Goal: Information Seeking & Learning: Find specific fact

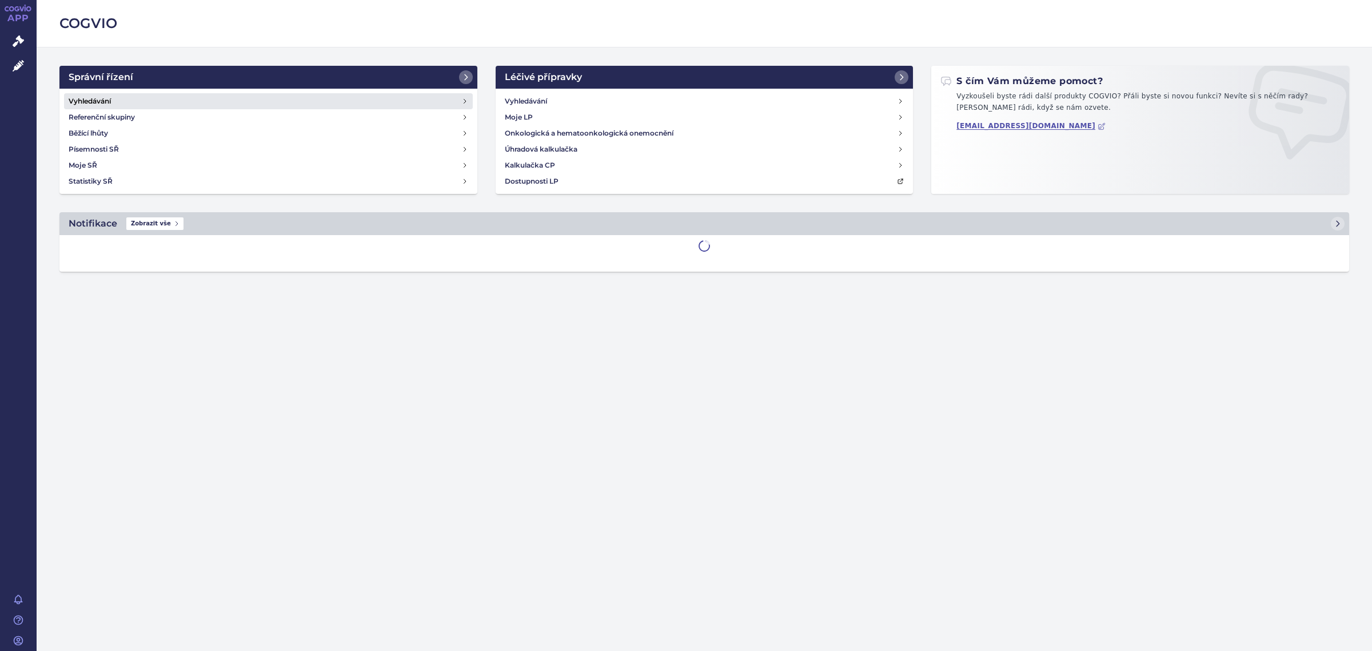
click at [180, 102] on link "Vyhledávání" at bounding box center [268, 101] width 409 height 16
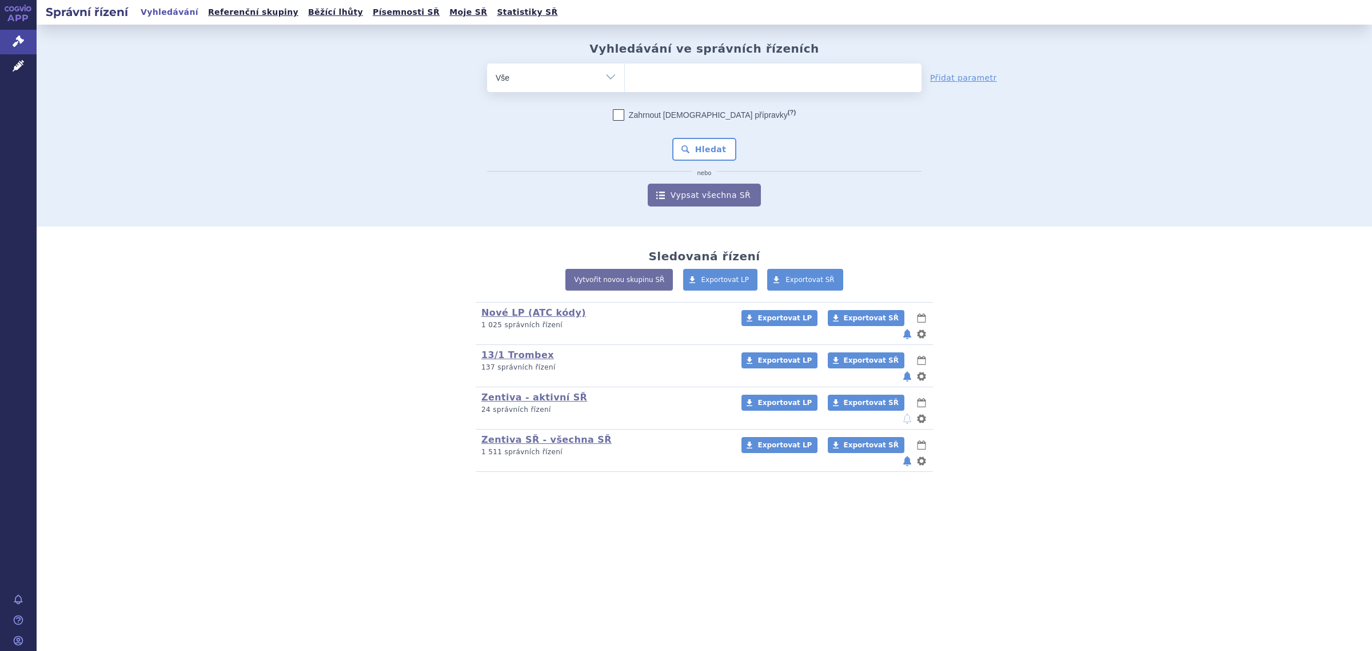
drag, startPoint x: 0, startPoint y: 0, endPoint x: 593, endPoint y: 70, distance: 597.0
click at [593, 70] on select "Vše Spisová značka Typ SŘ Přípravek/SUKL kód Účastník/Držitel" at bounding box center [555, 76] width 137 height 26
select select "filter-atc-group"
click at [487, 63] on select "Vše Spisová značka Typ SŘ Přípravek/SUKL kód Účastník/Držitel" at bounding box center [555, 76] width 137 height 26
click at [671, 82] on ul at bounding box center [773, 75] width 297 height 24
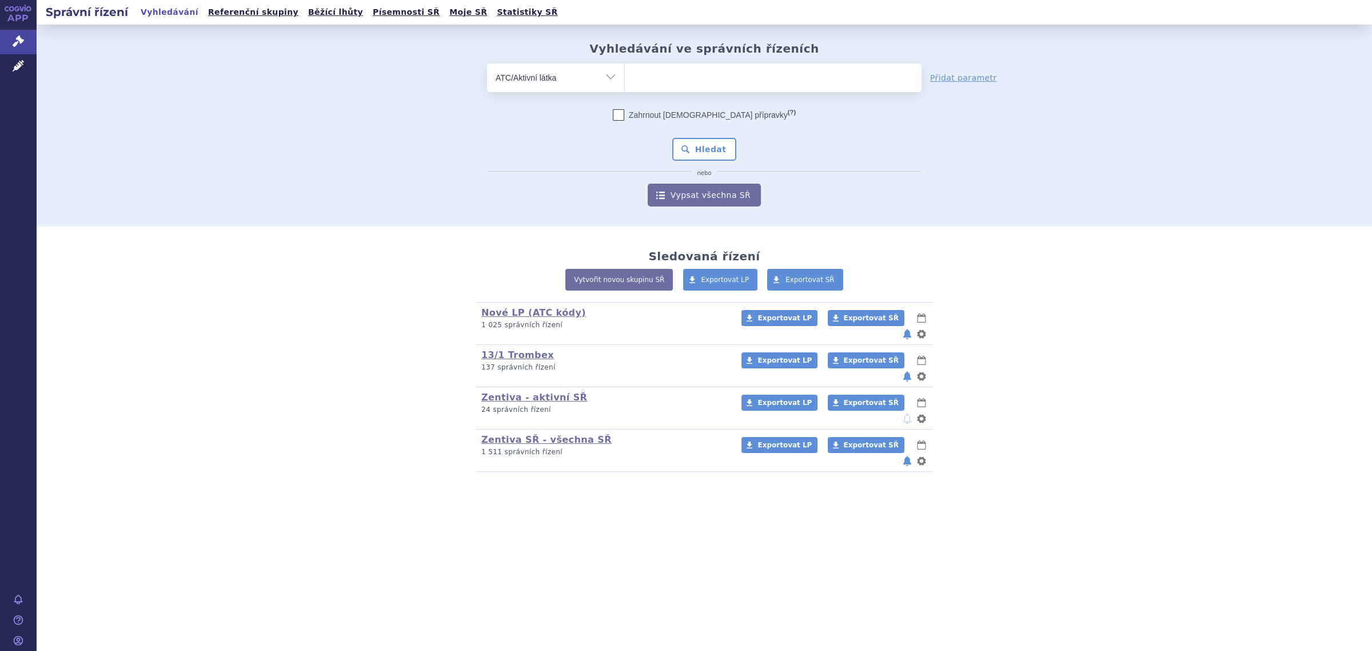
click at [625, 82] on select at bounding box center [624, 77] width 1 height 29
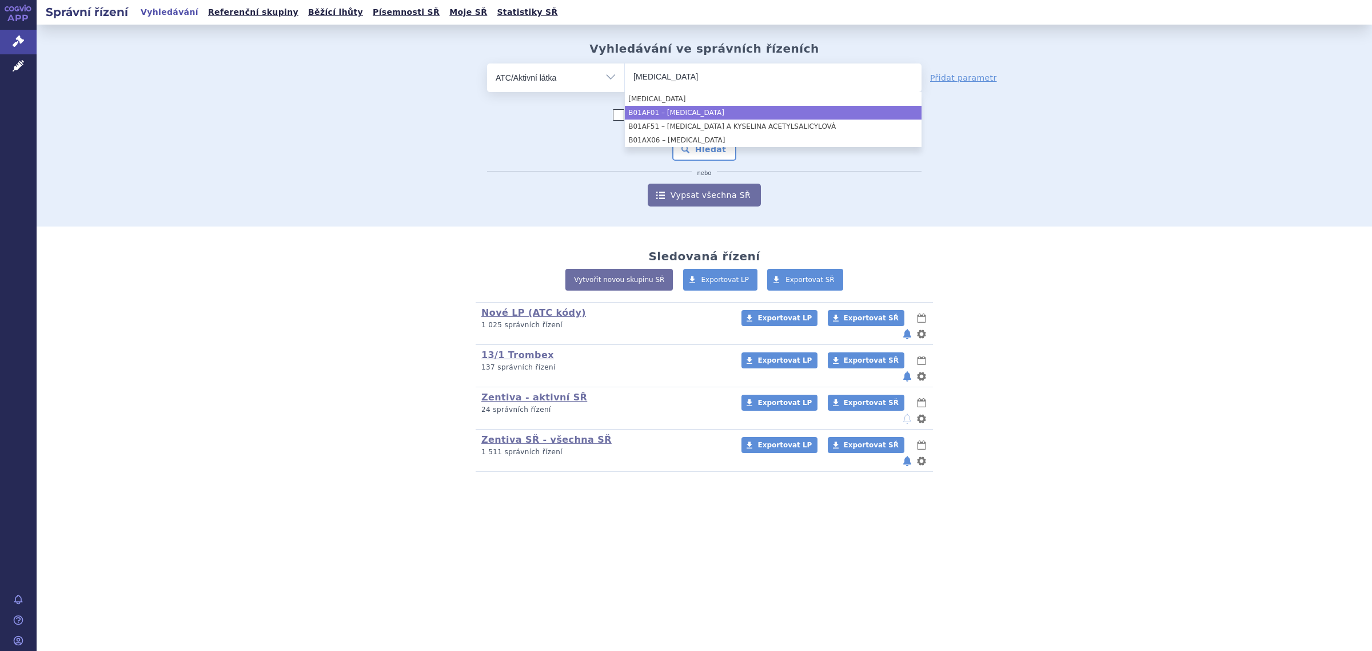
type input "rivaroxaban"
select select "B01AF01"
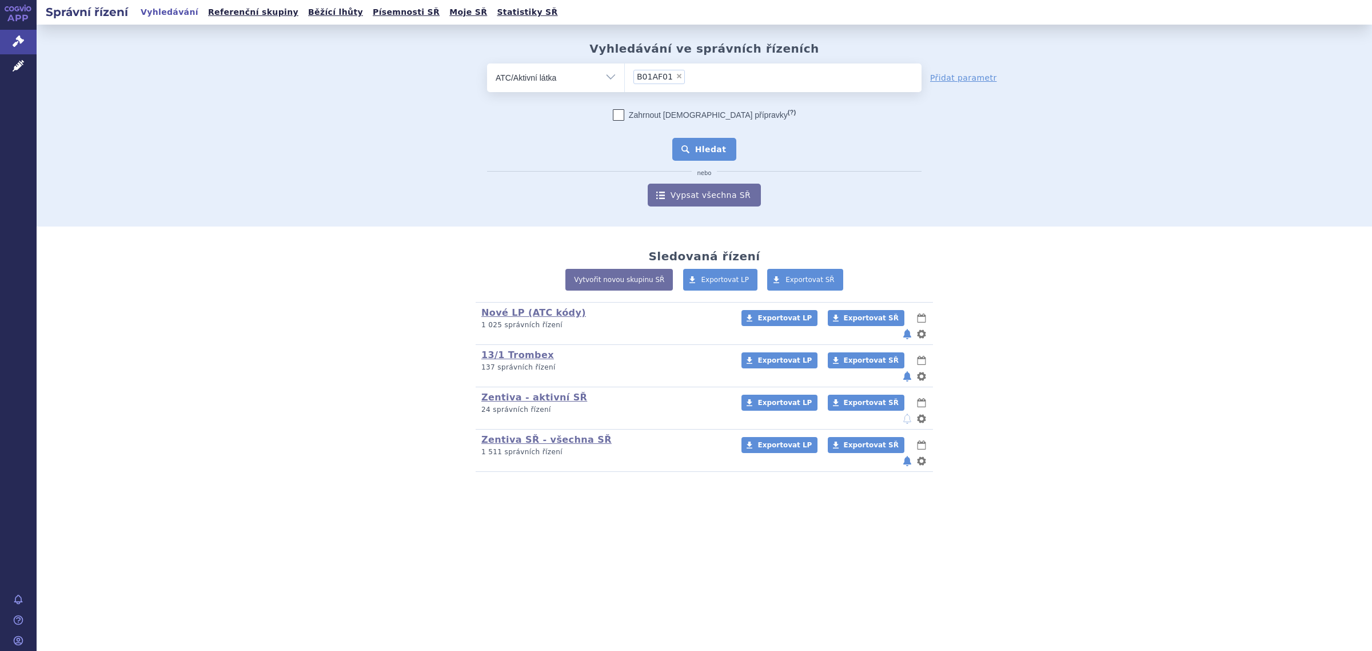
click at [730, 155] on button "Hledat" at bounding box center [704, 149] width 65 height 23
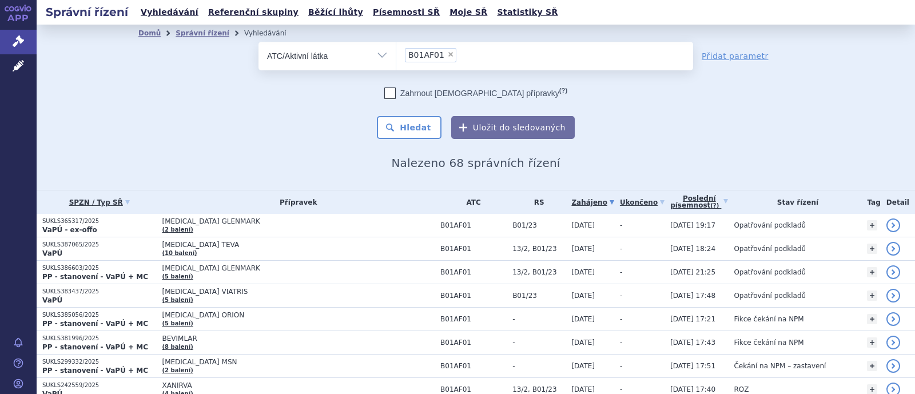
click at [715, 101] on div "odstranit Vše Spisová značka Typ SŘ" at bounding box center [475, 90] width 675 height 97
click at [447, 55] on span "×" at bounding box center [450, 54] width 7 height 7
click at [396, 55] on select "B01AF01" at bounding box center [396, 55] width 1 height 29
select select
click at [441, 55] on ul at bounding box center [544, 54] width 297 height 24
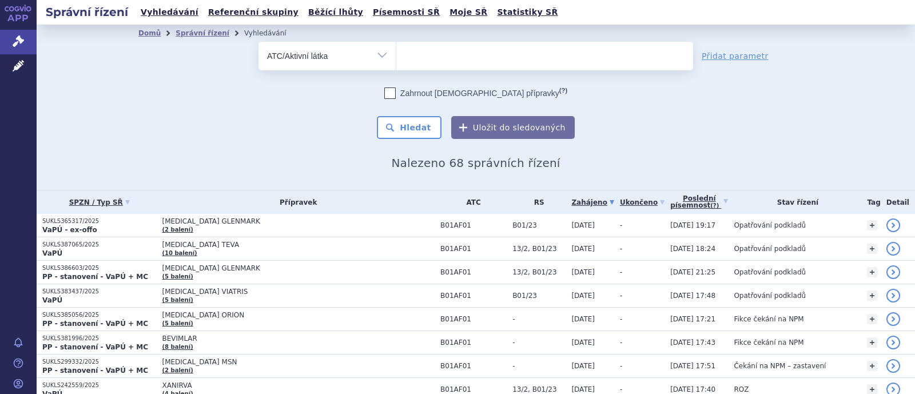
click at [396, 55] on select at bounding box center [396, 55] width 1 height 29
click at [421, 61] on ul at bounding box center [544, 54] width 297 height 24
click at [396, 61] on select at bounding box center [396, 55] width 1 height 29
type input "s"
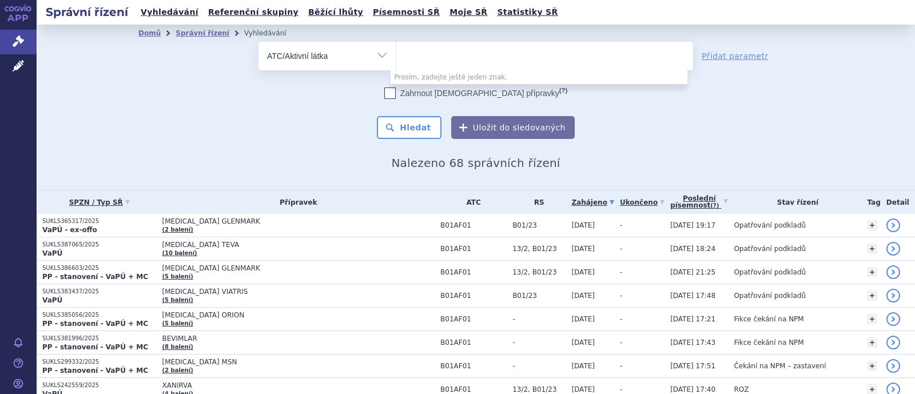
type input "s"
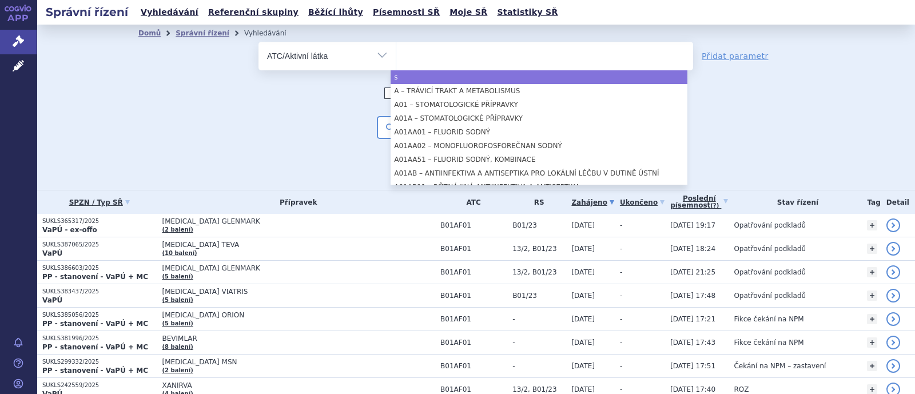
select select "s"
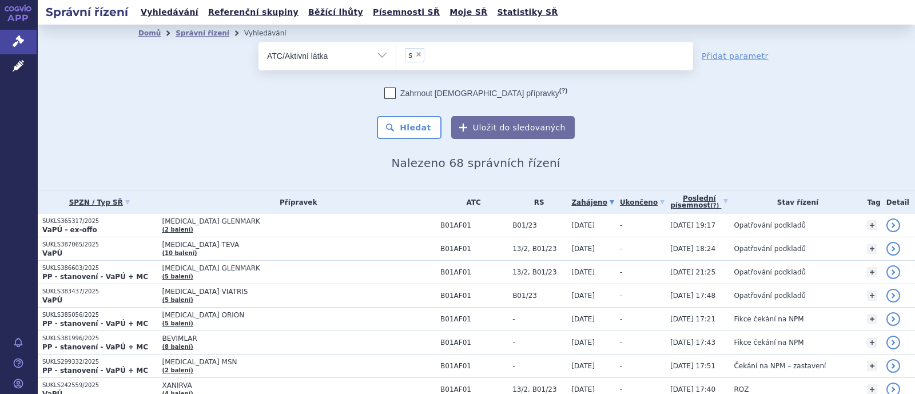
click at [763, 105] on div "odstranit Vše Spisová značka Typ SŘ" at bounding box center [475, 90] width 675 height 97
drag, startPoint x: 468, startPoint y: 56, endPoint x: 457, endPoint y: 53, distance: 11.9
click at [466, 55] on ul "× s" at bounding box center [544, 54] width 297 height 25
click at [396, 55] on select "s" at bounding box center [396, 55] width 1 height 29
click at [415, 54] on span "×" at bounding box center [418, 54] width 7 height 7
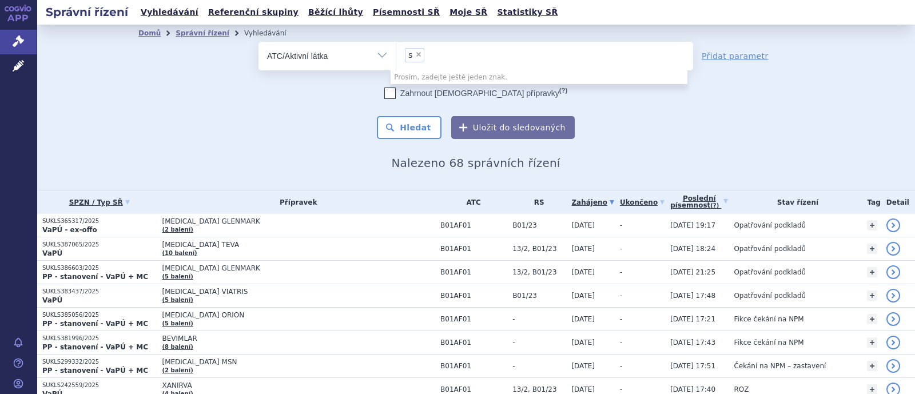
click at [396, 54] on select "s" at bounding box center [396, 55] width 1 height 29
select select
type input "y"
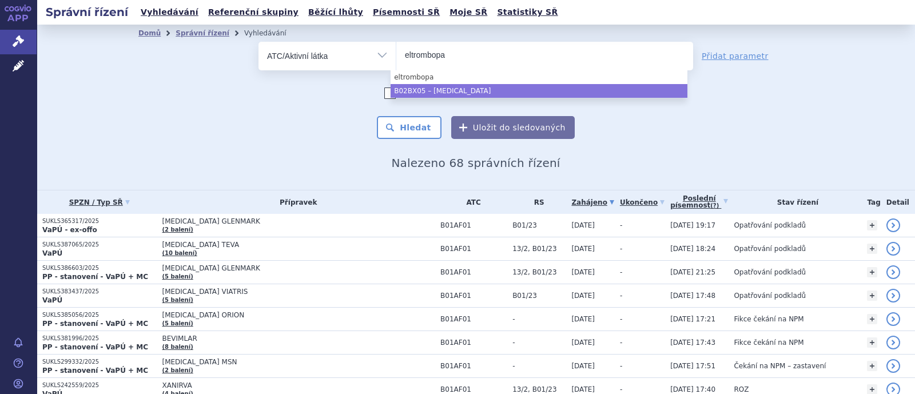
type input "eltrombopa"
drag, startPoint x: 462, startPoint y: 90, endPoint x: 449, endPoint y: 97, distance: 14.1
select select "B02BX05"
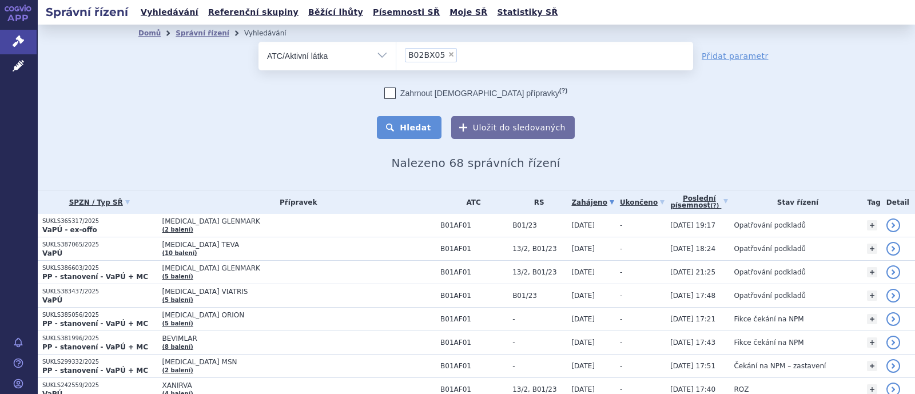
click at [417, 127] on button "Hledat" at bounding box center [409, 127] width 65 height 23
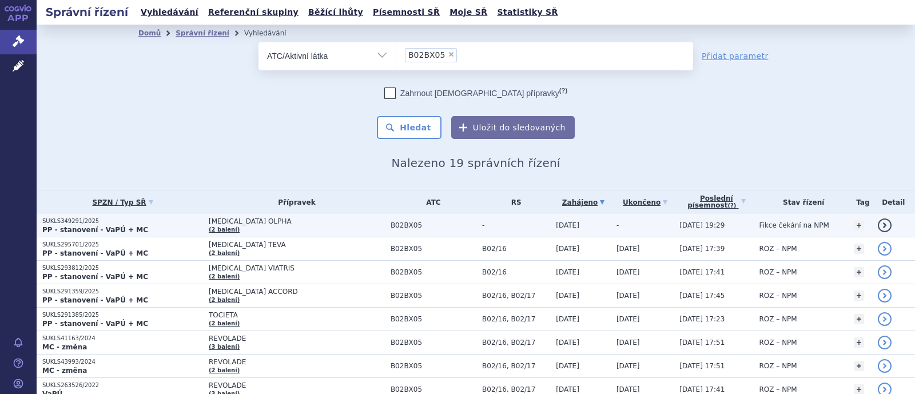
click at [250, 218] on span "[MEDICAL_DATA] OLPHA" at bounding box center [297, 221] width 176 height 8
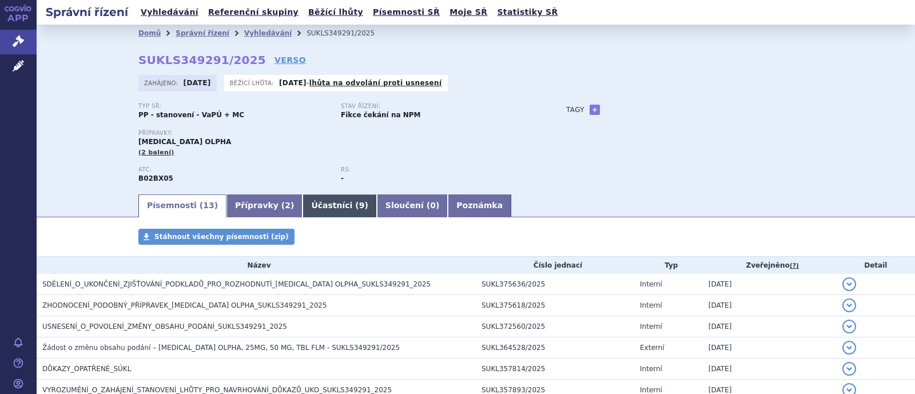
click at [302, 202] on link "Účastníci ( 9 )" at bounding box center [339, 205] width 74 height 23
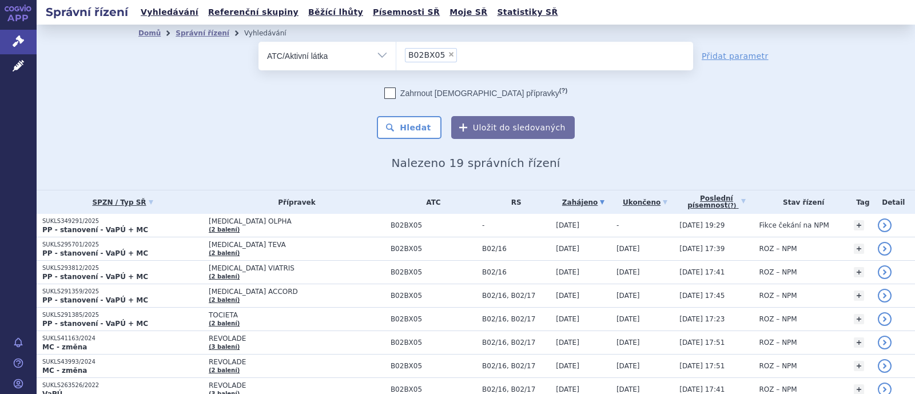
click at [448, 55] on span "×" at bounding box center [451, 54] width 7 height 7
click at [396, 55] on select "B02BX05" at bounding box center [396, 55] width 1 height 29
select select
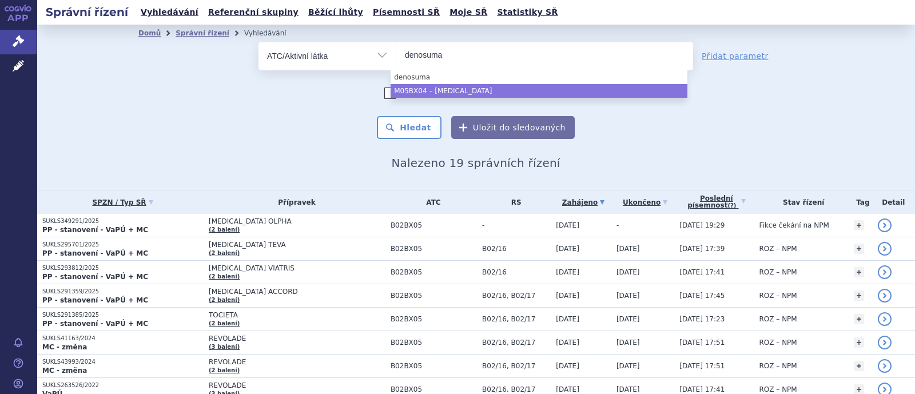
type input "denosuma"
select select "M05BX04"
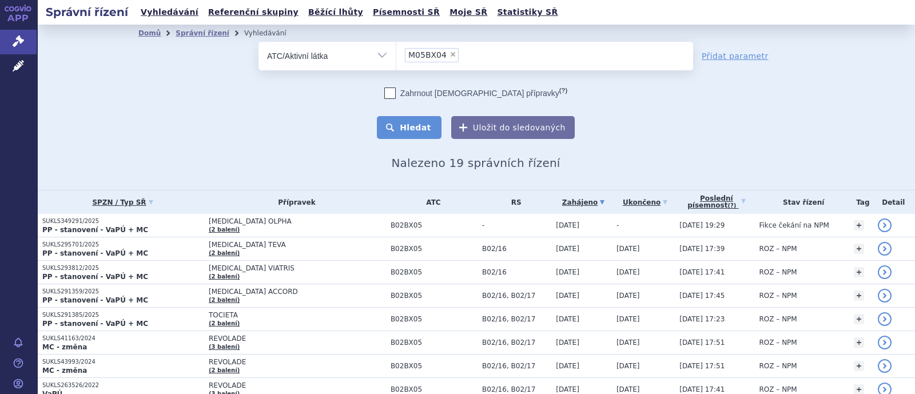
click at [427, 126] on button "Hledat" at bounding box center [409, 127] width 65 height 23
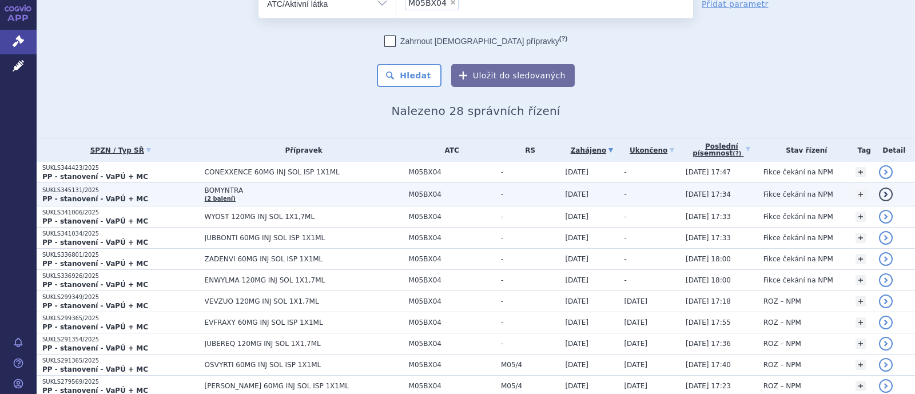
scroll to position [71, 0]
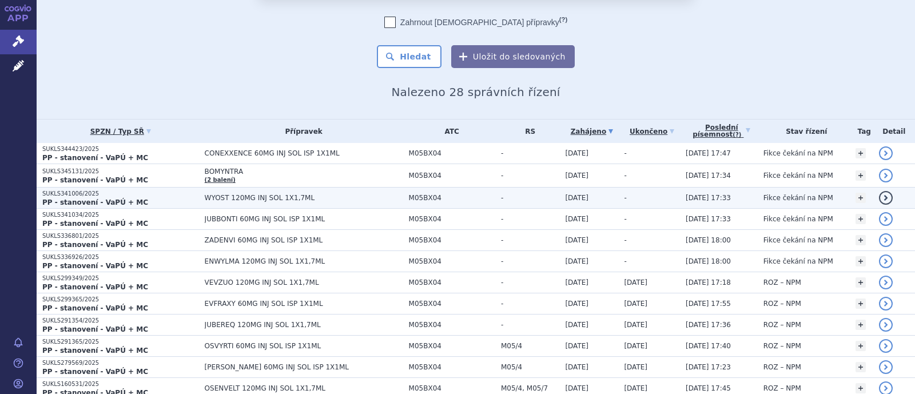
click at [238, 196] on span "WYOST 120MG INJ SOL 1X1,7ML" at bounding box center [304, 198] width 198 height 8
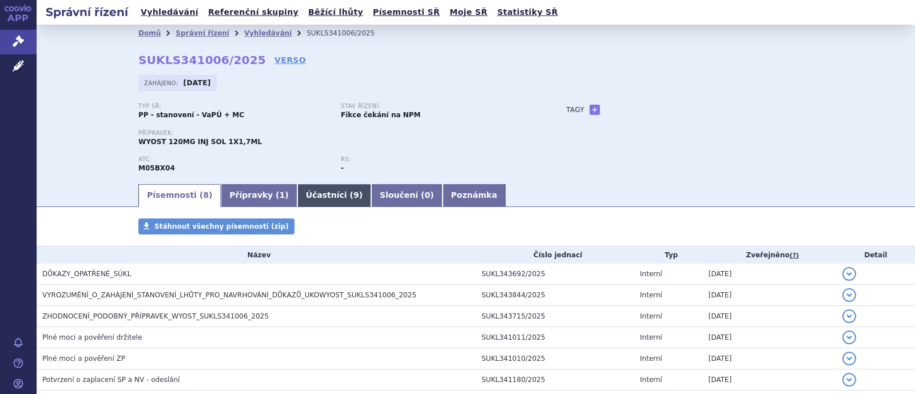
click at [297, 196] on link "Účastníci ( 9 )" at bounding box center [334, 195] width 74 height 23
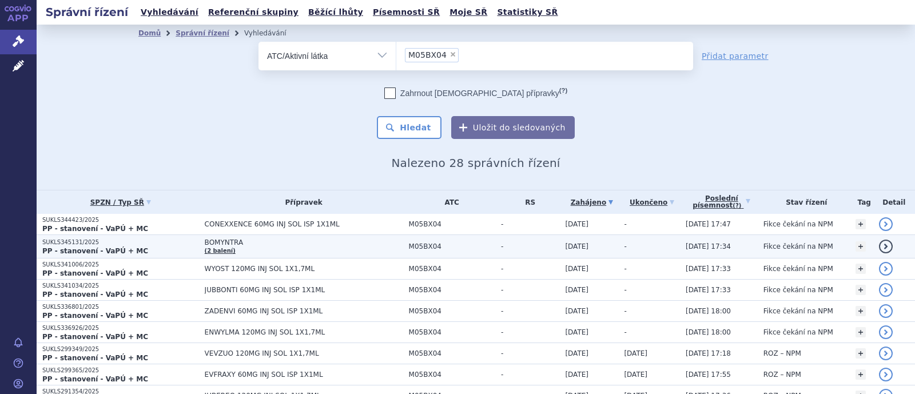
click at [227, 243] on span "BOMYNTRA" at bounding box center [304, 242] width 198 height 8
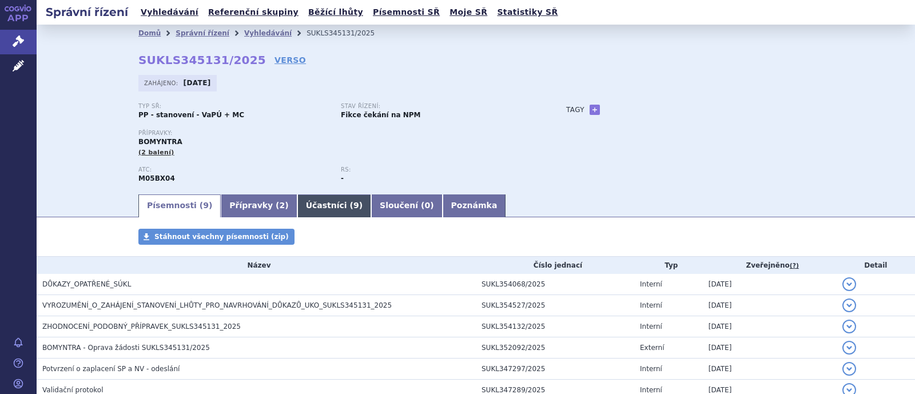
click at [297, 208] on link "Účastníci ( 9 )" at bounding box center [334, 205] width 74 height 23
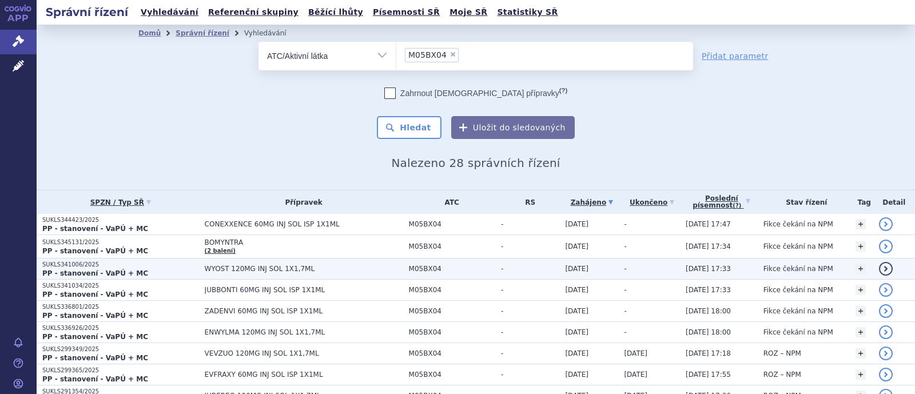
click at [232, 273] on td "WYOST 120MG INJ SOL 1X1,7ML" at bounding box center [301, 268] width 204 height 21
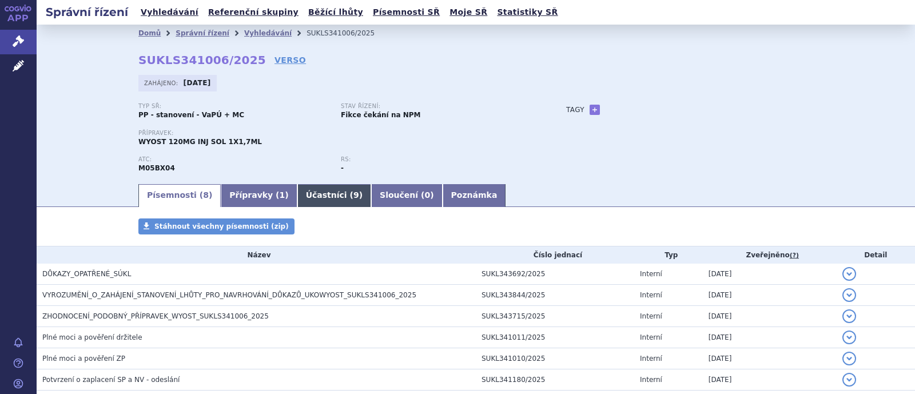
click at [300, 189] on link "Účastníci ( 9 )" at bounding box center [334, 195] width 74 height 23
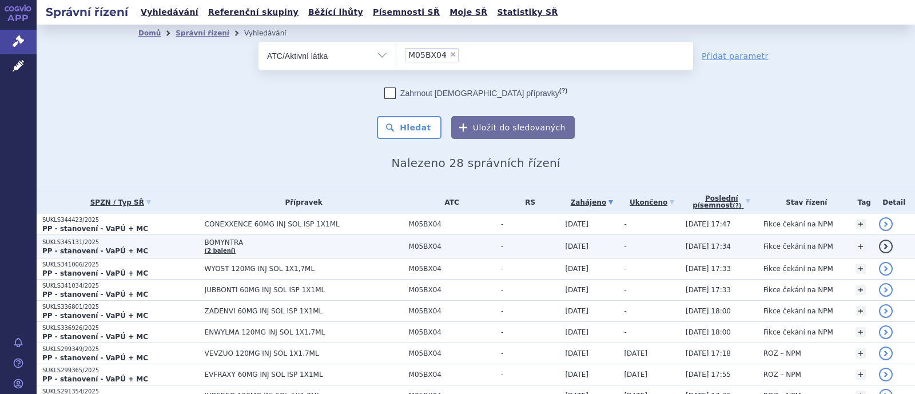
click at [213, 240] on span "BOMYNTRA" at bounding box center [304, 242] width 198 height 8
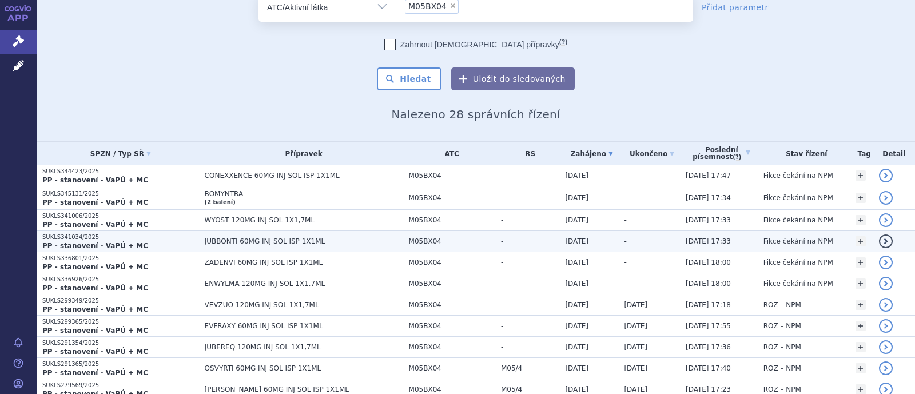
scroll to position [71, 0]
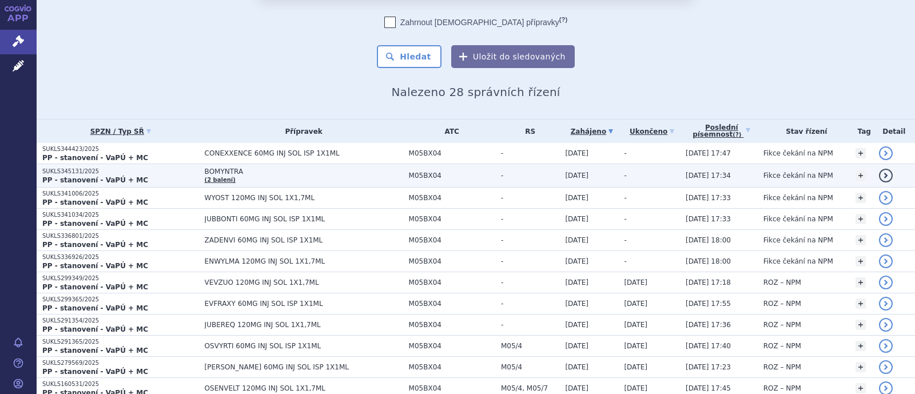
click at [229, 170] on span "BOMYNTRA" at bounding box center [304, 172] width 198 height 8
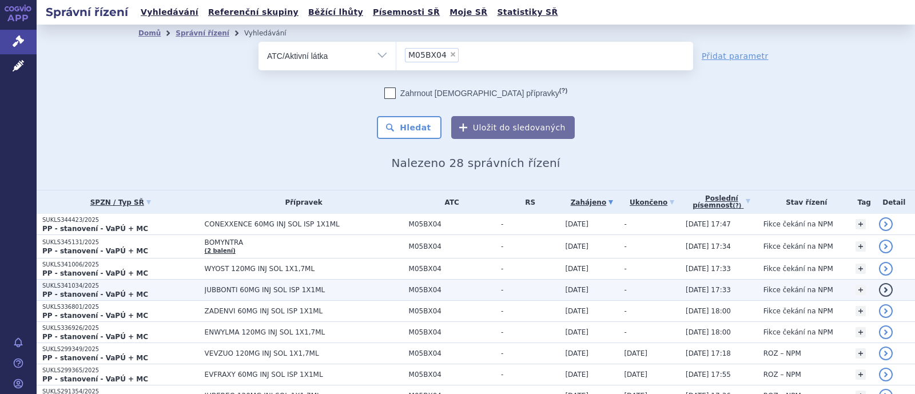
click at [263, 290] on span "JUBBONTI 60MG INJ SOL ISP 1X1ML" at bounding box center [304, 290] width 198 height 8
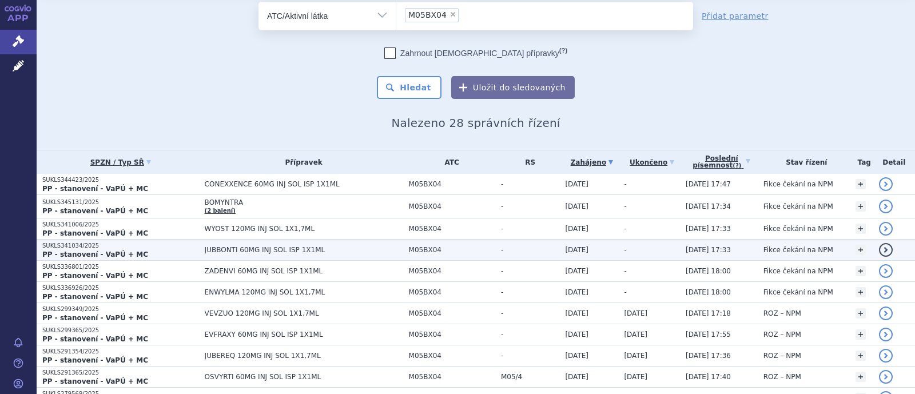
scroll to position [71, 0]
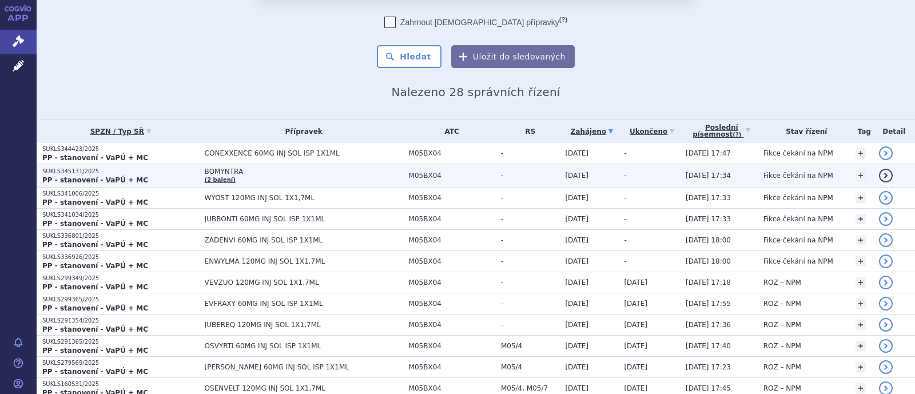
click at [225, 173] on span "BOMYNTRA" at bounding box center [304, 172] width 198 height 8
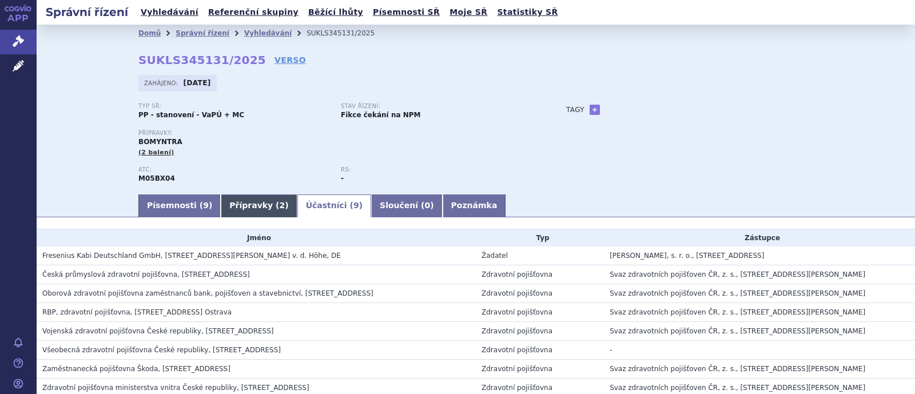
click at [236, 208] on link "Přípravky ( 2 )" at bounding box center [259, 205] width 76 height 23
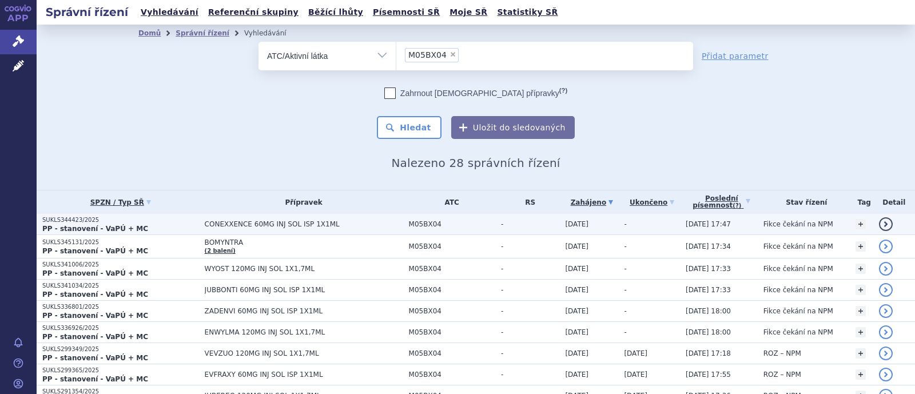
click at [232, 221] on span "CONEXXENCE 60MG INJ SOL ISP 1X1ML" at bounding box center [304, 224] width 198 height 8
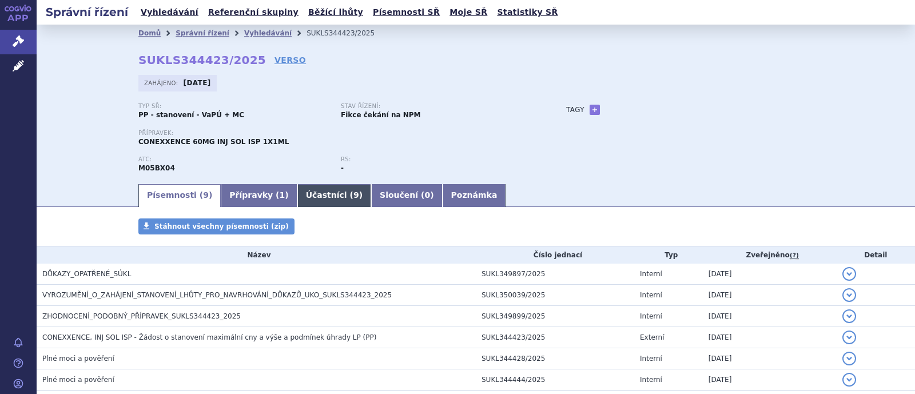
click at [297, 200] on link "Účastníci ( 9 )" at bounding box center [334, 195] width 74 height 23
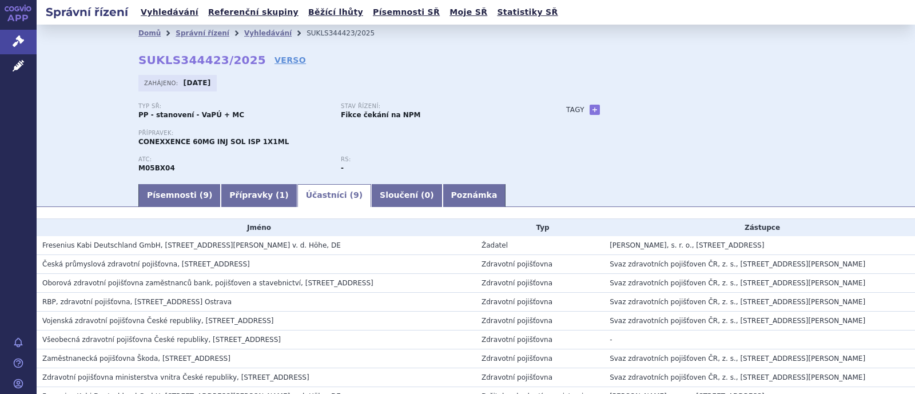
click at [297, 198] on link "Účastníci ( 9 )" at bounding box center [334, 195] width 74 height 23
click at [297, 199] on link "Účastníci ( 9 )" at bounding box center [334, 195] width 74 height 23
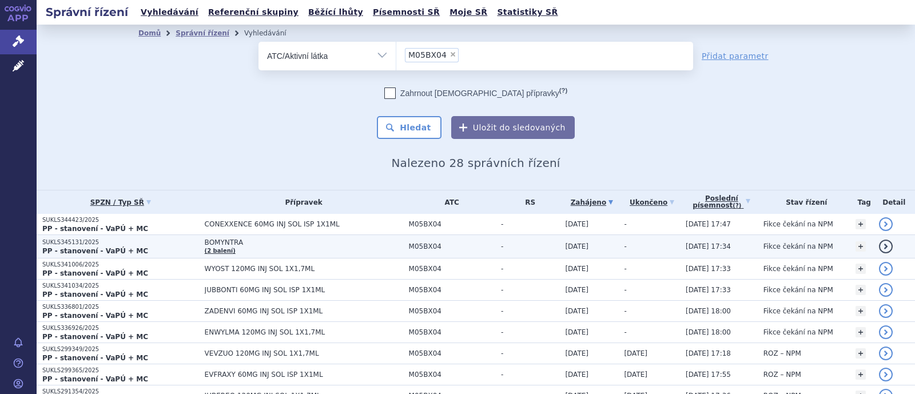
click at [217, 241] on span "BOMYNTRA" at bounding box center [304, 242] width 198 height 8
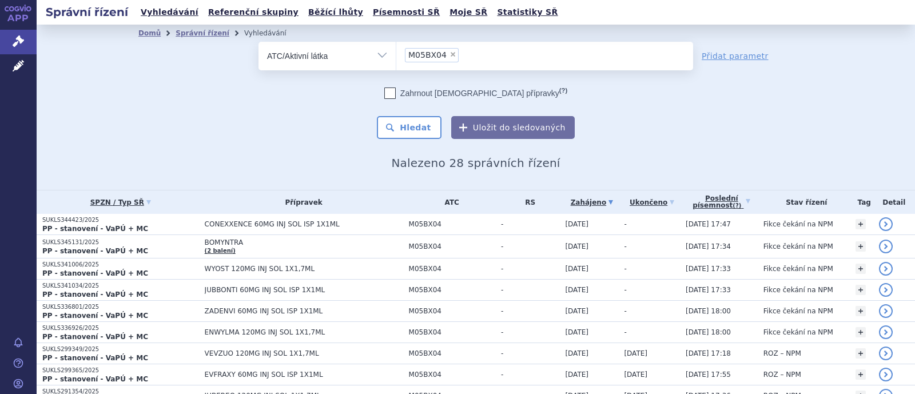
click at [443, 58] on li "× M05BX04" at bounding box center [432, 55] width 54 height 14
click at [396, 58] on select "M05BX04" at bounding box center [396, 55] width 1 height 29
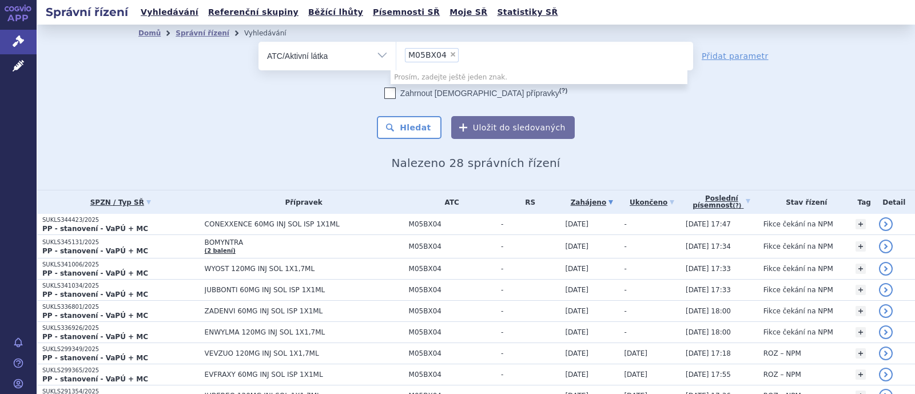
click at [449, 55] on span "×" at bounding box center [452, 54] width 7 height 7
click at [396, 55] on select "M05BX04" at bounding box center [396, 55] width 1 height 29
select select
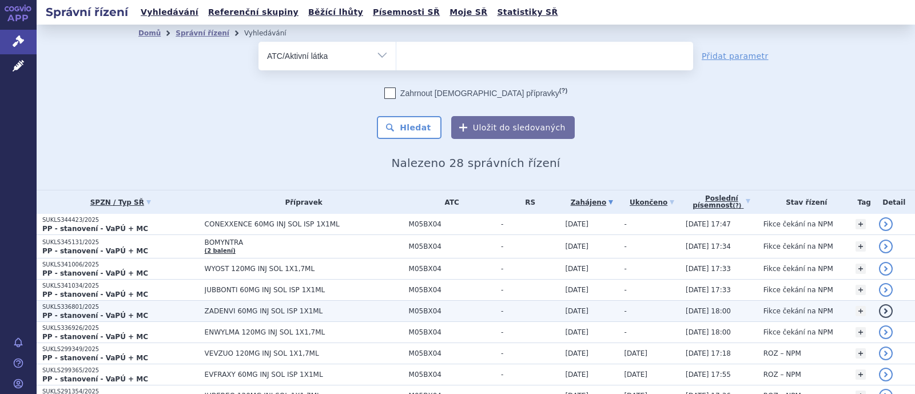
scroll to position [142, 0]
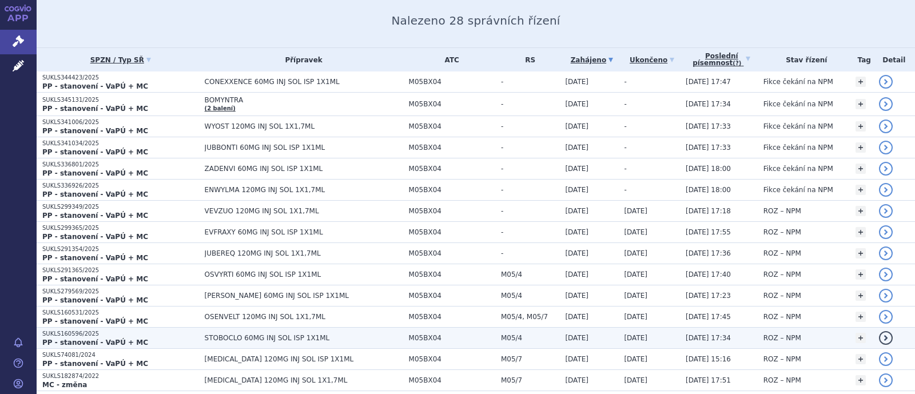
click at [284, 334] on span "STOBOCLO 60MG INJ SOL ISP 1X1ML" at bounding box center [304, 338] width 198 height 8
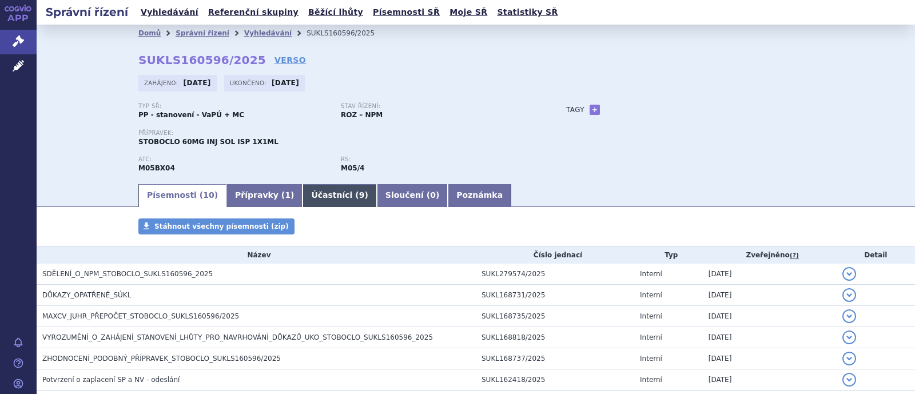
click at [251, 192] on link "Přípravky ( 1 )" at bounding box center [264, 195] width 76 height 23
click at [302, 196] on link "Účastníci ( 9 )" at bounding box center [339, 195] width 74 height 23
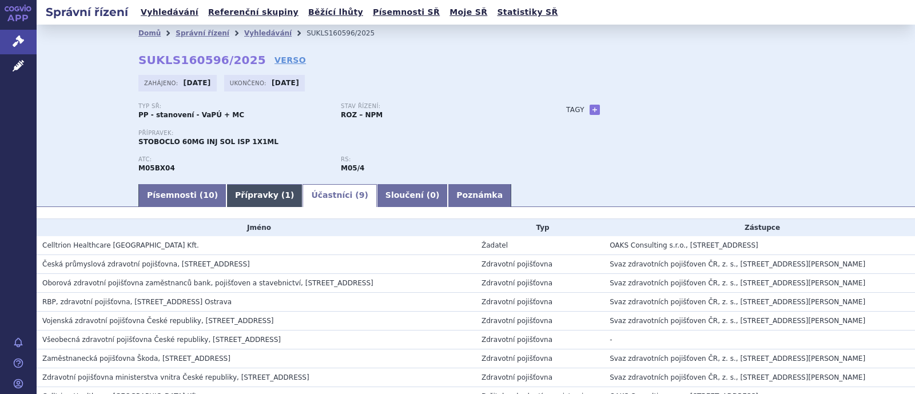
click at [247, 196] on link "Přípravky ( 1 )" at bounding box center [264, 195] width 76 height 23
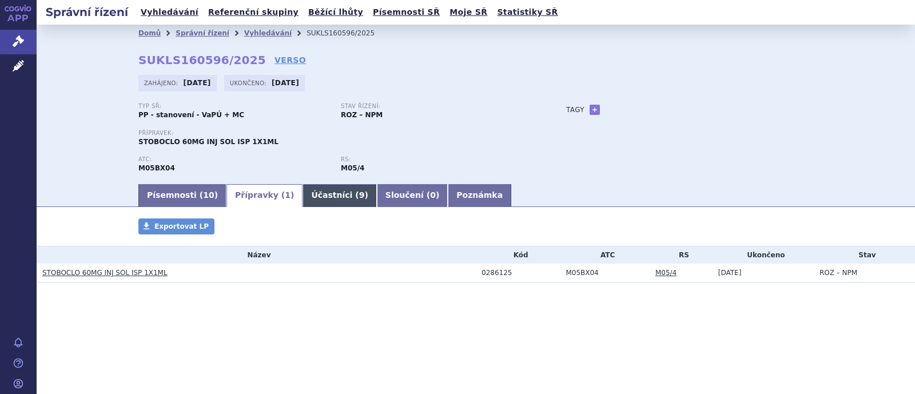
click at [312, 198] on link "Účastníci ( 9 )" at bounding box center [339, 195] width 74 height 23
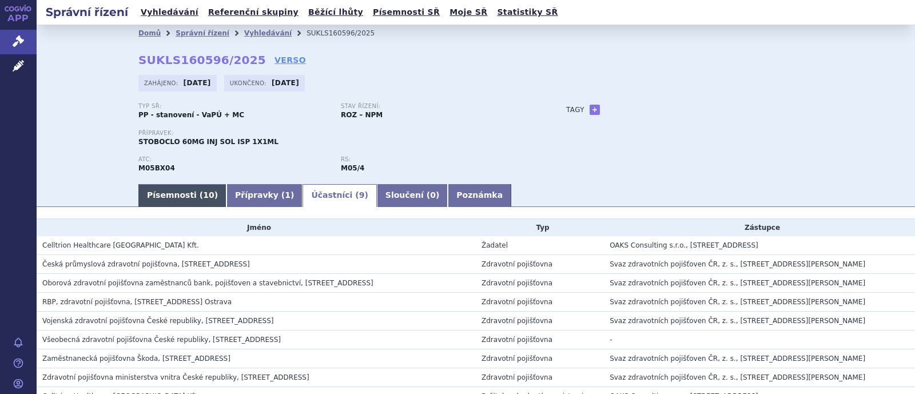
click at [169, 193] on link "Písemnosti ( 10 )" at bounding box center [182, 195] width 88 height 23
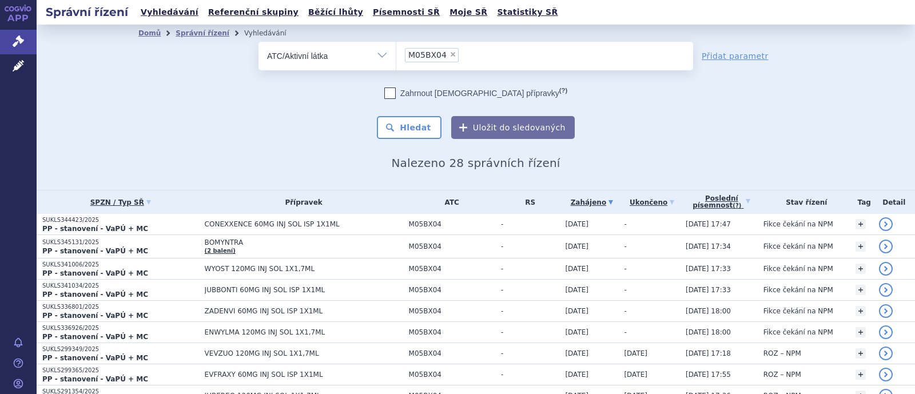
click at [449, 54] on span "×" at bounding box center [452, 54] width 7 height 7
click at [396, 54] on select "M05BX04" at bounding box center [396, 55] width 1 height 29
select select
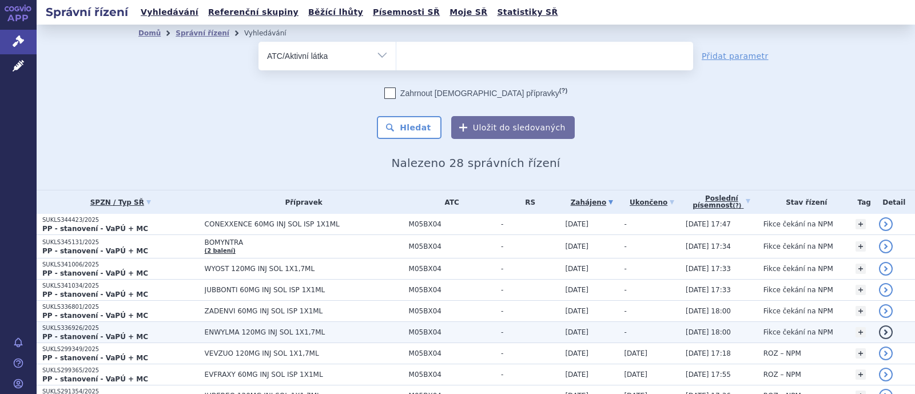
scroll to position [71, 0]
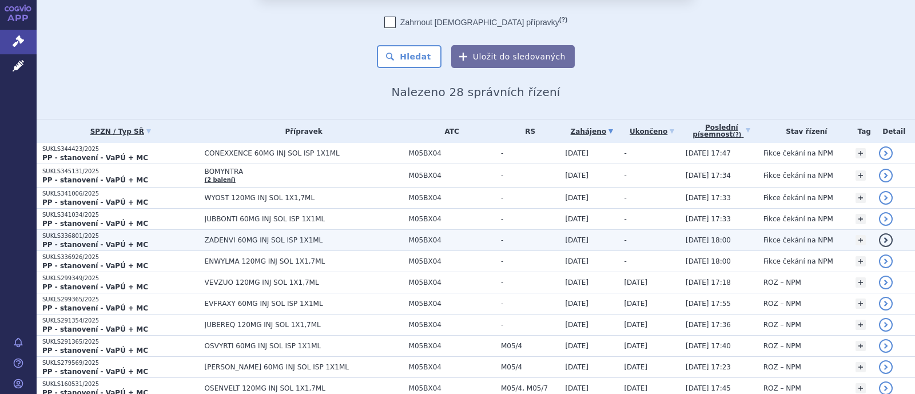
click at [274, 238] on span "ZADENVI 60MG INJ SOL ISP 1X1ML" at bounding box center [304, 240] width 198 height 8
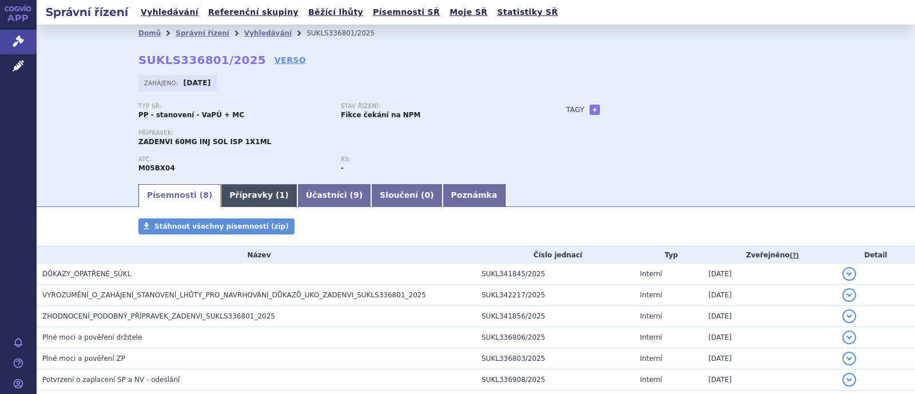
click at [234, 204] on link "Přípravky ( 1 )" at bounding box center [259, 195] width 76 height 23
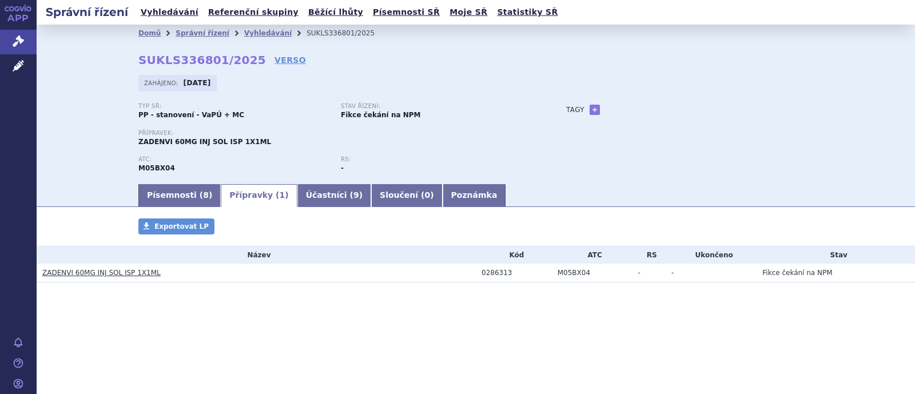
click at [234, 198] on link "Přípravky ( 1 )" at bounding box center [259, 195] width 76 height 23
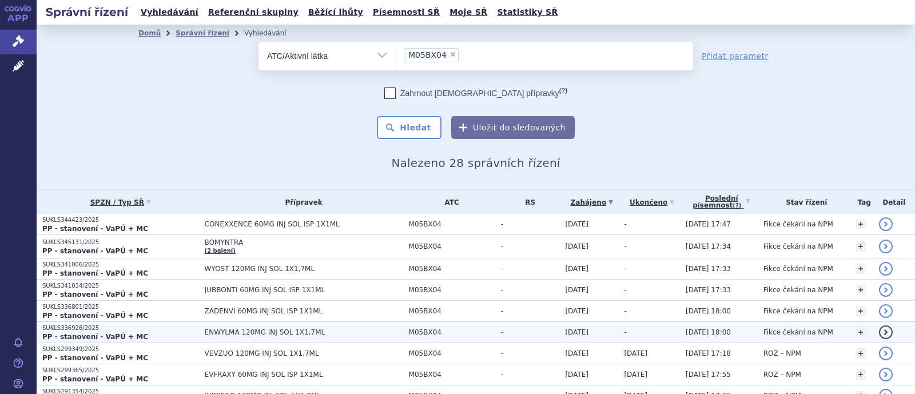
click at [269, 332] on span "ENWYLMA 120MG INJ SOL 1X1,7ML" at bounding box center [304, 332] width 198 height 8
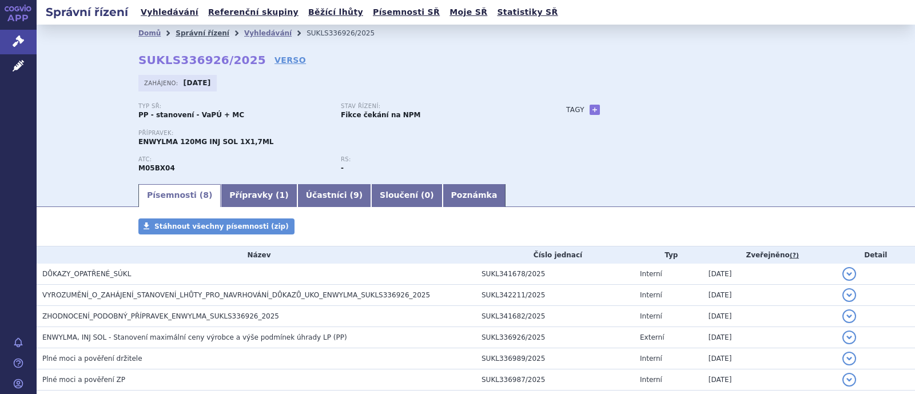
click at [197, 30] on link "Správní řízení" at bounding box center [203, 33] width 54 height 8
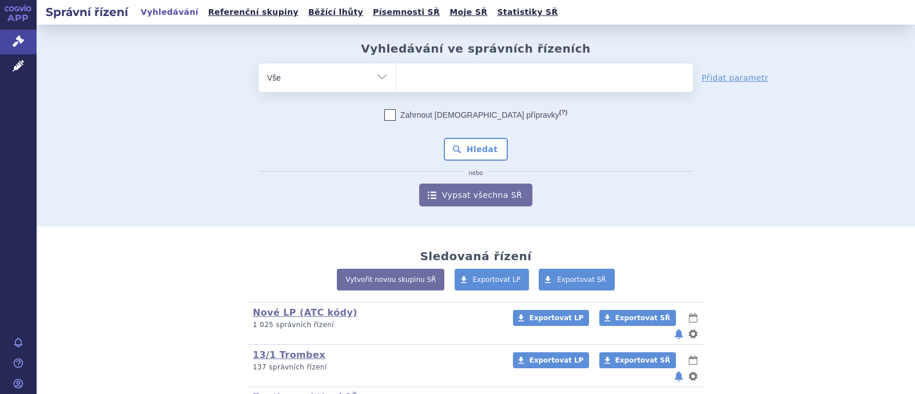
click at [409, 78] on ul at bounding box center [544, 75] width 297 height 24
click at [396, 78] on select at bounding box center [396, 77] width 1 height 29
click at [376, 81] on select "Vše Spisová značka Typ SŘ Přípravek/SUKL kód Účastník/Držitel" at bounding box center [326, 76] width 137 height 26
select select "filter-atc-group"
click at [258, 63] on select "Vše Spisová značka Typ SŘ Přípravek/SUKL kód Účastník/Držitel" at bounding box center [326, 76] width 137 height 26
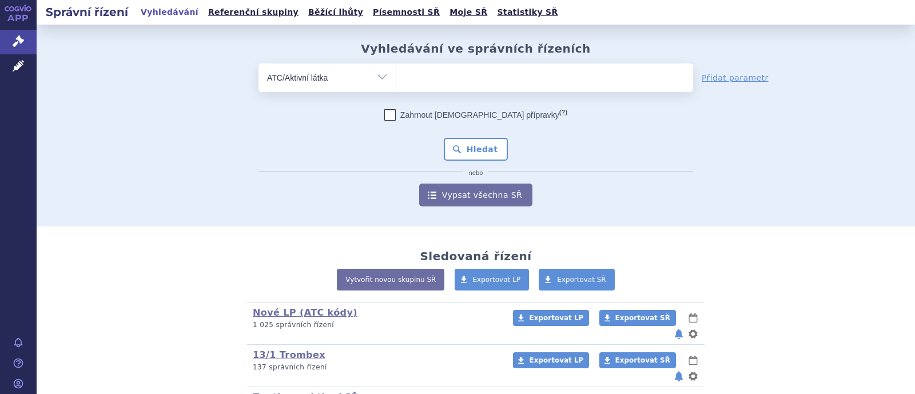
click at [413, 74] on ul at bounding box center [544, 75] width 297 height 24
click at [396, 74] on select at bounding box center [396, 77] width 1 height 29
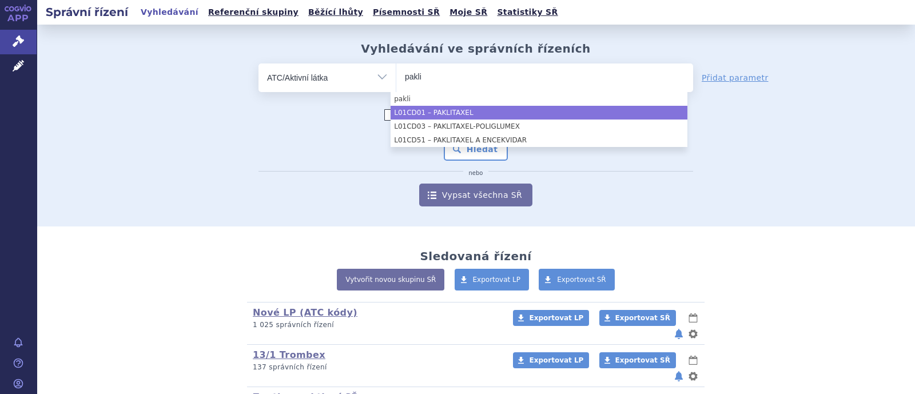
type input "pakli"
select select "L01CD01"
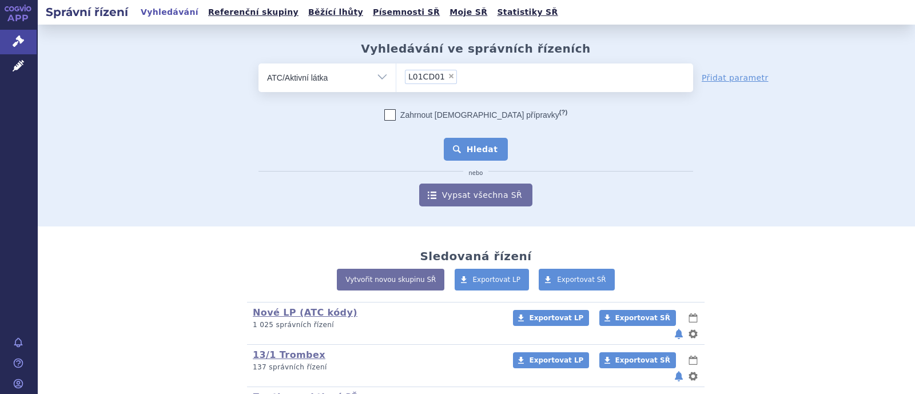
click at [475, 141] on button "Hledat" at bounding box center [476, 149] width 65 height 23
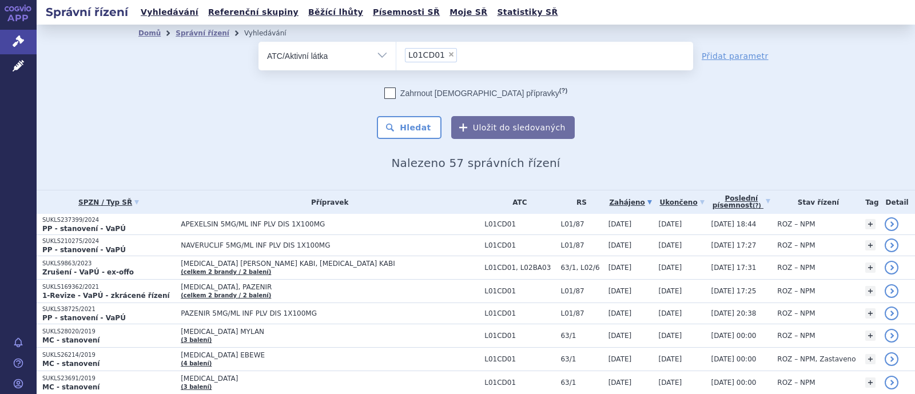
click at [448, 55] on span "×" at bounding box center [451, 54] width 7 height 7
click at [396, 55] on select "L01CD01" at bounding box center [396, 55] width 1 height 29
select select
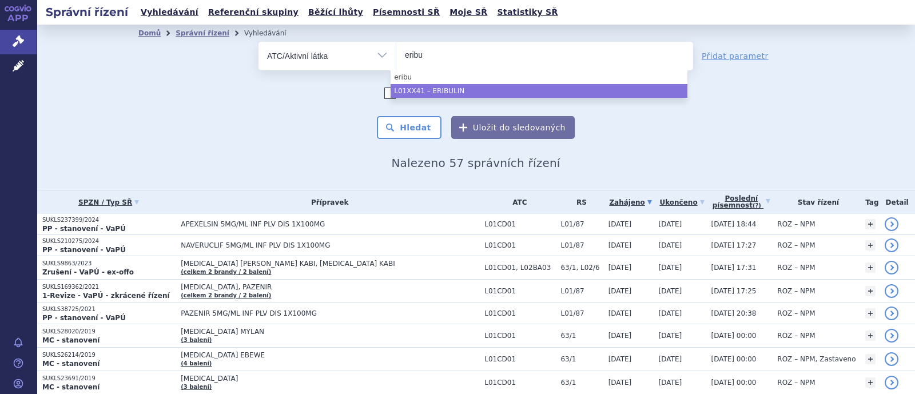
type input "eribu"
select select "L01XX41"
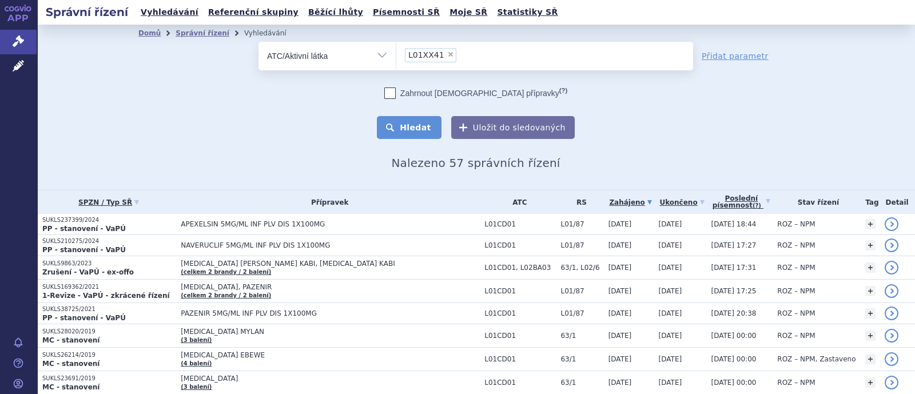
click at [431, 126] on button "Hledat" at bounding box center [409, 127] width 65 height 23
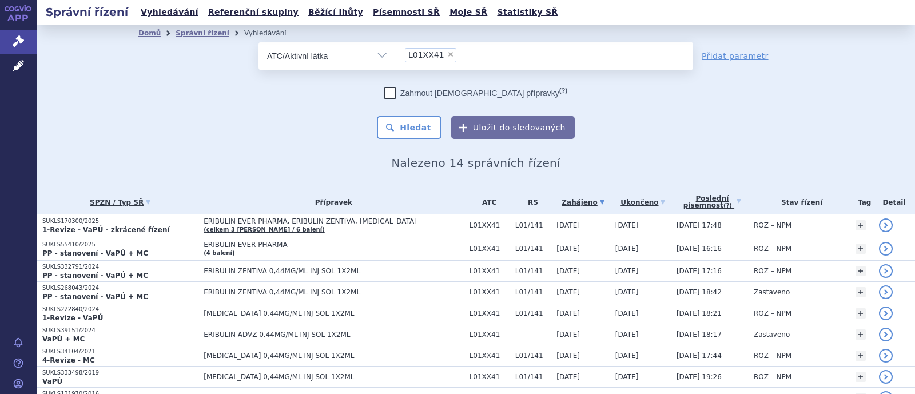
click at [447, 53] on span "×" at bounding box center [450, 54] width 7 height 7
click at [396, 53] on select "L01XX41" at bounding box center [396, 55] width 1 height 29
select select
click at [437, 54] on ul at bounding box center [544, 54] width 297 height 24
click at [396, 54] on select at bounding box center [396, 55] width 1 height 29
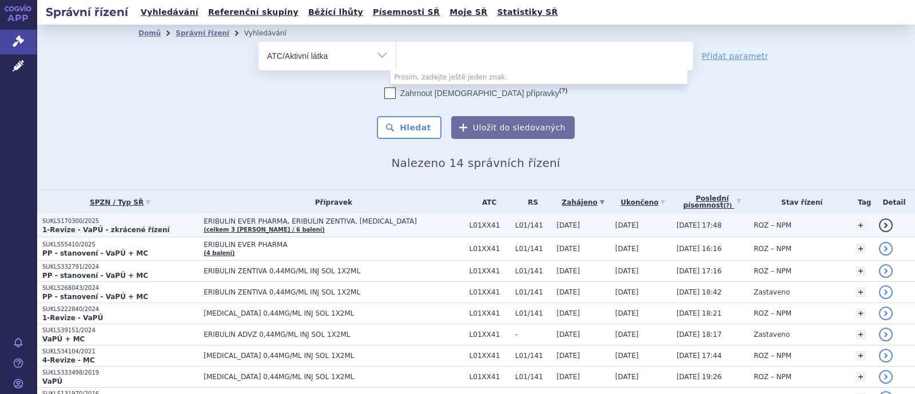
click at [345, 224] on span "ERIBULIN EVER PHARMA, ERIBULIN ZENTIVA, HALAVEN" at bounding box center [334, 221] width 260 height 8
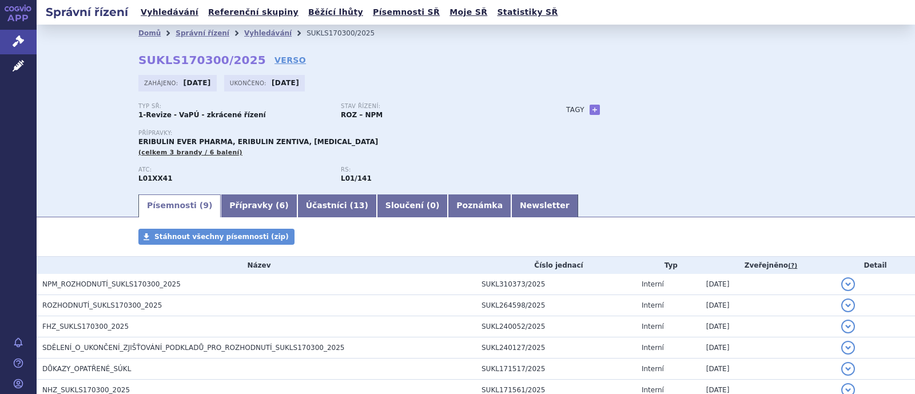
click at [229, 209] on link "Přípravky ( 6 )" at bounding box center [259, 205] width 76 height 23
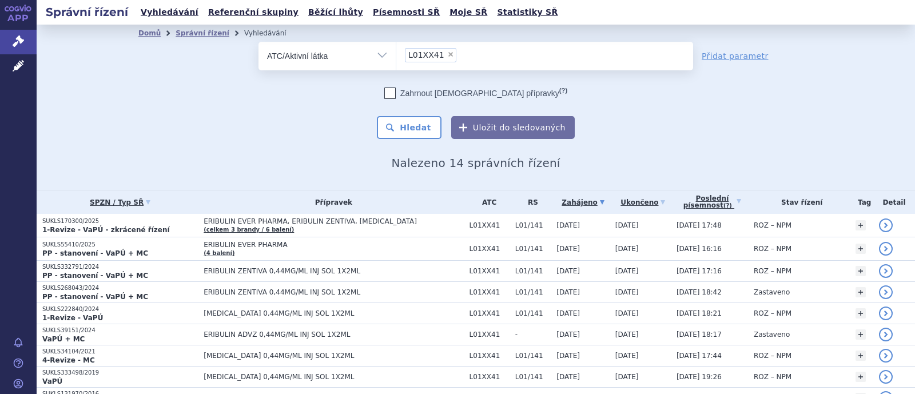
click at [447, 54] on span "×" at bounding box center [450, 54] width 7 height 7
click at [396, 54] on select "L01XX41" at bounding box center [396, 55] width 1 height 29
select select
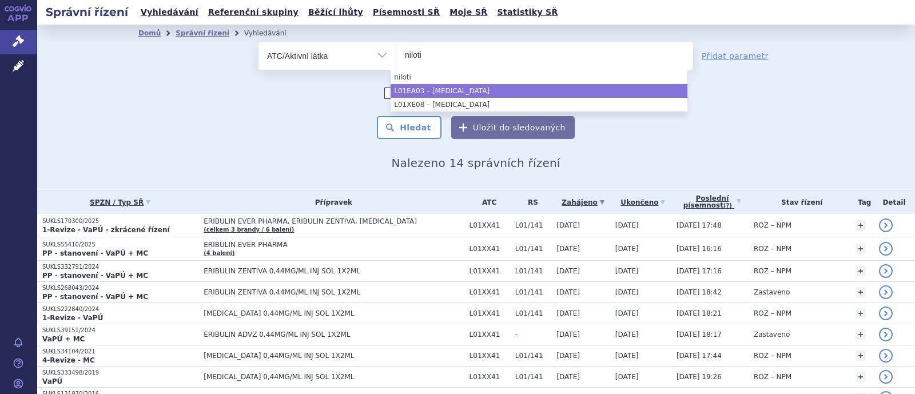
type input "niloti"
select select "L01EA03"
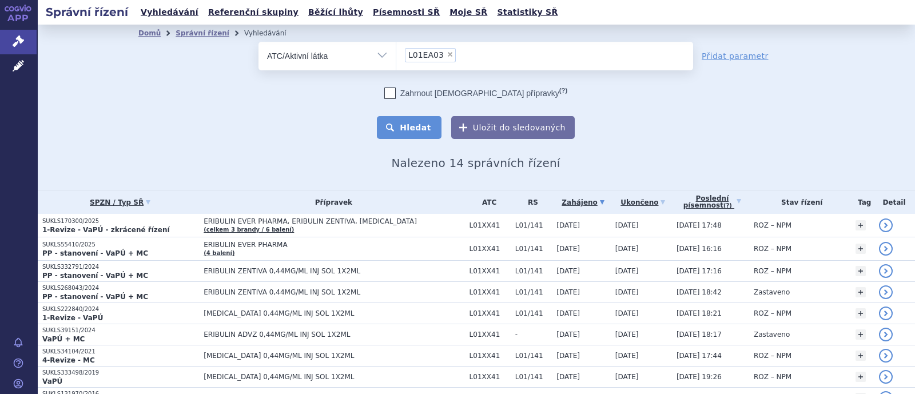
click at [432, 125] on button "Hledat" at bounding box center [409, 127] width 65 height 23
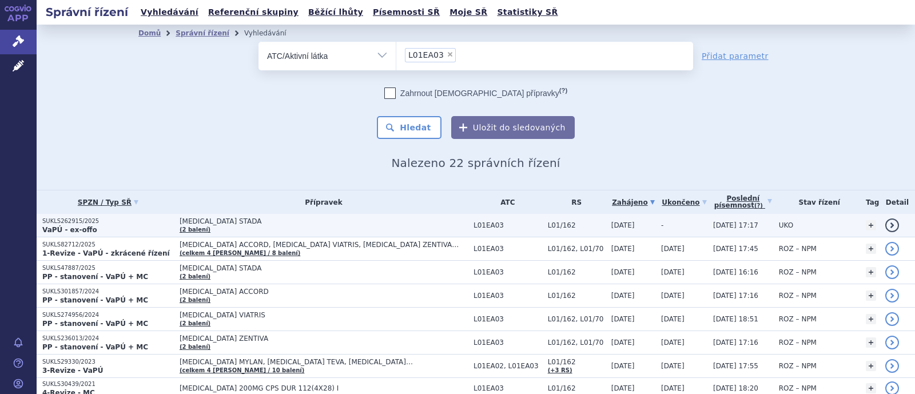
click at [209, 219] on span "[MEDICAL_DATA] STADA" at bounding box center [323, 221] width 286 height 8
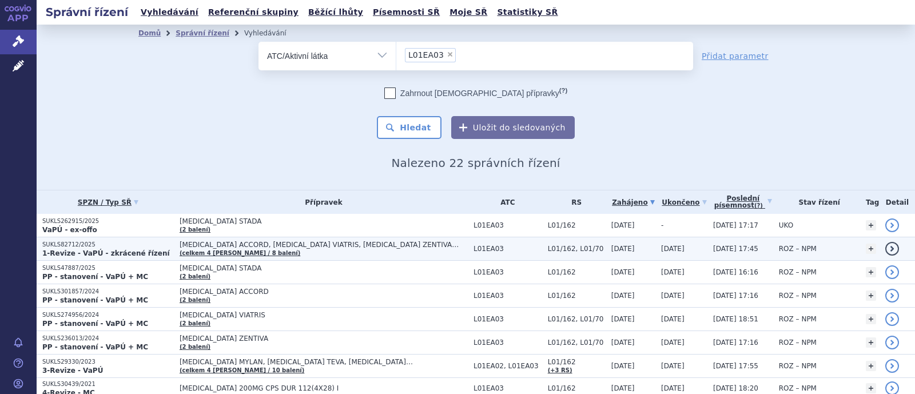
click at [272, 247] on span "[MEDICAL_DATA] ACCORD, [MEDICAL_DATA] VIATRIS, [MEDICAL_DATA] ZENTIVA…" at bounding box center [323, 245] width 286 height 8
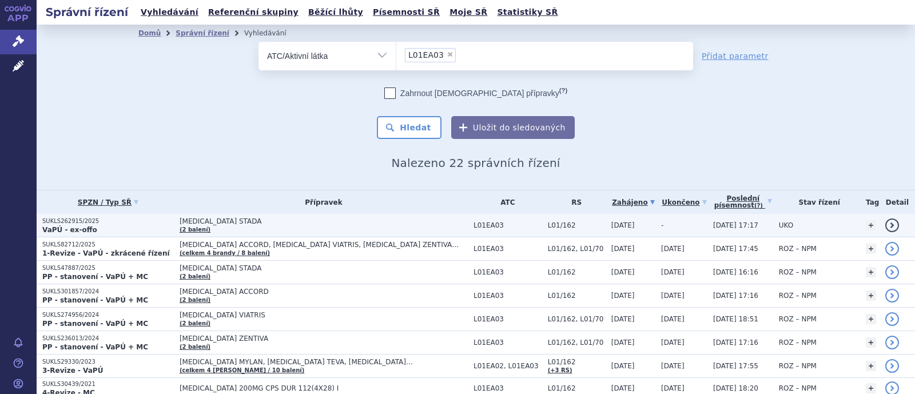
click at [216, 222] on span "[MEDICAL_DATA] STADA" at bounding box center [323, 221] width 286 height 8
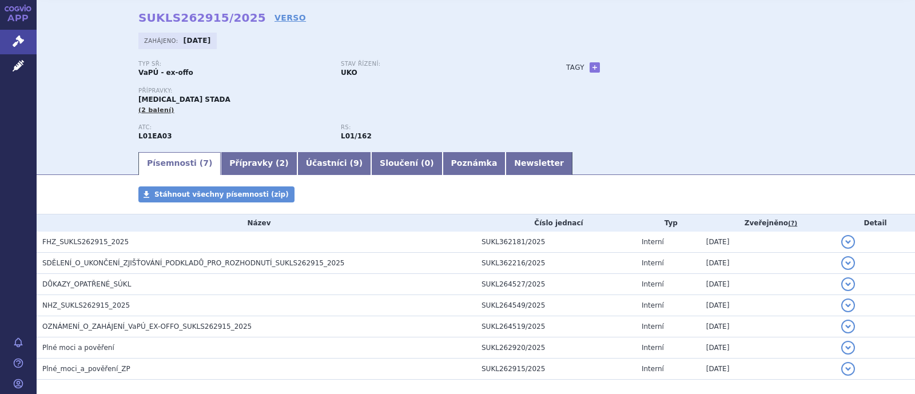
scroll to position [71, 0]
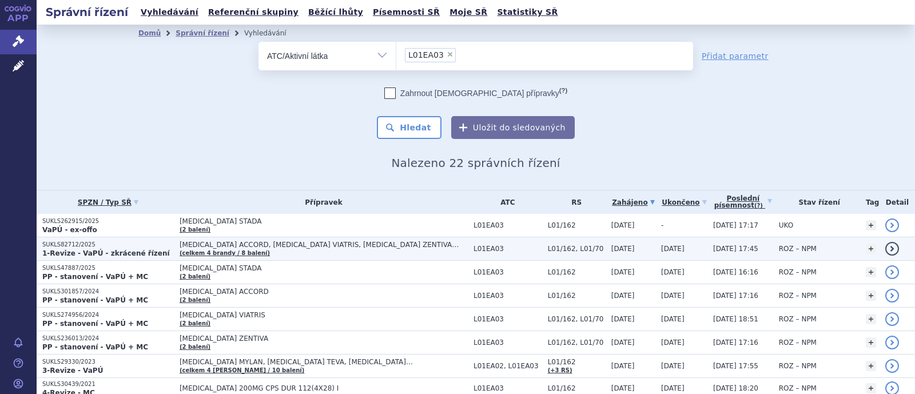
click at [318, 249] on td "NILOTINIB ACCORD, NILOTINIB VIATRIS, NILOTINIB ZENTIVA… (celkem 4 brandy / 8 ba…" at bounding box center [321, 248] width 294 height 23
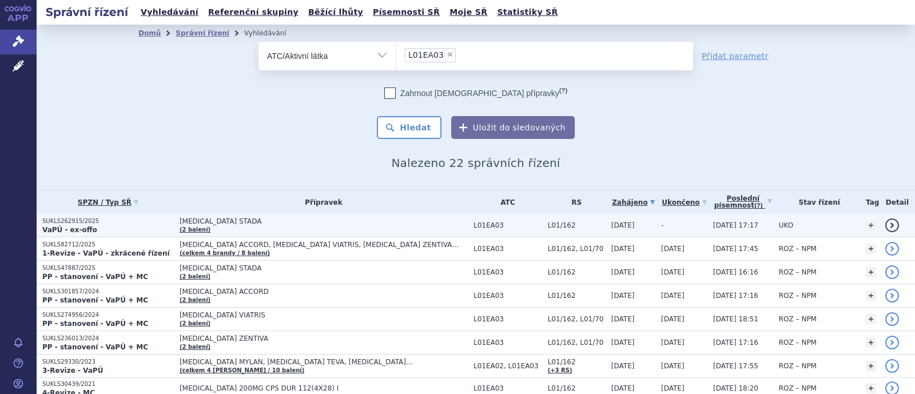
drag, startPoint x: 0, startPoint y: 0, endPoint x: 230, endPoint y: 221, distance: 319.0
click at [230, 221] on span "[MEDICAL_DATA] STADA" at bounding box center [323, 221] width 286 height 8
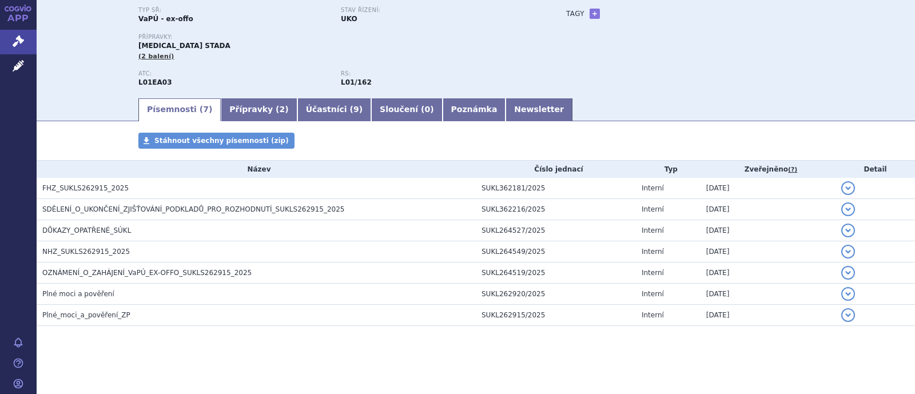
scroll to position [97, 0]
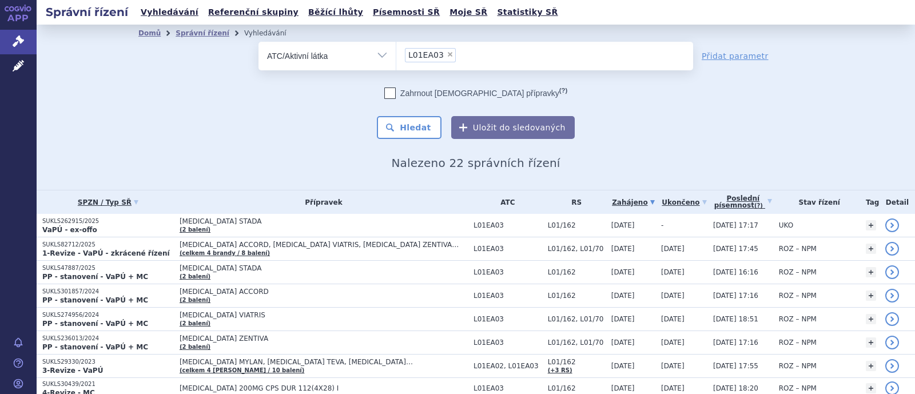
click at [447, 52] on span "×" at bounding box center [450, 54] width 7 height 7
click at [396, 52] on select "L01EA03" at bounding box center [396, 55] width 1 height 29
select select
click at [419, 58] on ul at bounding box center [544, 54] width 297 height 24
click at [396, 58] on select at bounding box center [396, 55] width 1 height 29
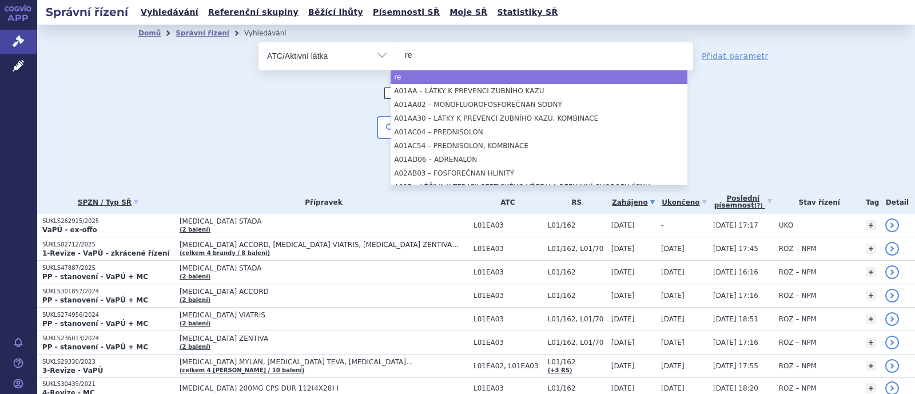
type input "r"
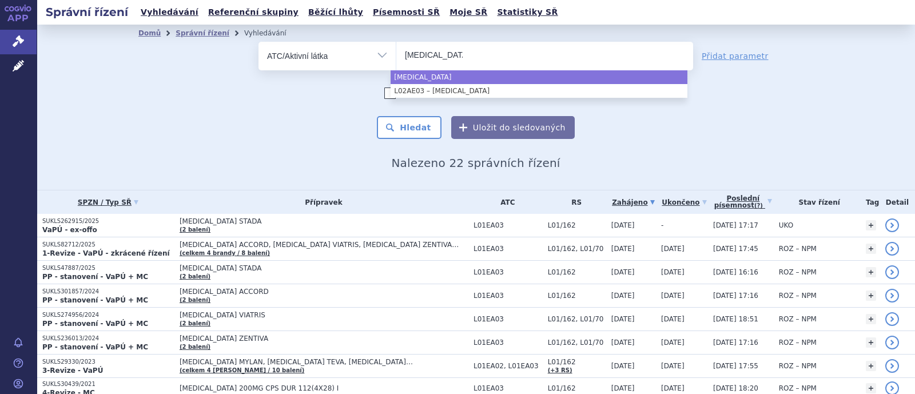
type input "goserelin"
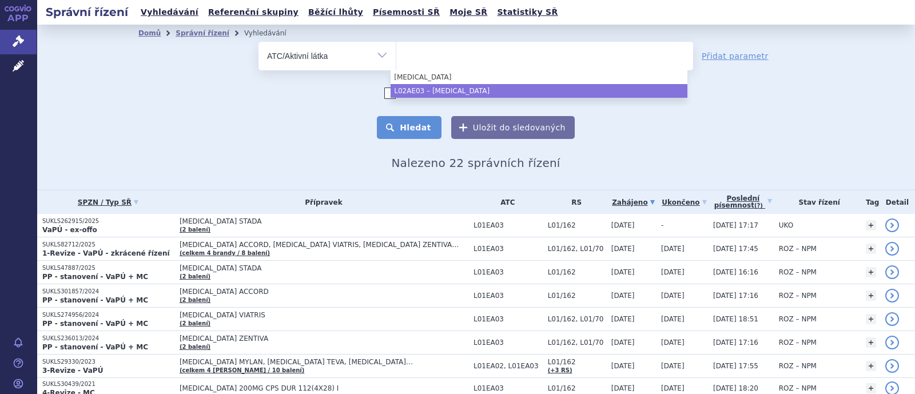
select select "L02AE03"
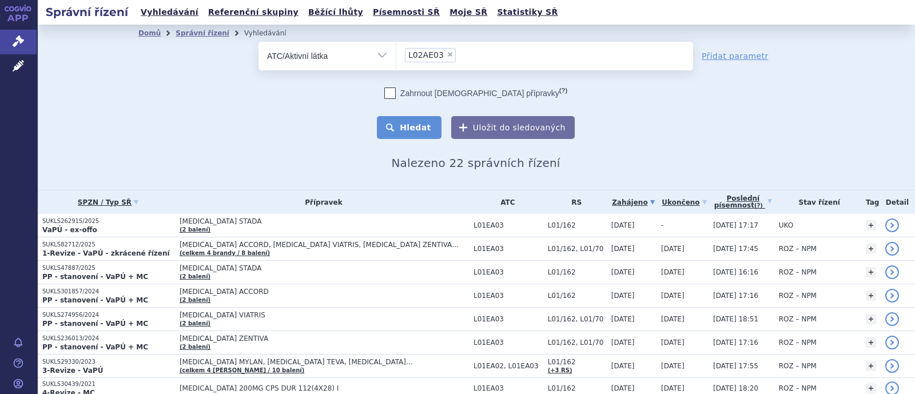
click at [423, 129] on button "Hledat" at bounding box center [409, 127] width 65 height 23
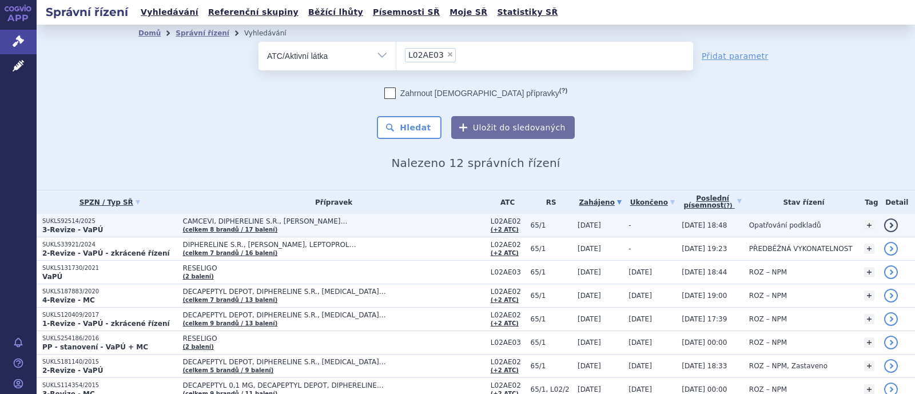
click at [274, 221] on span "CAMCEVI, DIPHERELINE S.R., ELIGARD…" at bounding box center [326, 221] width 286 height 8
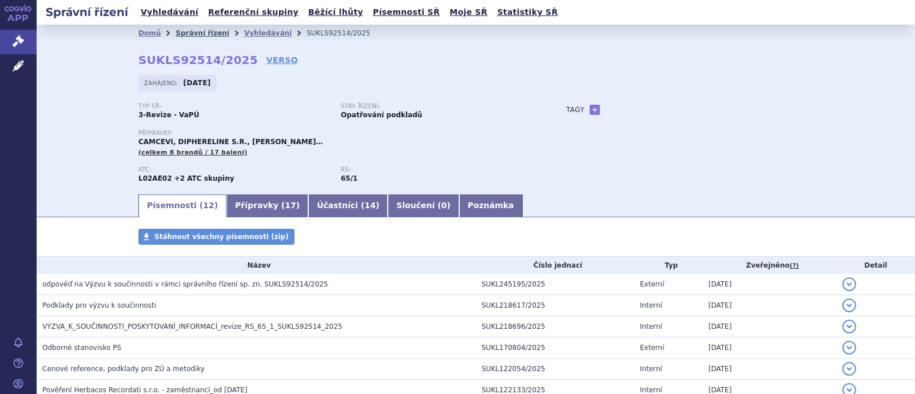
click at [185, 33] on link "Správní řízení" at bounding box center [203, 33] width 54 height 8
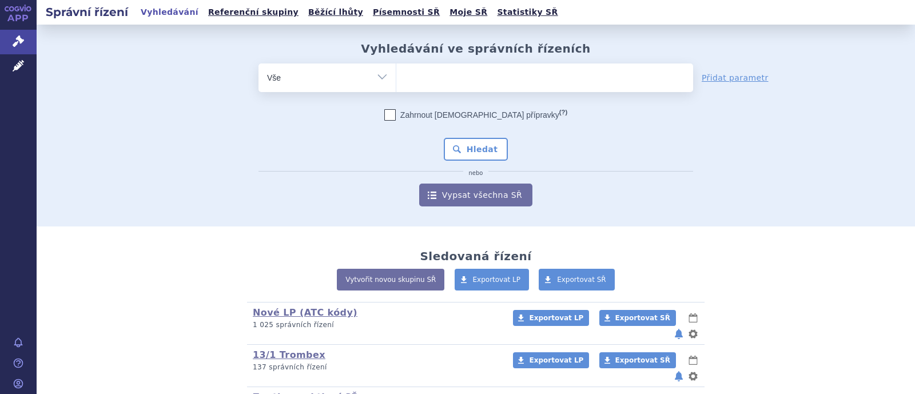
click at [442, 74] on ul at bounding box center [544, 75] width 297 height 24
click at [396, 74] on select at bounding box center [396, 77] width 1 height 29
click at [383, 83] on select "Vše Spisová značka Typ SŘ Přípravek/SUKL kód Účastník/Držitel" at bounding box center [326, 76] width 137 height 26
click at [375, 76] on select "Vše Spisová značka Typ SŘ Přípravek/SUKL kód Účastník/Držitel" at bounding box center [326, 76] width 137 height 26
click at [375, 78] on select "Vše Spisová značka Typ SŘ Přípravek/SUKL kód Účastník/Držitel" at bounding box center [326, 76] width 137 height 26
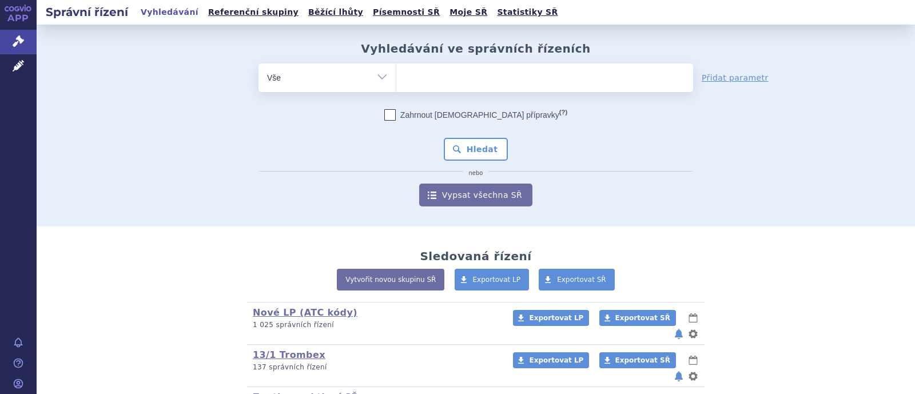
click at [377, 81] on select "Vše Spisová značka Typ SŘ Přípravek/SUKL kód Účastník/Držitel" at bounding box center [326, 76] width 137 height 26
select select "filter-atc-group"
click at [258, 63] on select "Vše Spisová značka Typ SŘ Přípravek/SUKL kód Účastník/Držitel" at bounding box center [326, 76] width 137 height 26
click at [417, 75] on ul at bounding box center [544, 75] width 297 height 24
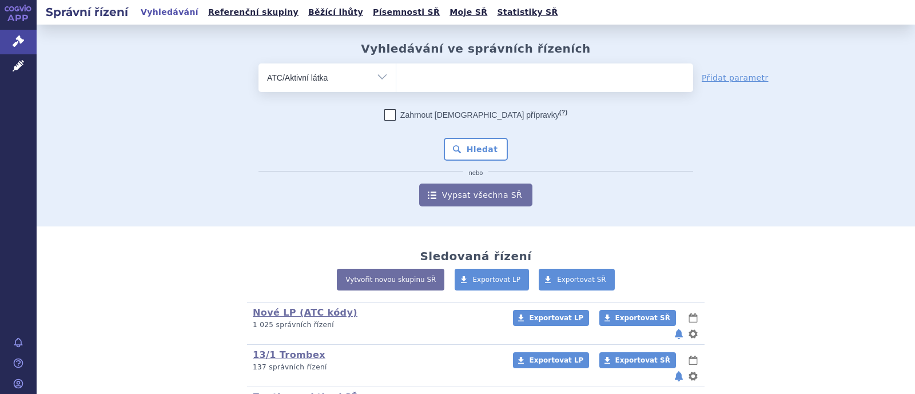
click at [396, 75] on select at bounding box center [396, 77] width 1 height 29
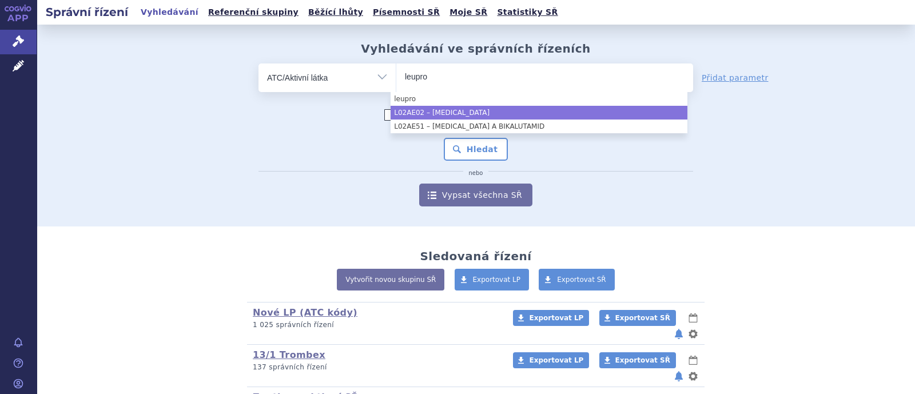
type input "leupro"
select select "L02AE02"
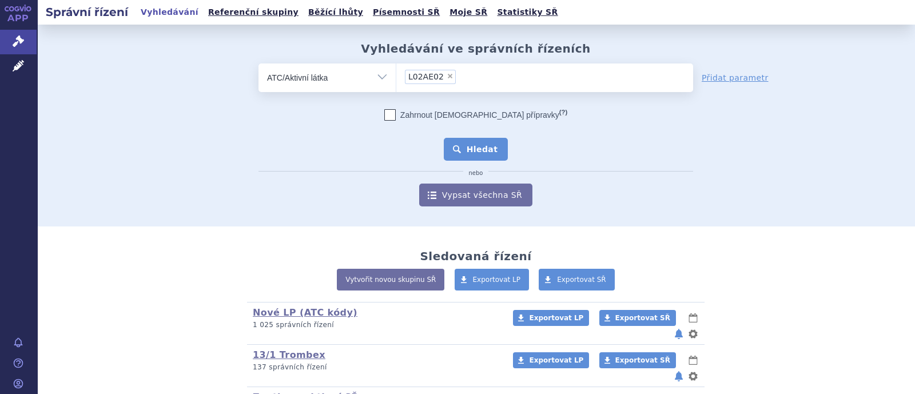
click at [483, 143] on button "Hledat" at bounding box center [476, 149] width 65 height 23
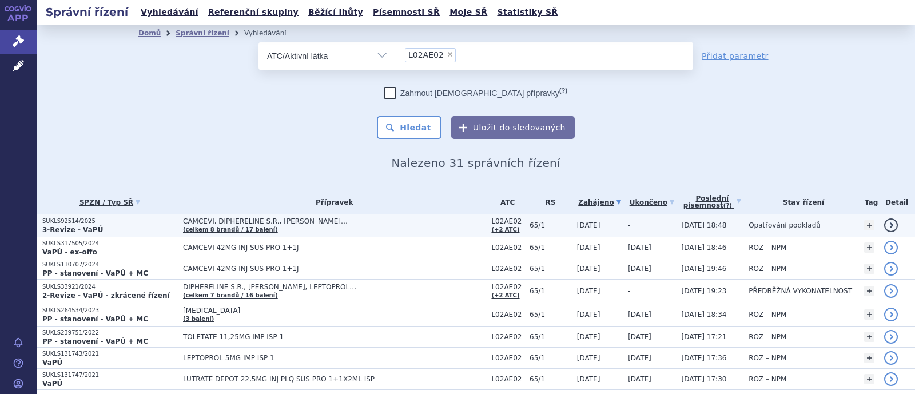
click at [276, 222] on span "CAMCEVI, DIPHERELINE S.R., [PERSON_NAME]…" at bounding box center [326, 221] width 286 height 8
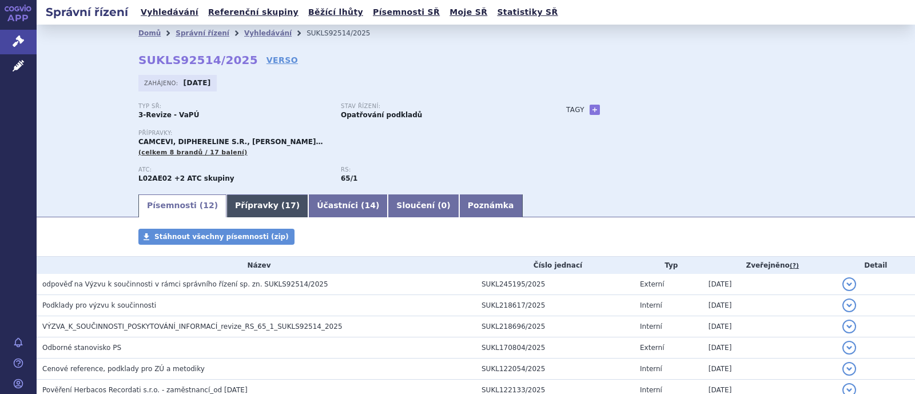
click at [244, 204] on link "Přípravky ( 17 )" at bounding box center [267, 205] width 82 height 23
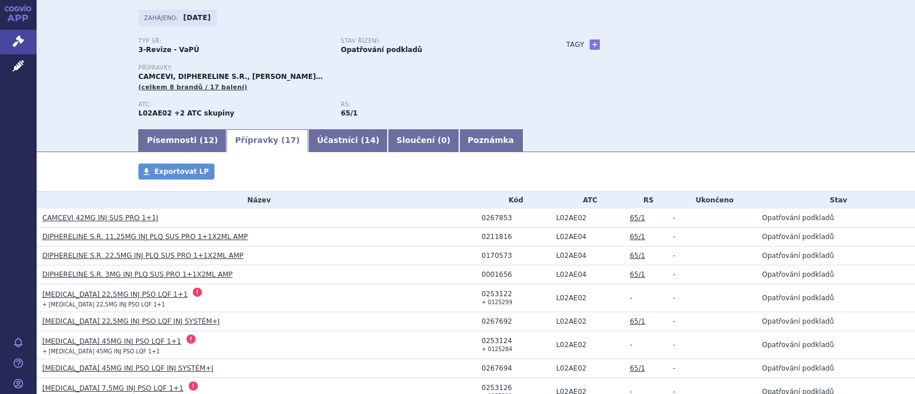
scroll to position [142, 0]
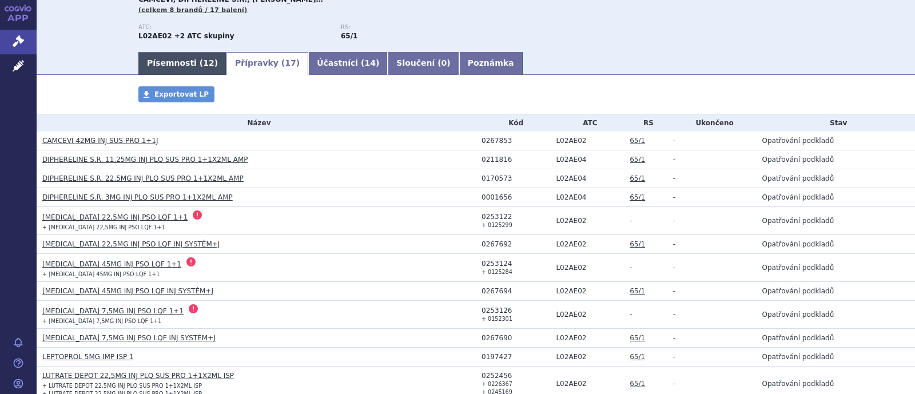
click at [174, 63] on link "Písemnosti ( 12 )" at bounding box center [182, 63] width 88 height 23
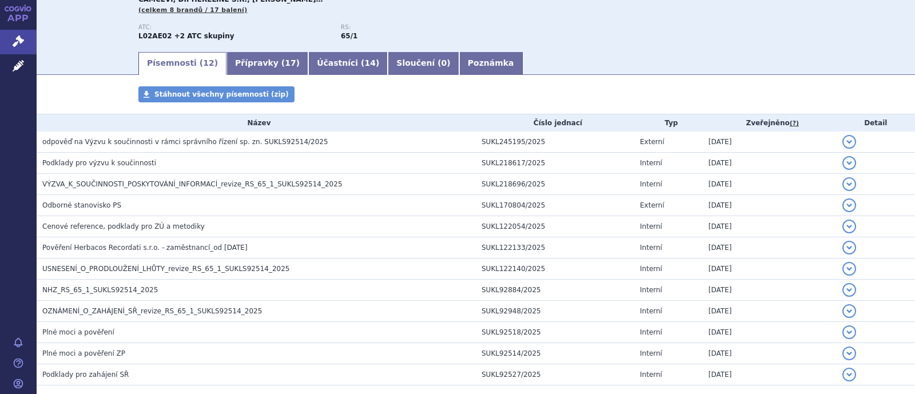
click at [548, 65] on ul "Písemnosti ( 12 ) Přípravky ( 17 ) Účastníci ( 14 ) Sloučení ( 0 ) Poznámka" at bounding box center [475, 63] width 675 height 24
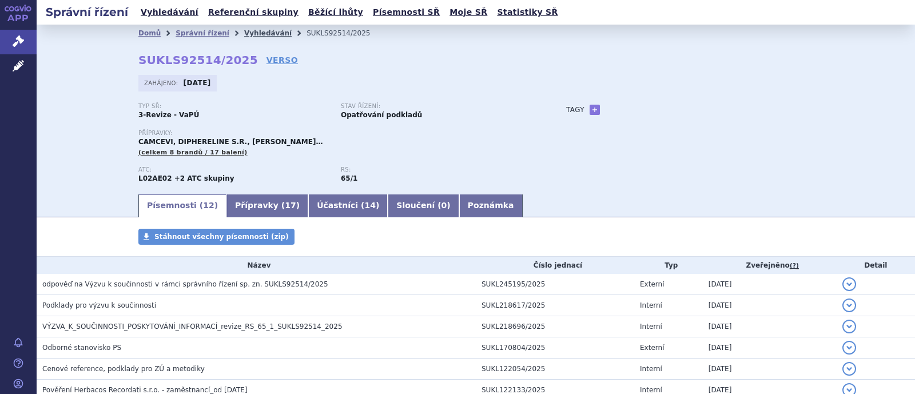
click at [244, 35] on link "Vyhledávání" at bounding box center [267, 33] width 47 height 8
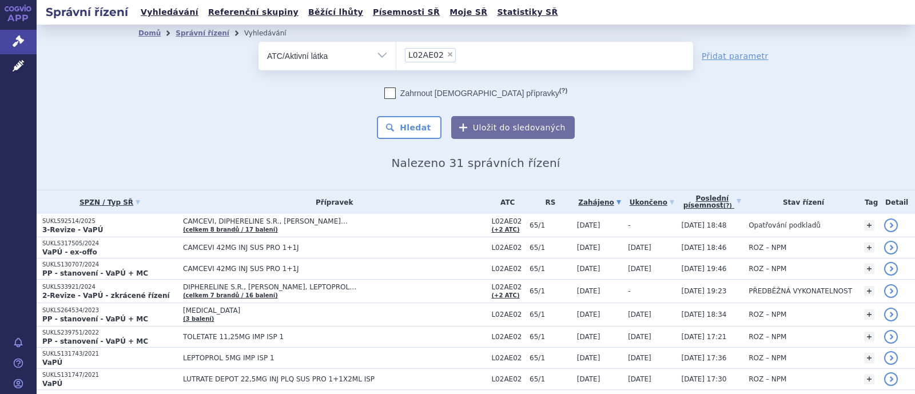
click at [447, 51] on span "×" at bounding box center [450, 54] width 7 height 7
click at [396, 51] on select "L02AE02" at bounding box center [396, 55] width 1 height 29
select select
click at [457, 62] on ul at bounding box center [544, 54] width 297 height 24
click at [396, 62] on select at bounding box center [396, 55] width 1 height 29
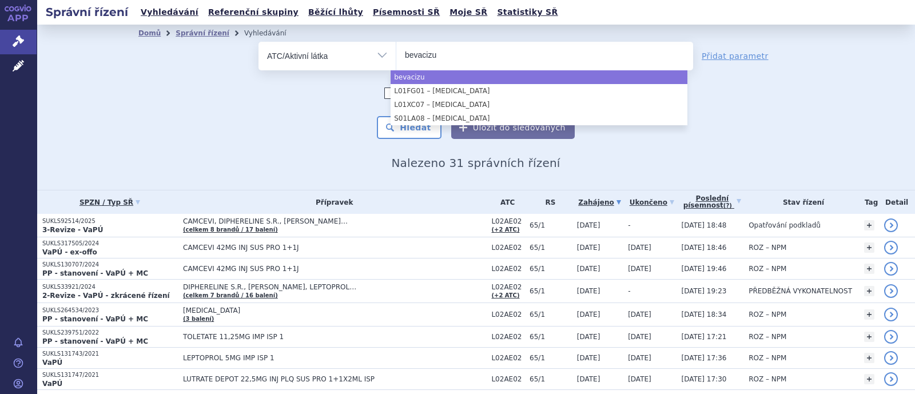
type input "bevacizu"
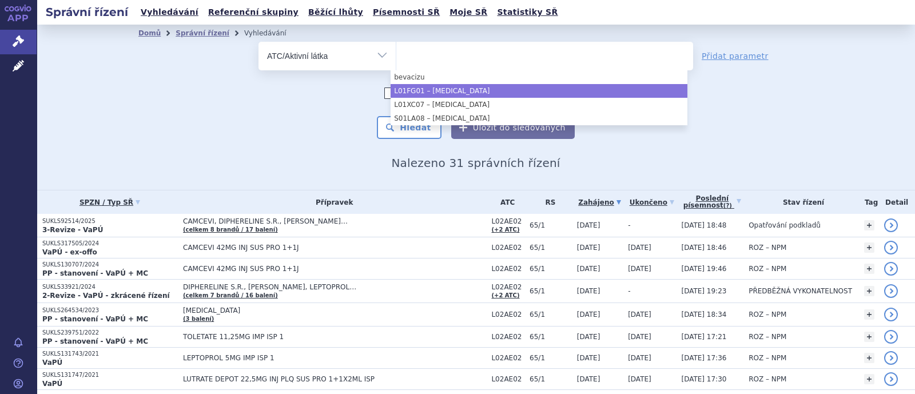
select select "L01FG01"
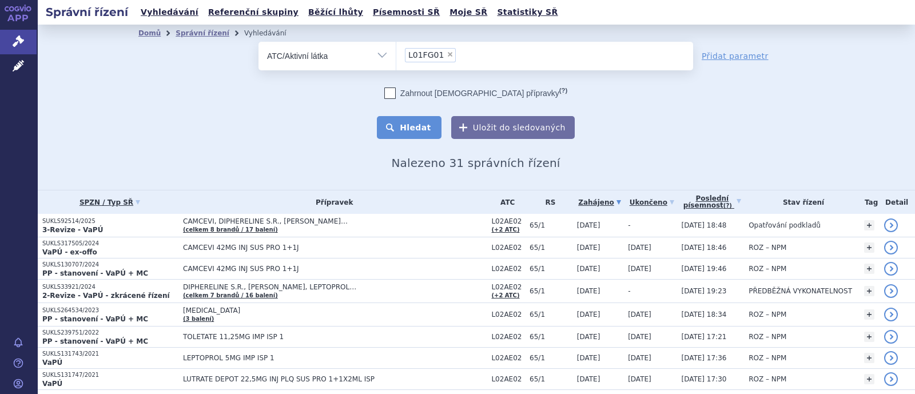
click at [417, 131] on button "Hledat" at bounding box center [409, 127] width 65 height 23
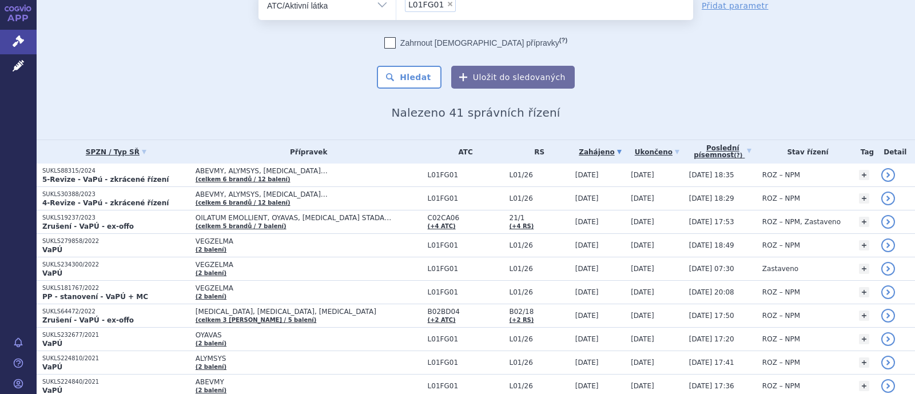
scroll to position [71, 0]
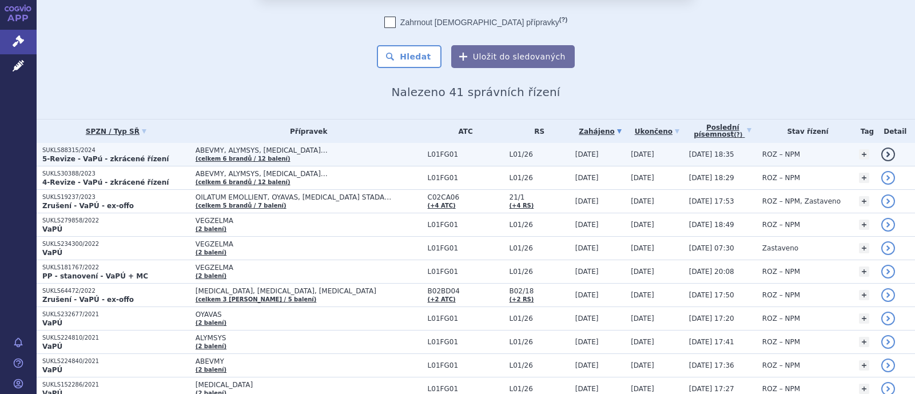
click at [257, 150] on span "ABEVMY, ALYMSYS, [MEDICAL_DATA]…" at bounding box center [309, 150] width 226 height 8
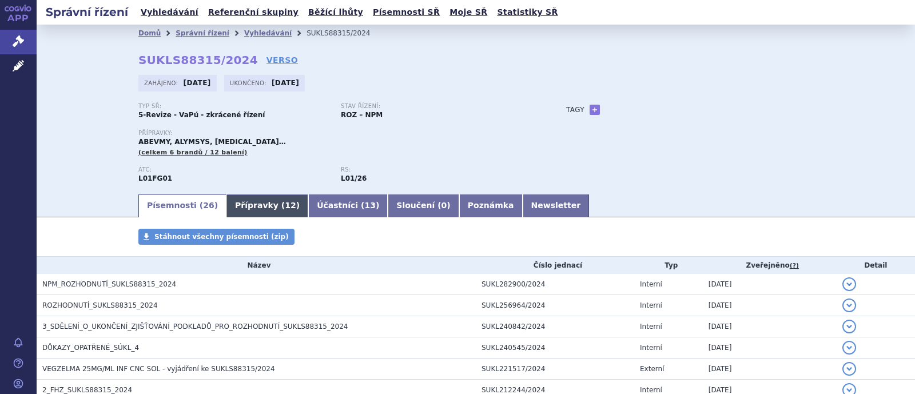
click at [246, 213] on link "Přípravky ( 12 )" at bounding box center [267, 205] width 82 height 23
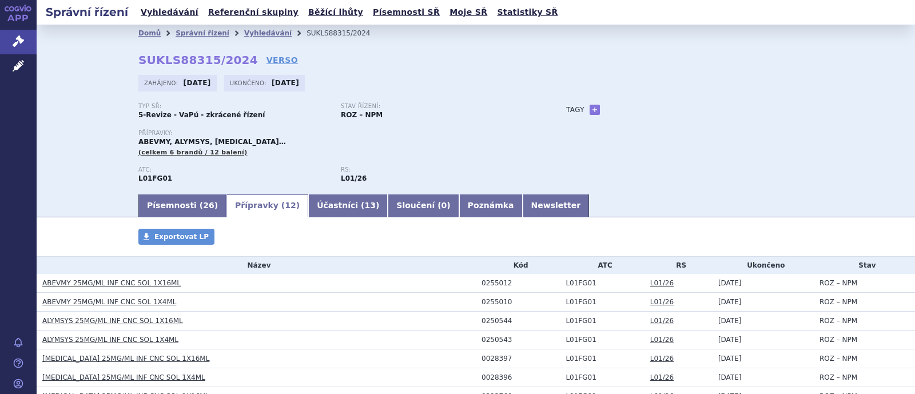
click at [245, 208] on link "Přípravky ( 12 )" at bounding box center [267, 205] width 82 height 23
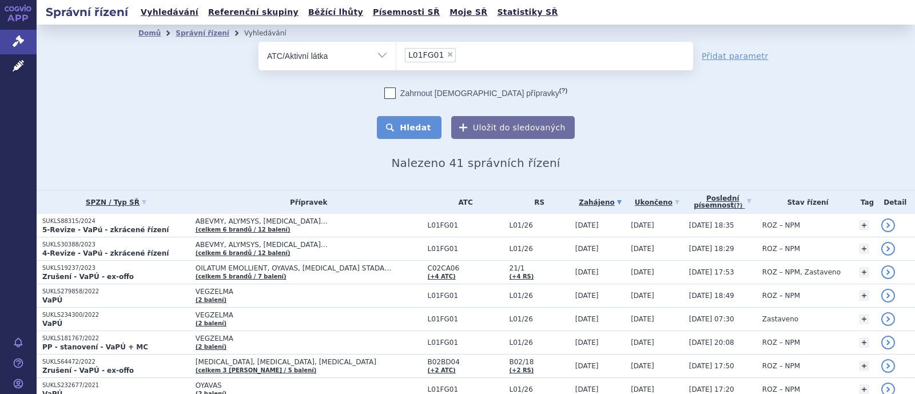
click at [420, 127] on button "Hledat" at bounding box center [409, 127] width 65 height 23
click at [447, 55] on span "×" at bounding box center [450, 54] width 7 height 7
click at [396, 55] on select "L01FG01" at bounding box center [396, 55] width 1 height 29
select select
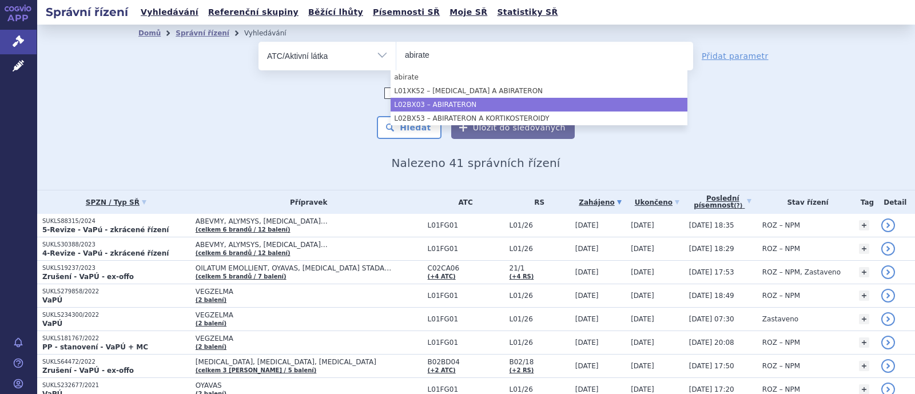
type input "abirate"
drag, startPoint x: 474, startPoint y: 101, endPoint x: 453, endPoint y: 117, distance: 26.4
select select "L02BX03"
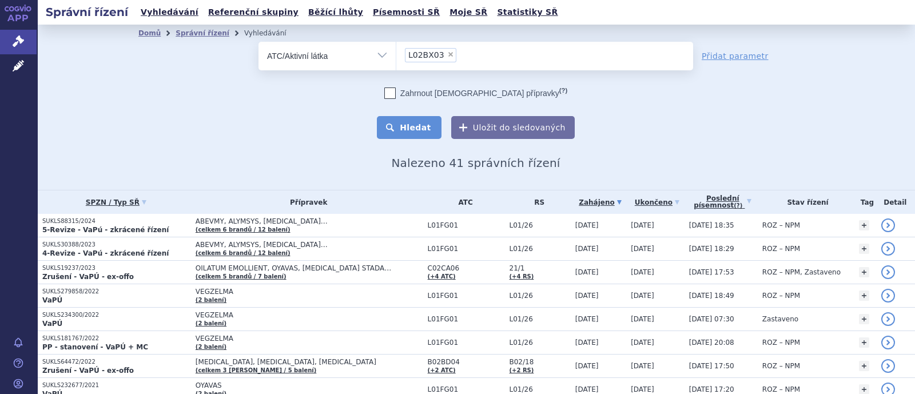
click at [437, 124] on button "Hledat" at bounding box center [409, 127] width 65 height 23
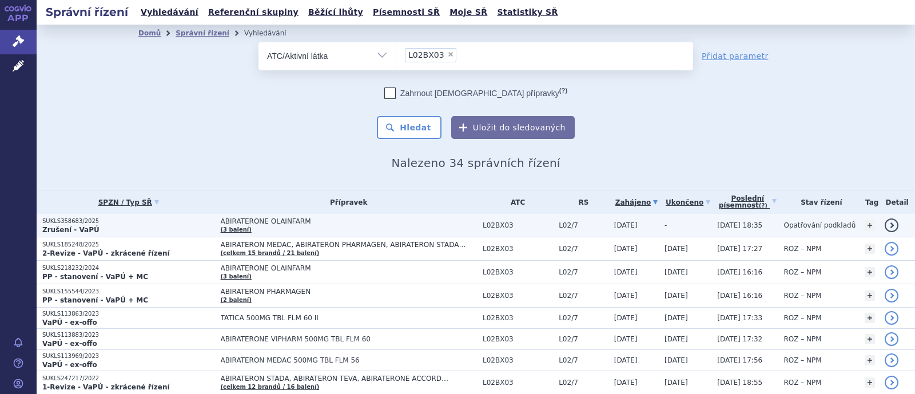
click at [280, 223] on span "ABIRATERONE OLAINFARM" at bounding box center [349, 221] width 256 height 8
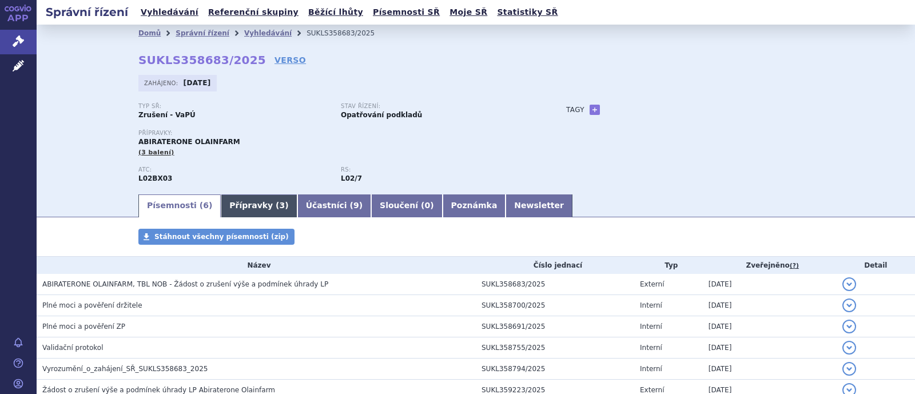
click at [232, 210] on link "Přípravky ( 3 )" at bounding box center [259, 205] width 76 height 23
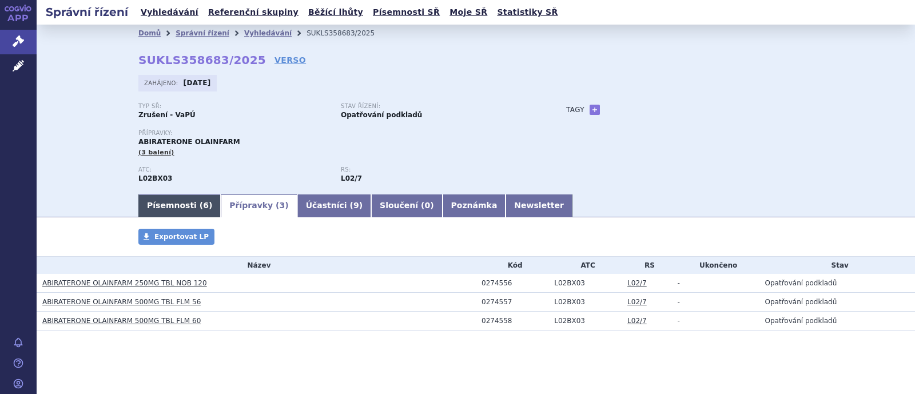
click at [167, 207] on link "Písemnosti ( 6 )" at bounding box center [179, 205] width 82 height 23
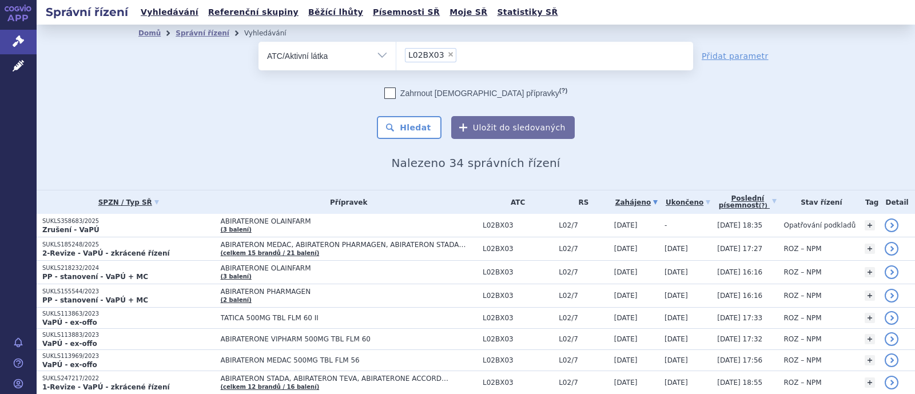
click at [447, 54] on span "×" at bounding box center [450, 54] width 7 height 7
click at [396, 54] on select "L02BX03" at bounding box center [396, 55] width 1 height 29
select select
click at [440, 55] on ul at bounding box center [544, 54] width 297 height 24
click at [396, 55] on select at bounding box center [396, 55] width 1 height 29
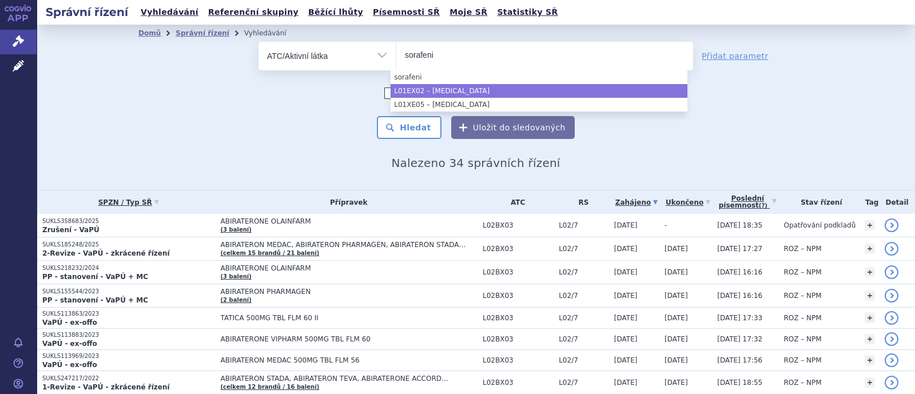
type input "sorafeni"
drag, startPoint x: 475, startPoint y: 87, endPoint x: 464, endPoint y: 94, distance: 12.6
select select "L01EX02"
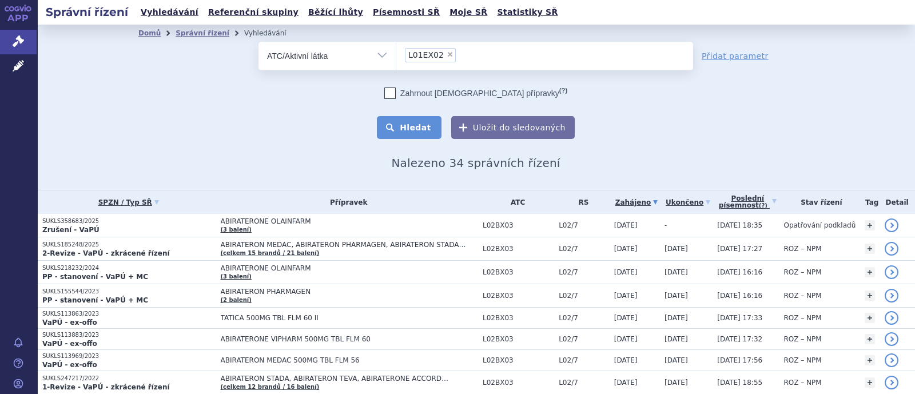
click at [428, 127] on button "Hledat" at bounding box center [409, 127] width 65 height 23
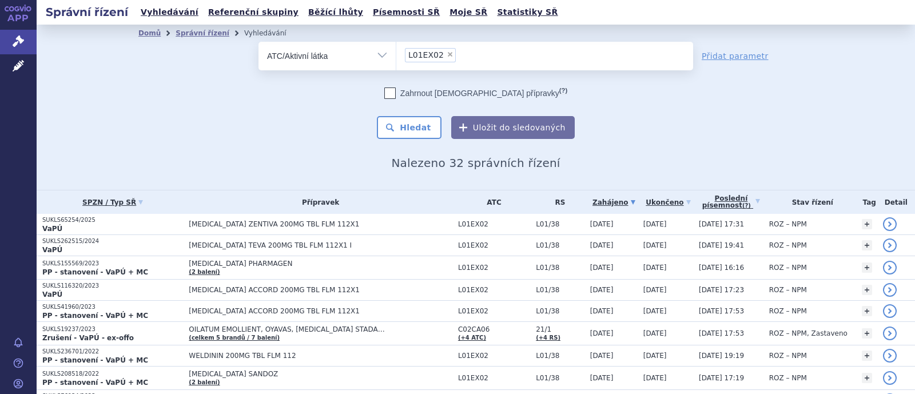
click at [447, 54] on span "×" at bounding box center [450, 54] width 7 height 7
click at [396, 54] on select "L01EX02" at bounding box center [396, 55] width 1 height 29
select select
click at [436, 57] on ul at bounding box center [544, 54] width 297 height 24
click at [396, 57] on select at bounding box center [396, 55] width 1 height 29
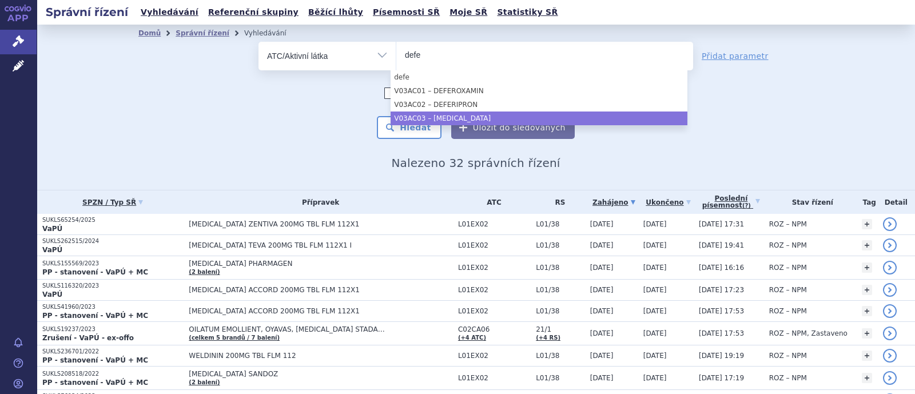
type input "defe"
select select "V03AC03"
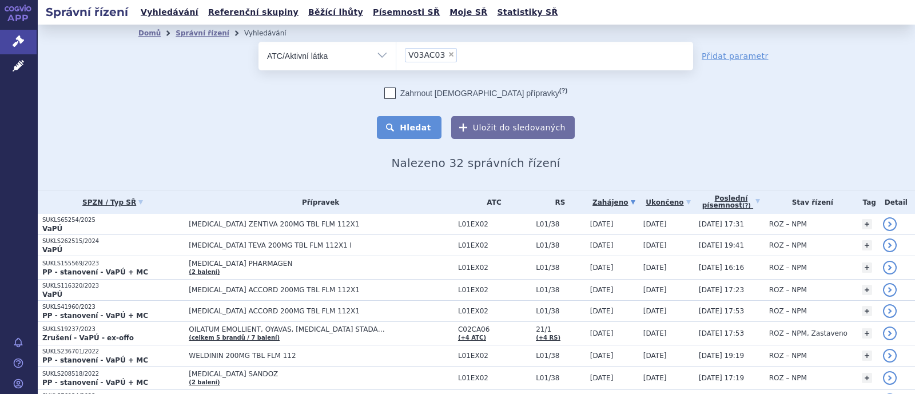
click at [427, 127] on button "Hledat" at bounding box center [409, 127] width 65 height 23
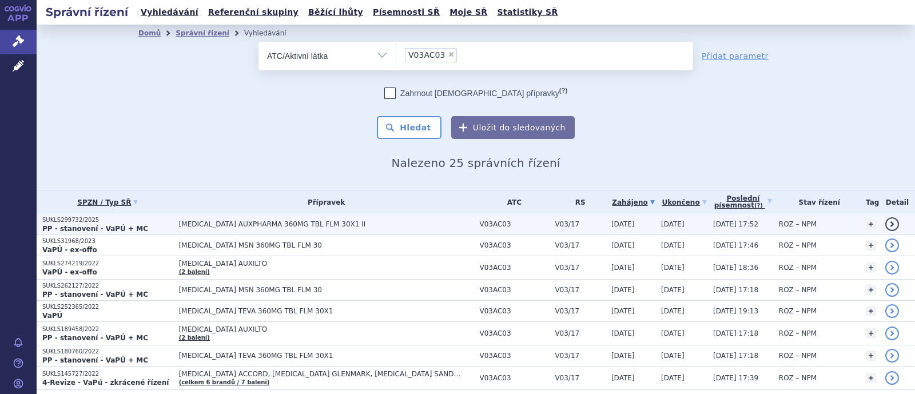
click at [263, 226] on span "[MEDICAL_DATA] AUXPHARMA 360MG TBL FLM 30X1 II" at bounding box center [322, 224] width 286 height 8
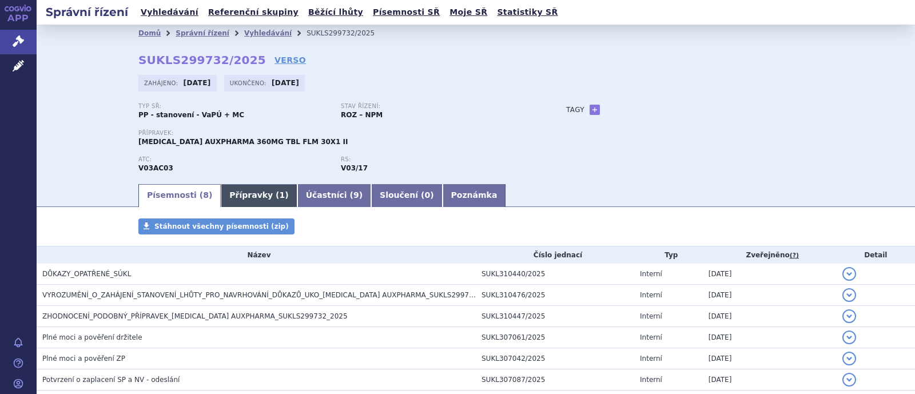
click at [243, 196] on link "Přípravky ( 1 )" at bounding box center [259, 195] width 76 height 23
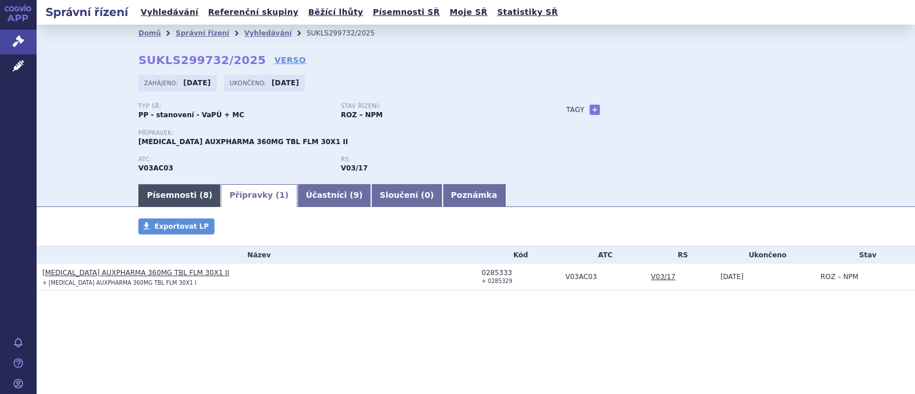
click at [189, 197] on link "Písemnosti ( 8 )" at bounding box center [179, 195] width 82 height 23
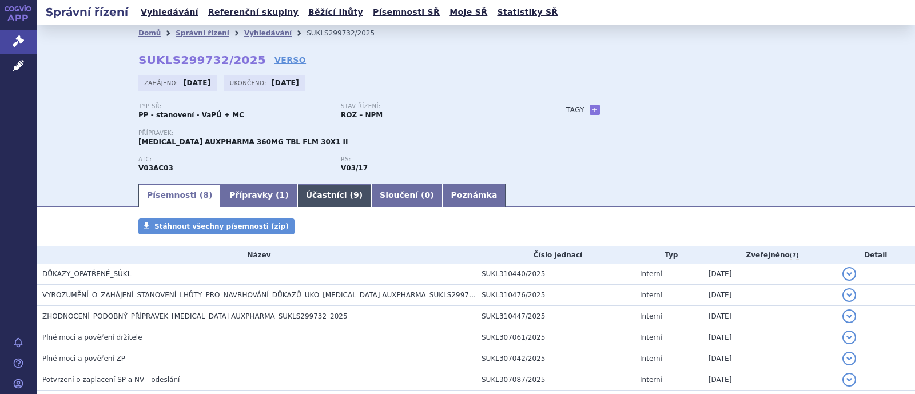
click at [297, 198] on link "Účastníci ( 9 )" at bounding box center [334, 195] width 74 height 23
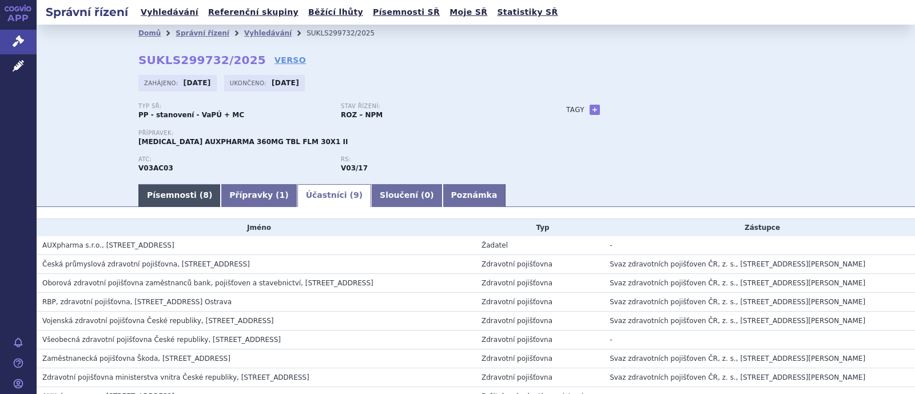
click at [152, 204] on link "Písemnosti ( 8 )" at bounding box center [179, 195] width 82 height 23
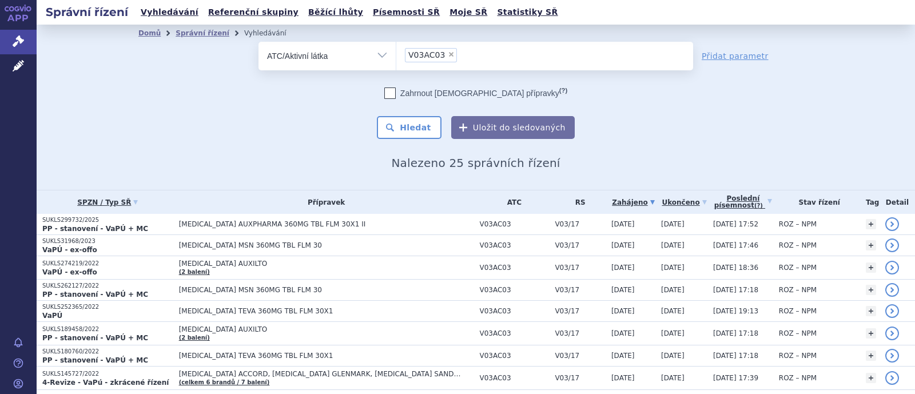
click at [448, 55] on span "×" at bounding box center [451, 54] width 7 height 7
click at [396, 55] on select "V03AC03" at bounding box center [396, 55] width 1 height 29
select select
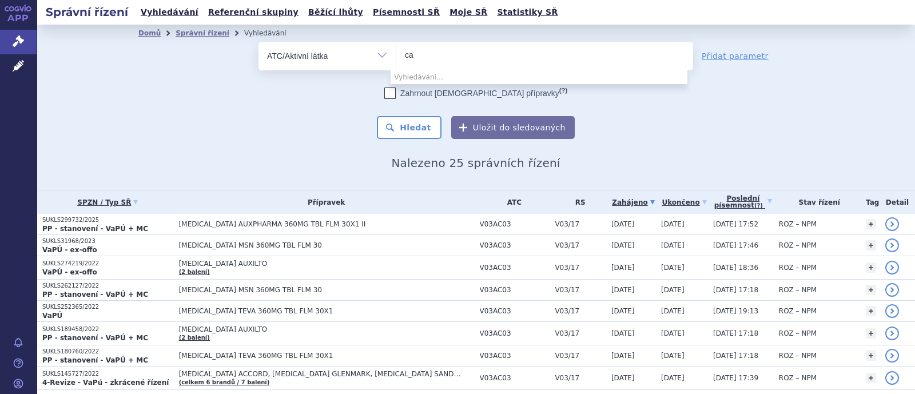
type input "c"
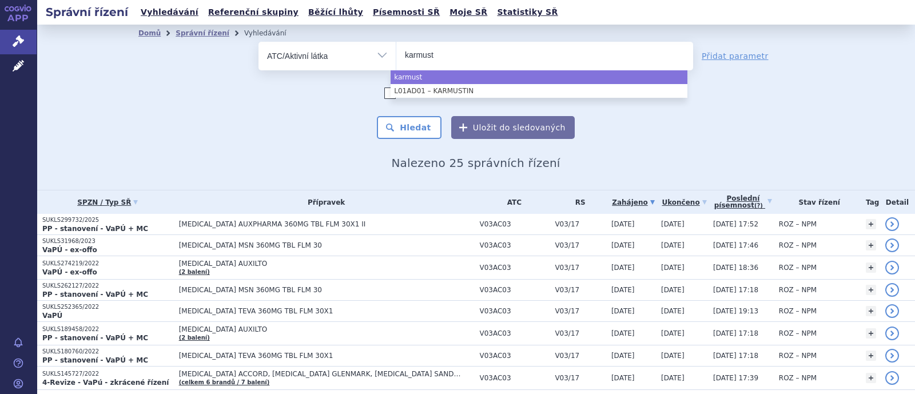
type input "karmust"
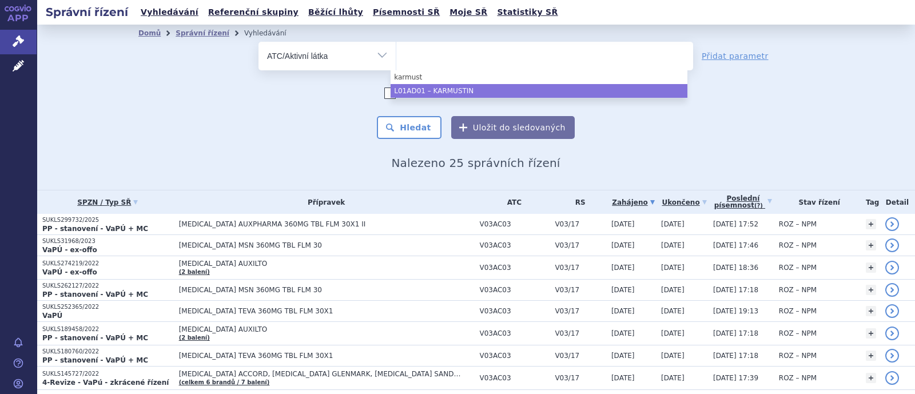
select select "L01AD01"
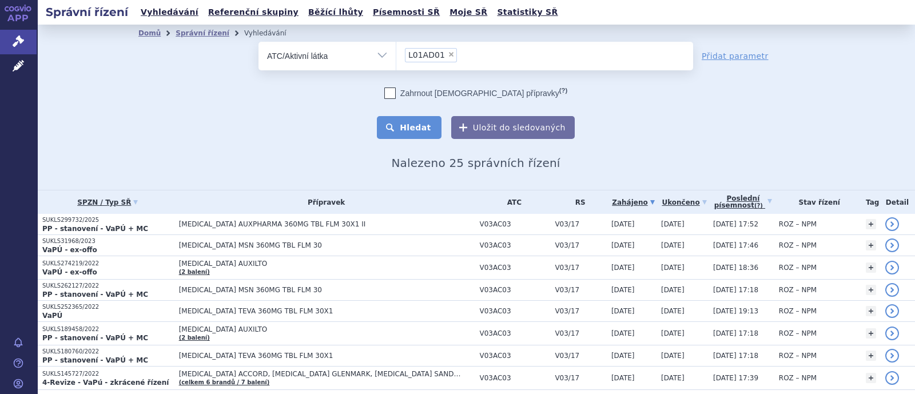
click at [423, 125] on button "Hledat" at bounding box center [409, 127] width 65 height 23
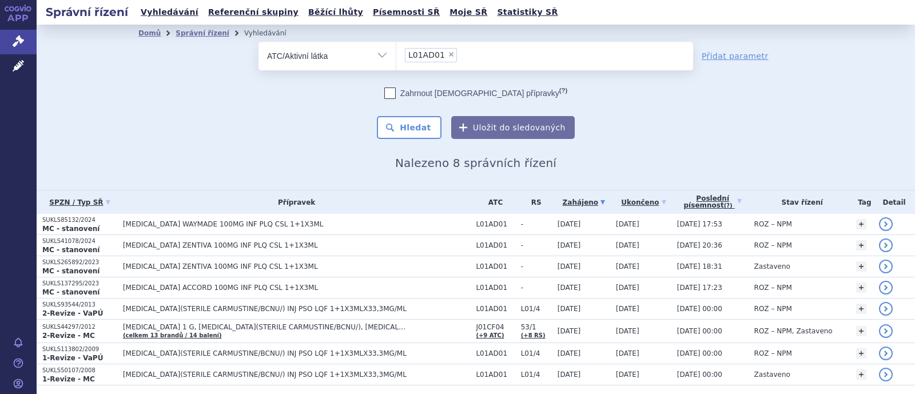
click at [448, 55] on span "×" at bounding box center [451, 54] width 7 height 7
click at [396, 55] on select "L01AD01" at bounding box center [396, 55] width 1 height 29
select select
click at [437, 55] on ul at bounding box center [544, 54] width 297 height 24
click at [396, 55] on select at bounding box center [396, 55] width 1 height 29
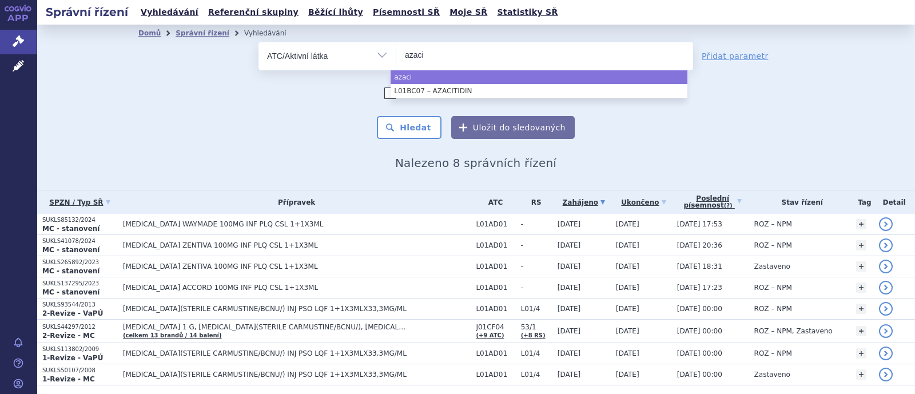
type input "azaci"
select select "L01BC07"
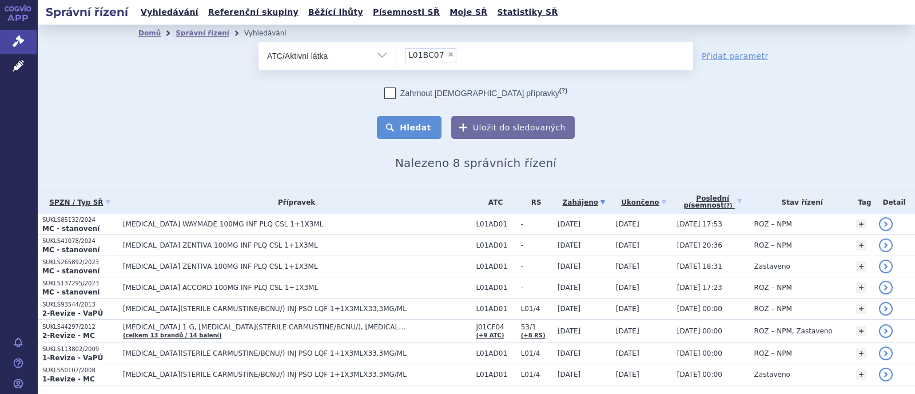
click at [424, 126] on button "Hledat" at bounding box center [409, 127] width 65 height 23
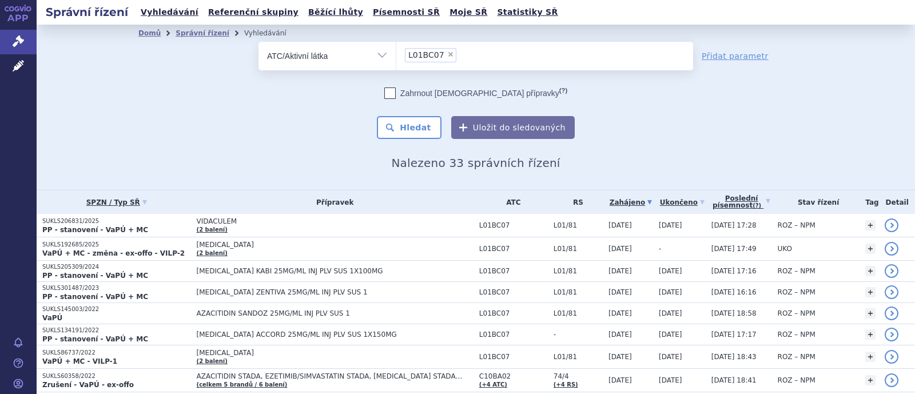
click at [447, 53] on span "×" at bounding box center [450, 54] width 7 height 7
click at [396, 53] on select "L01BC07" at bounding box center [396, 55] width 1 height 29
select select
click at [433, 60] on ul at bounding box center [544, 54] width 297 height 24
click at [396, 60] on select at bounding box center [396, 55] width 1 height 29
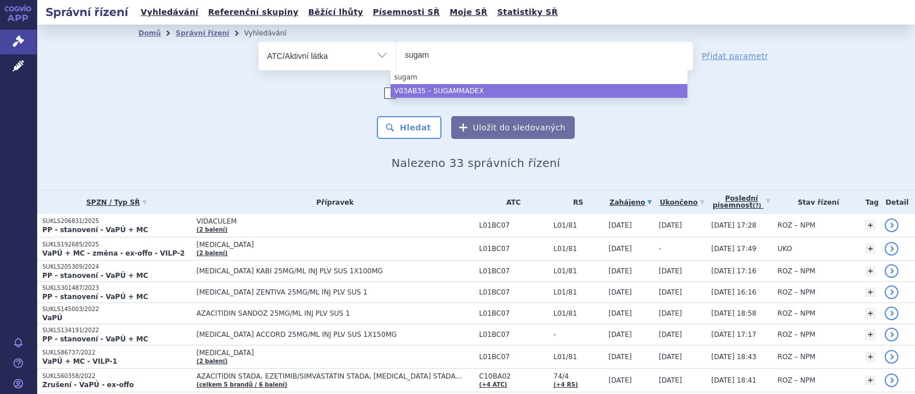
type input "sugam"
select select "V03AB35"
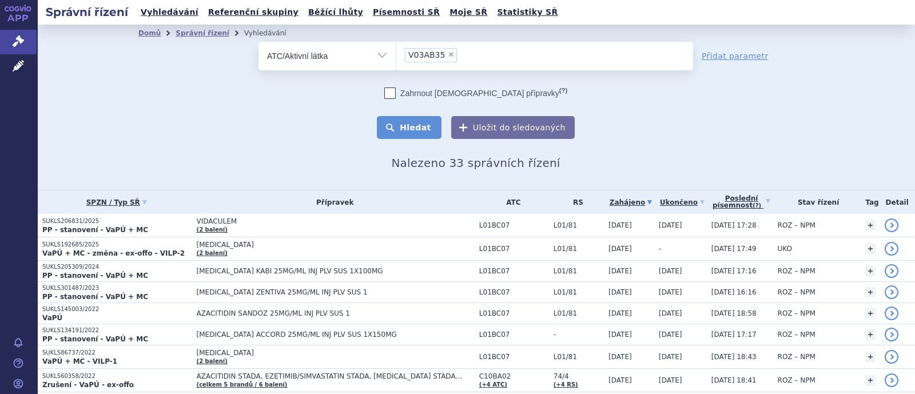
click at [424, 133] on button "Hledat" at bounding box center [409, 127] width 65 height 23
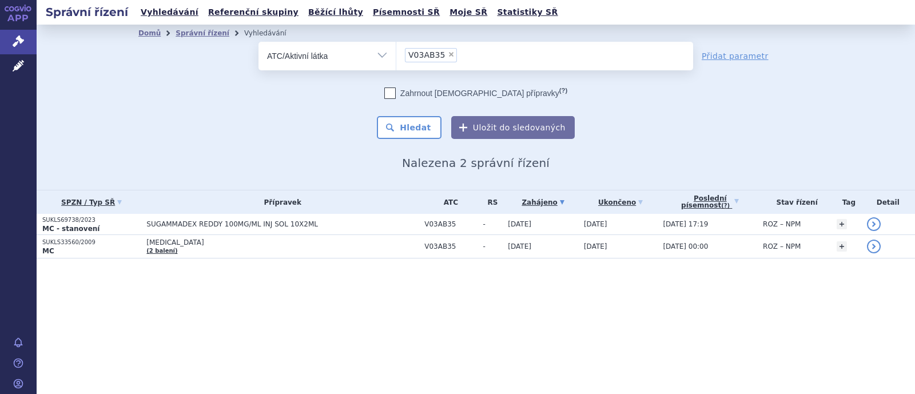
click at [448, 53] on span "×" at bounding box center [451, 54] width 7 height 7
click at [396, 53] on select "V03AB35" at bounding box center [396, 55] width 1 height 29
select select
click at [424, 54] on ul at bounding box center [544, 54] width 297 height 24
click at [396, 54] on select at bounding box center [396, 55] width 1 height 29
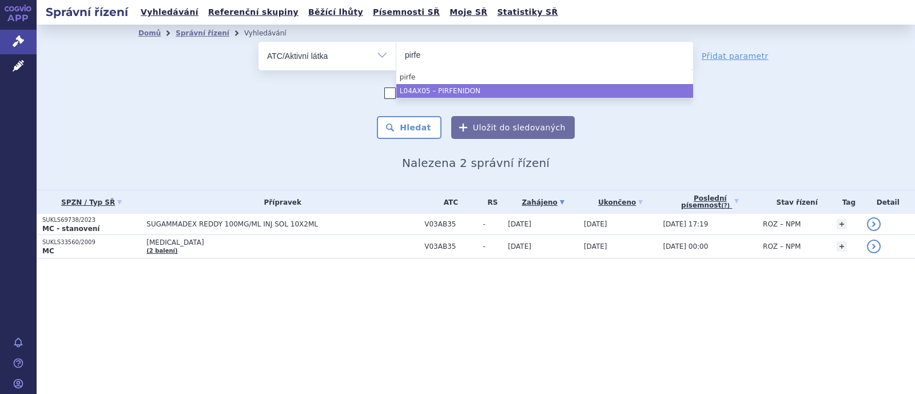
type input "pirfe"
drag, startPoint x: 443, startPoint y: 90, endPoint x: 443, endPoint y: 99, distance: 9.2
select select "L04AX05"
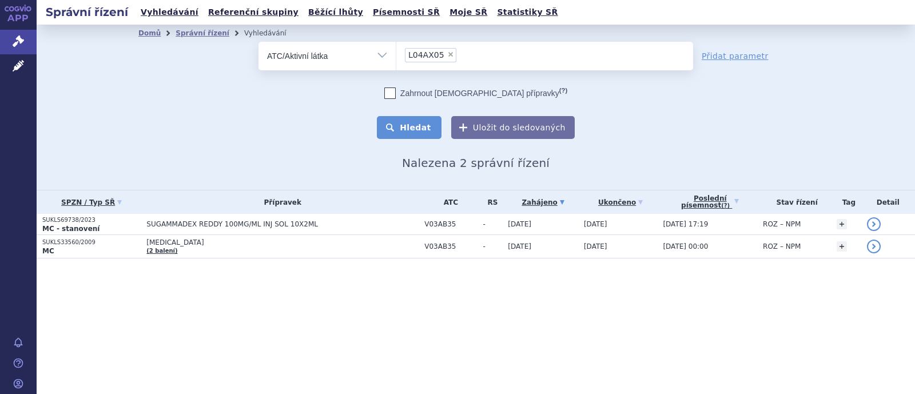
click at [426, 122] on button "Hledat" at bounding box center [409, 127] width 65 height 23
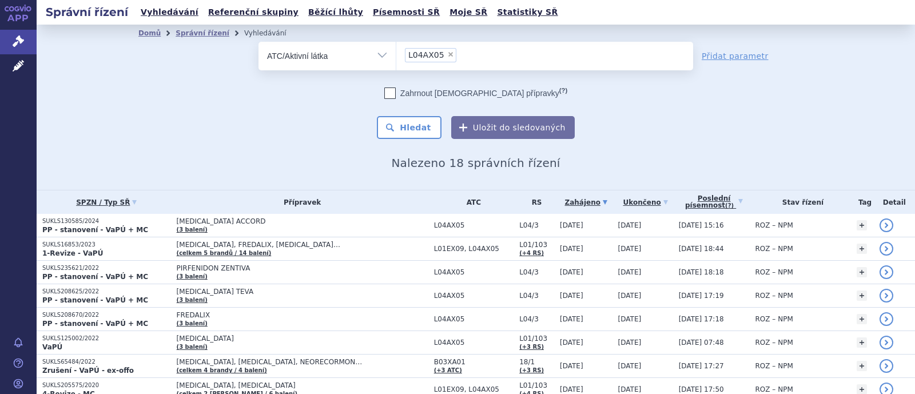
click at [447, 55] on span "×" at bounding box center [450, 54] width 7 height 7
click at [396, 55] on select "L04AX05" at bounding box center [396, 55] width 1 height 29
select select
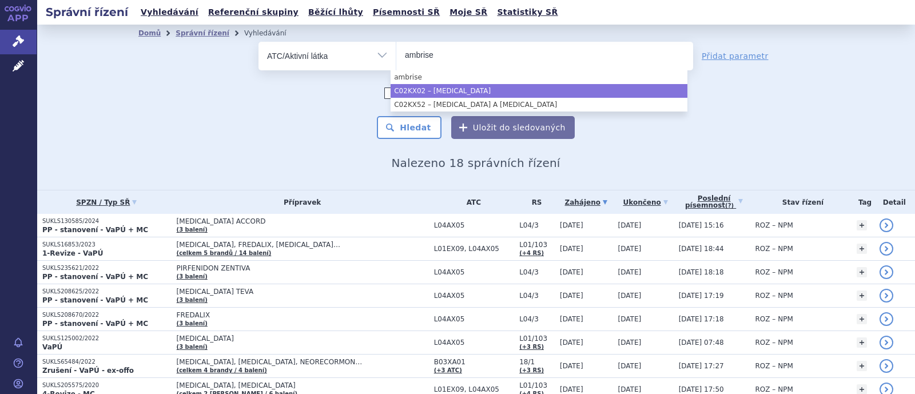
type input "ambrise"
drag, startPoint x: 457, startPoint y: 89, endPoint x: 452, endPoint y: 99, distance: 11.3
select select "C02KX02"
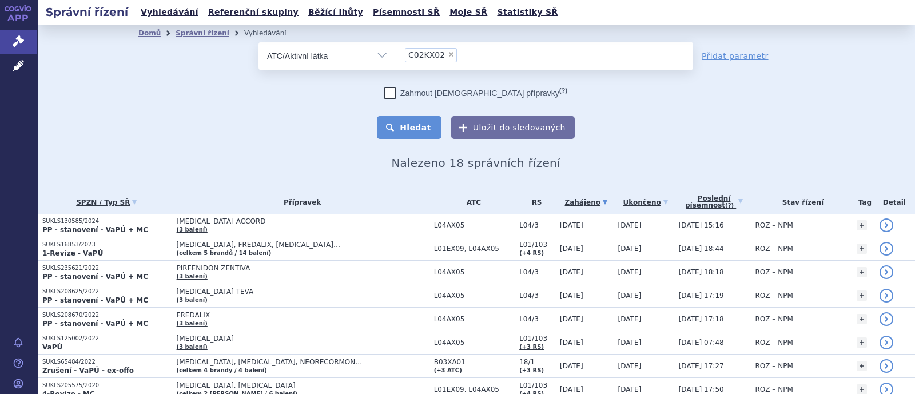
click at [423, 130] on button "Hledat" at bounding box center [409, 127] width 65 height 23
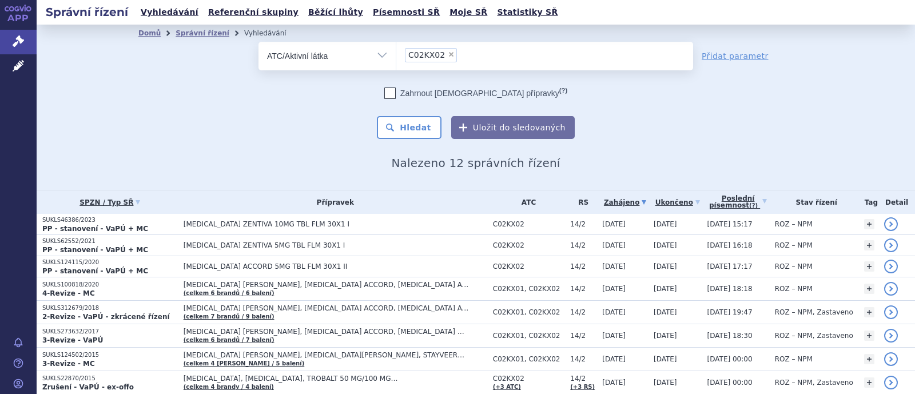
click at [448, 53] on span "×" at bounding box center [451, 54] width 7 height 7
click at [396, 53] on select "C02KX02" at bounding box center [396, 55] width 1 height 29
select select
type input "s"
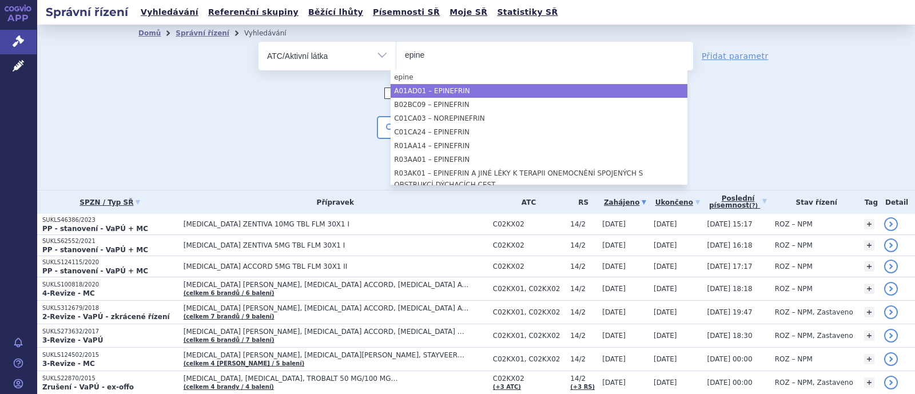
type input "epine"
select select "A01AD01"
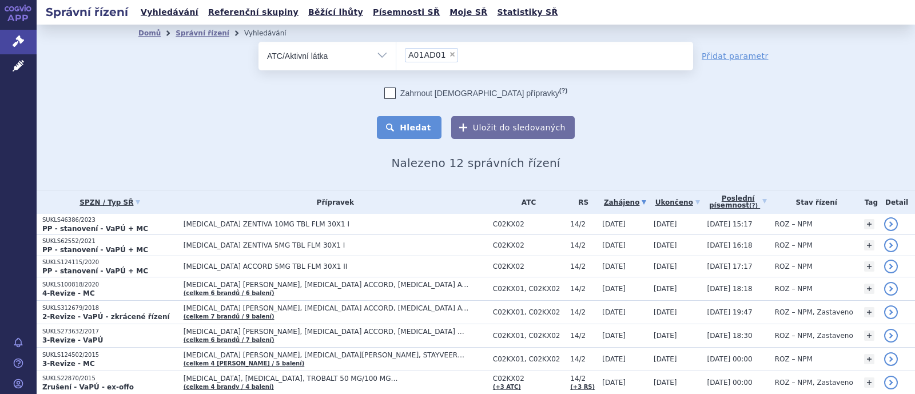
click at [404, 128] on button "Hledat" at bounding box center [409, 127] width 65 height 23
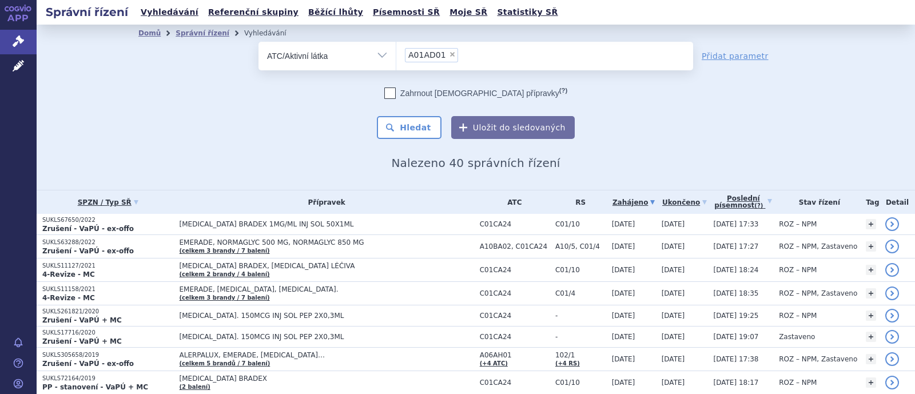
click at [449, 53] on span "×" at bounding box center [452, 54] width 7 height 7
click at [396, 53] on select "A01AD01" at bounding box center [396, 55] width 1 height 29
select select
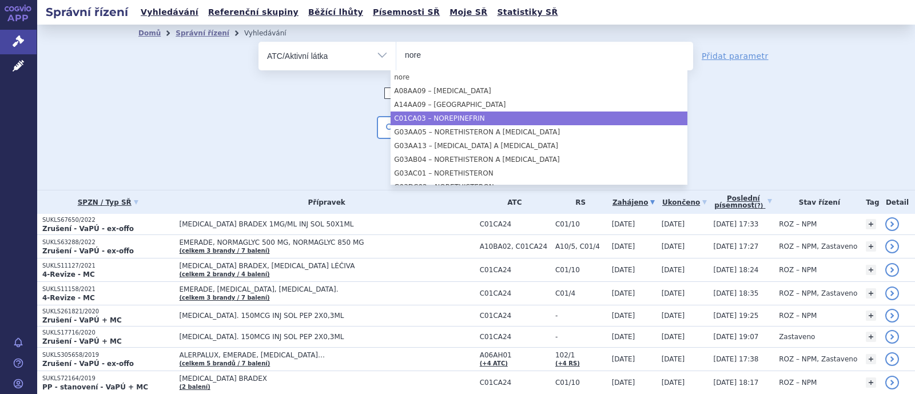
type input "nore"
drag, startPoint x: 465, startPoint y: 121, endPoint x: 450, endPoint y: 120, distance: 14.9
select select "C01CA03"
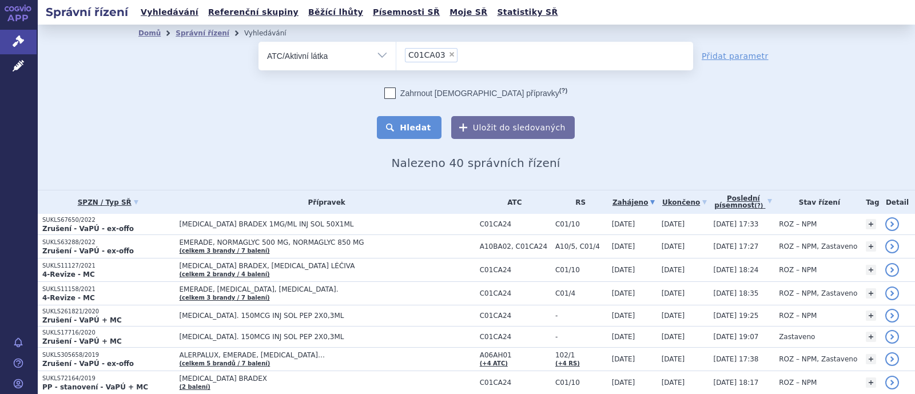
click at [420, 125] on button "Hledat" at bounding box center [409, 127] width 65 height 23
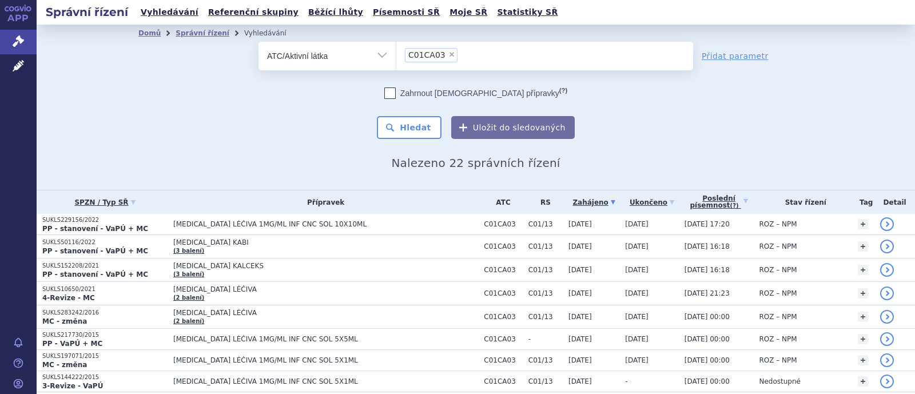
click at [448, 55] on span "×" at bounding box center [451, 54] width 7 height 7
click at [396, 55] on select "C01CA03" at bounding box center [396, 55] width 1 height 29
select select
click at [422, 59] on ul at bounding box center [544, 54] width 297 height 24
click at [396, 59] on select at bounding box center [396, 55] width 1 height 29
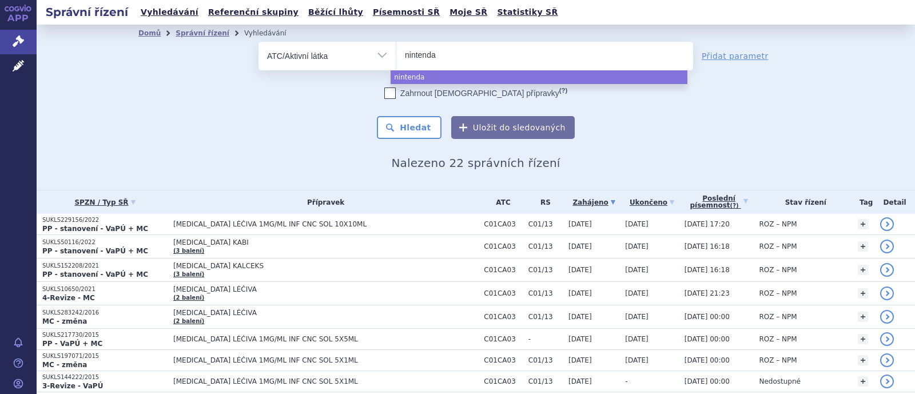
click at [447, 53] on input "nintenda" at bounding box center [432, 54] width 54 height 14
type input "nintenda"
select select "nintenda"
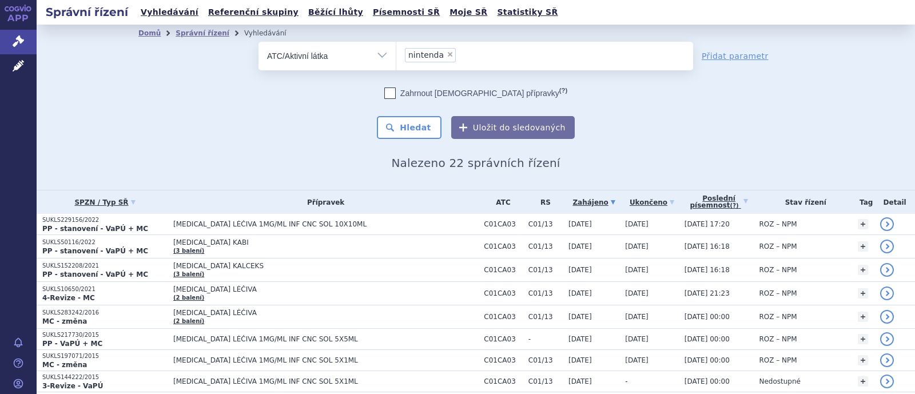
select select
type input "nintenda"
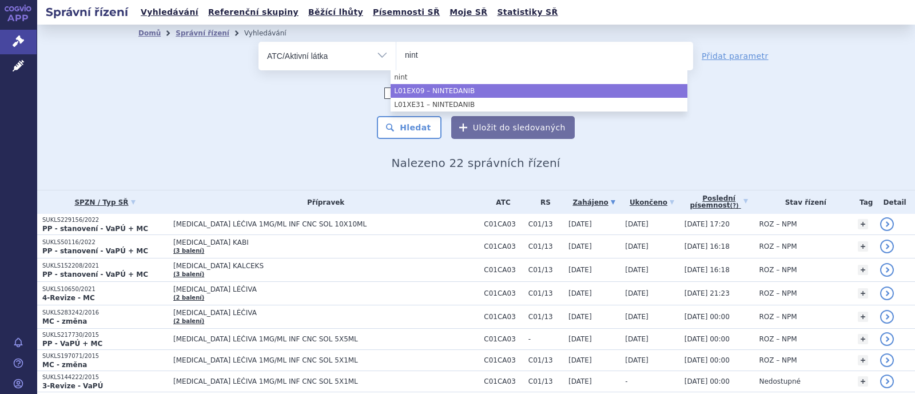
type input "nint"
select select "L01EX09"
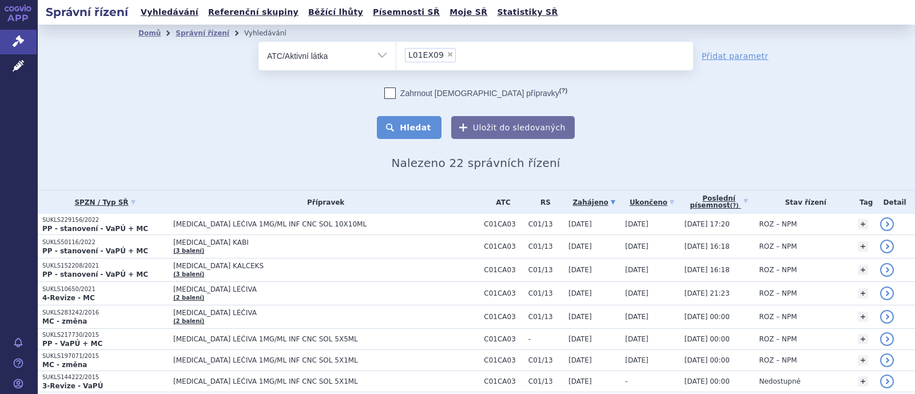
click at [417, 133] on button "Hledat" at bounding box center [409, 127] width 65 height 23
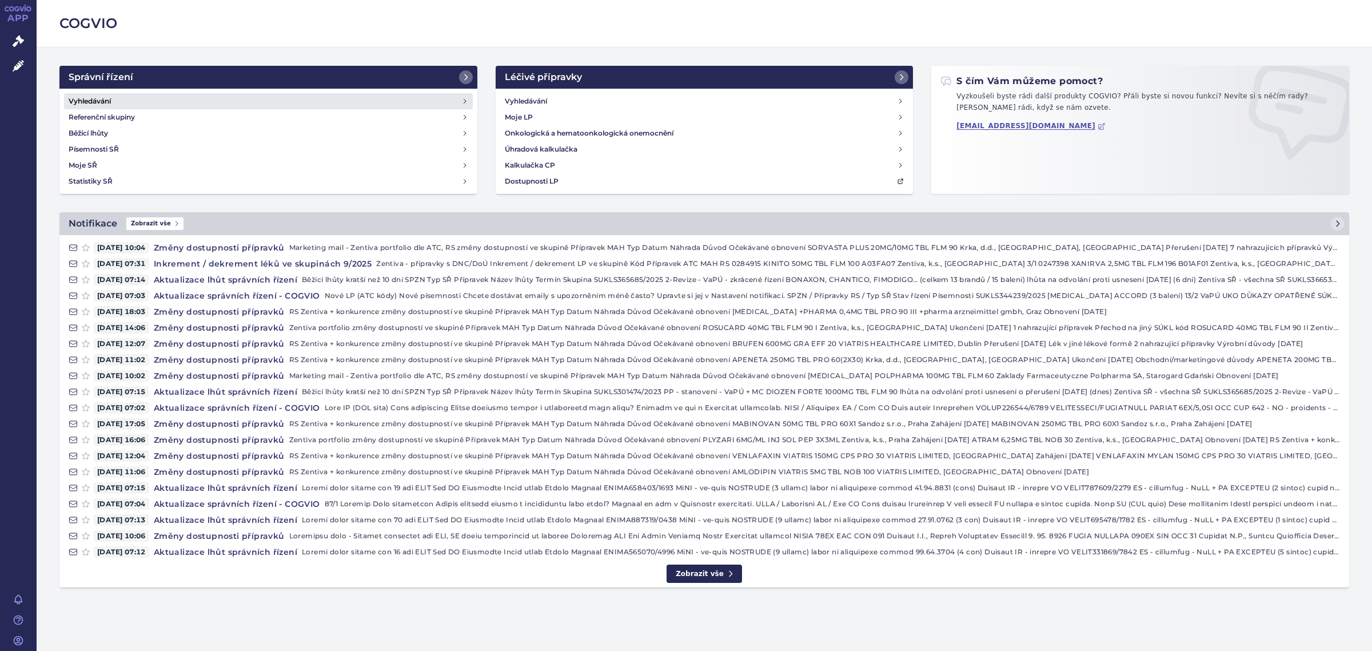
click at [122, 104] on link "Vyhledávání" at bounding box center [268, 101] width 409 height 16
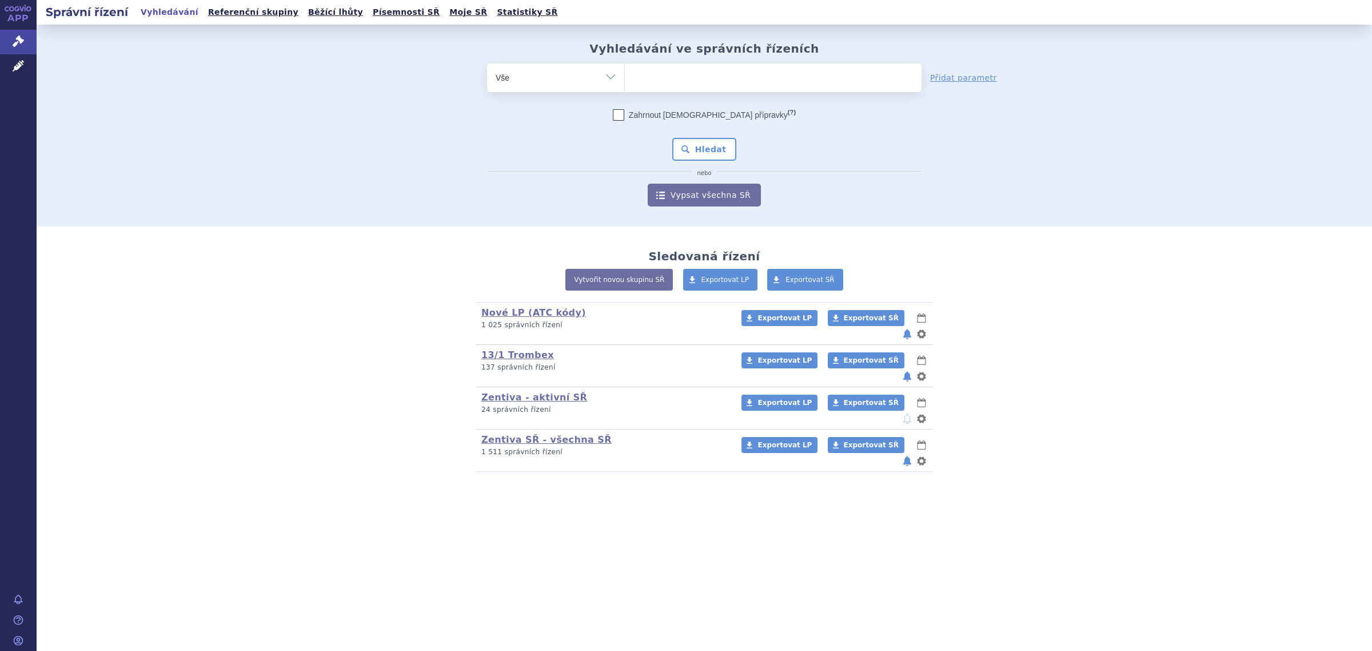
click at [641, 82] on ul at bounding box center [773, 75] width 297 height 24
click at [625, 82] on select at bounding box center [624, 77] width 1 height 29
click at [647, 78] on ul at bounding box center [773, 75] width 297 height 24
click at [625, 78] on select at bounding box center [624, 77] width 1 height 29
click at [578, 84] on select "Vše Spisová značka Typ SŘ Přípravek/SUKL kód Účastník/Držitel" at bounding box center [555, 76] width 137 height 26
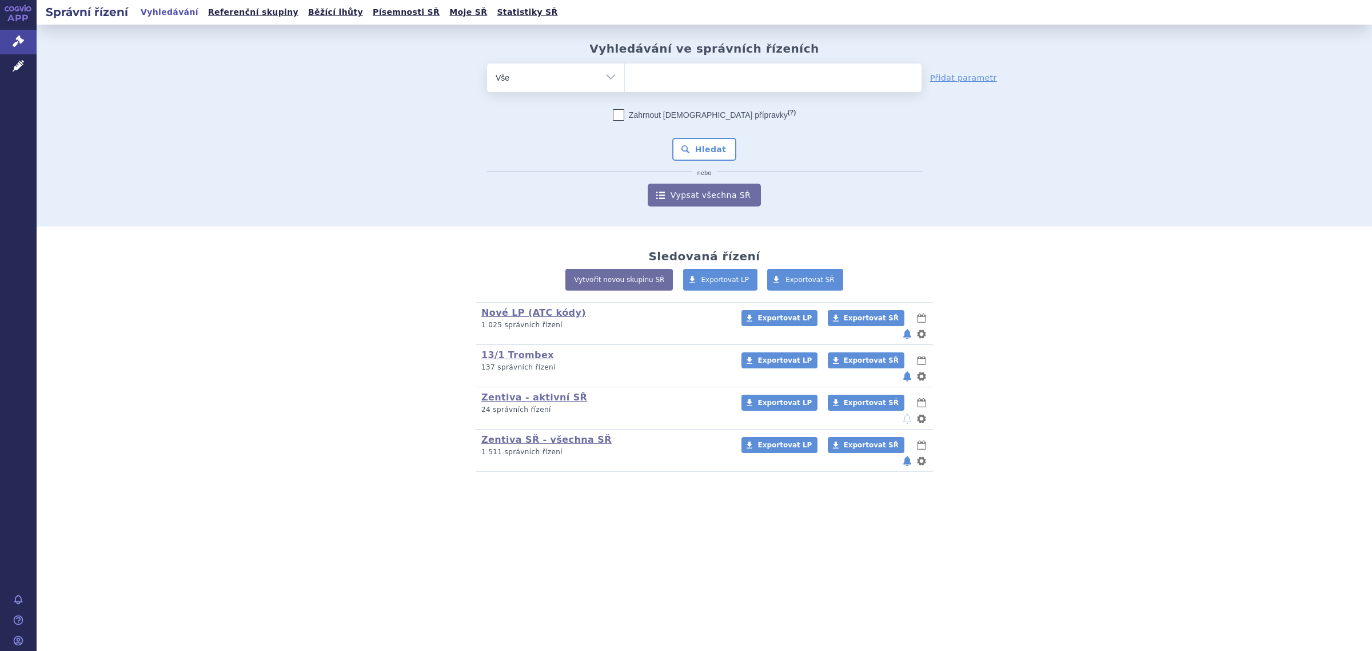
select select "filter-atc-group"
click at [487, 63] on select "Vše Spisová značka Typ SŘ Přípravek/SUKL kód Účastník/Držitel" at bounding box center [555, 76] width 137 height 26
click at [666, 80] on ul at bounding box center [773, 75] width 297 height 24
click at [625, 80] on select at bounding box center [624, 77] width 1 height 29
type input "supracain"
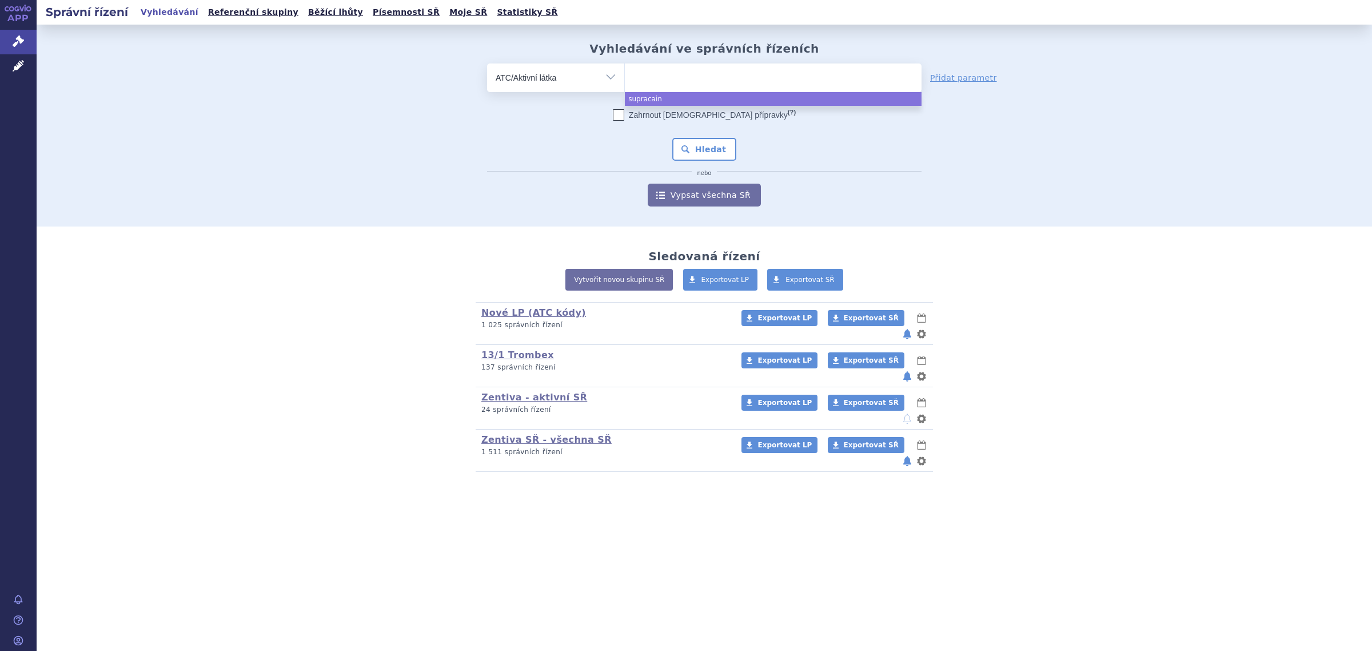
select select "supracain"
click at [708, 141] on button "Hledat" at bounding box center [704, 149] width 65 height 23
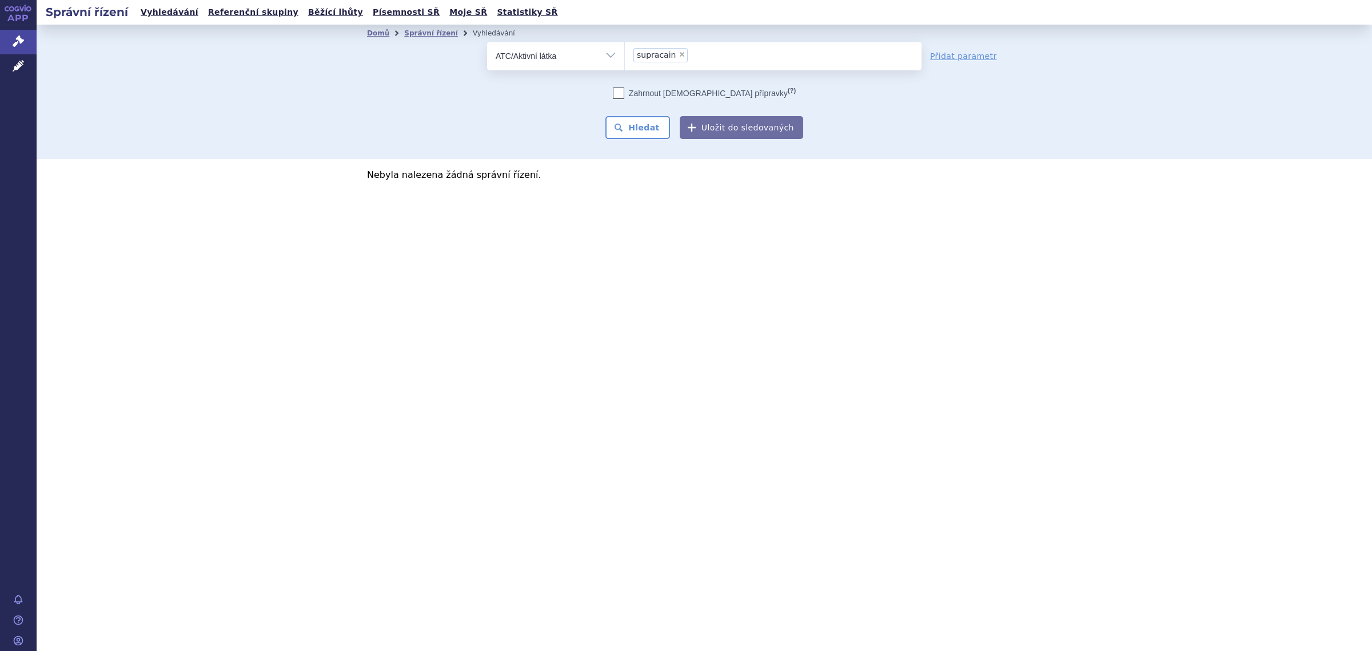
click at [552, 65] on select "Vše Spisová značka Typ SŘ Přípravek/SUKL kód Účastník/Držitel" at bounding box center [555, 55] width 137 height 26
click at [579, 57] on select "Vše Spisová značka Typ SŘ Přípravek/SUKL kód Účastník/Držitel" at bounding box center [555, 55] width 137 height 26
click at [581, 57] on select "Vše Spisová značka Typ SŘ Přípravek/SUKL kód Účastník/Držitel" at bounding box center [555, 55] width 137 height 26
select select "filter-product"
click at [487, 42] on select "Vše Spisová značka Typ SŘ Přípravek/SUKL kód Účastník/Držitel" at bounding box center [555, 55] width 137 height 26
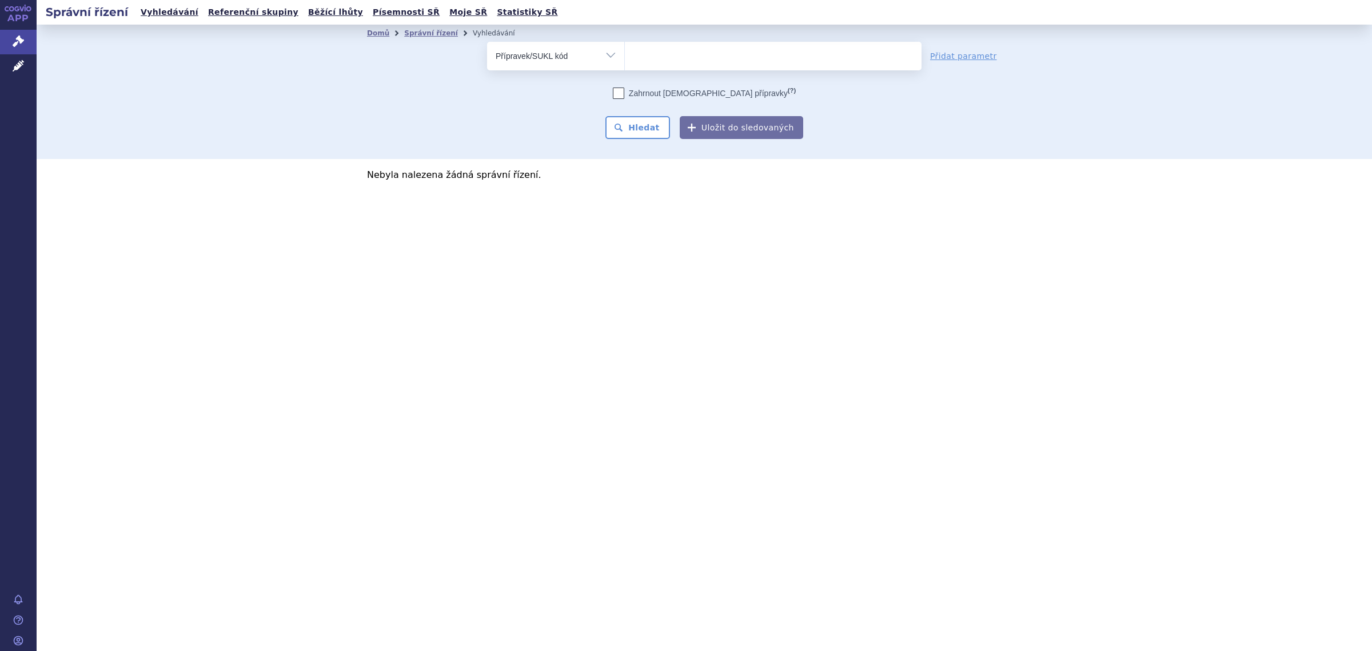
click at [672, 61] on ul at bounding box center [773, 54] width 297 height 24
click at [625, 61] on select at bounding box center [624, 55] width 1 height 29
type input "supracain"
drag, startPoint x: 679, startPoint y: 57, endPoint x: 603, endPoint y: 46, distance: 76.9
click at [603, 46] on div "odstranit Vše Spisová značka Typ SŘ Přípravek/SUKL kód" at bounding box center [704, 56] width 435 height 29
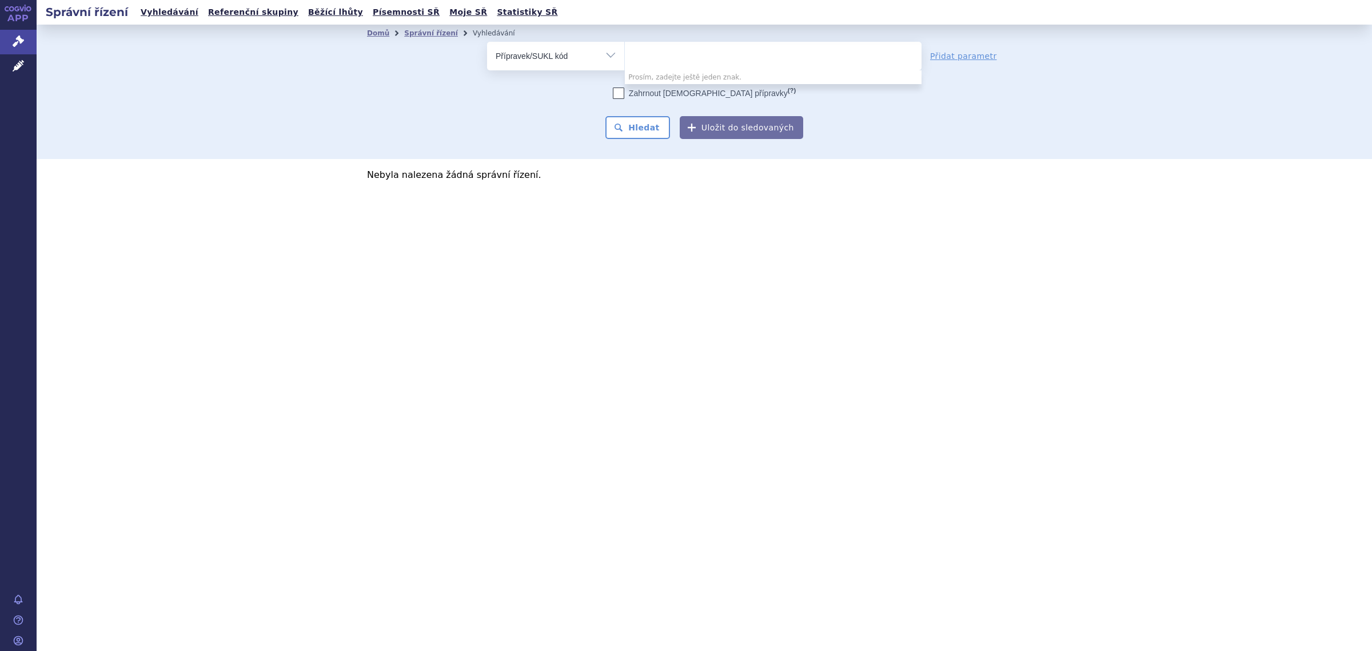
click at [652, 50] on ul at bounding box center [773, 54] width 297 height 24
click at [625, 50] on select at bounding box center [624, 55] width 1 height 29
type input "supracain"
select select "23c628fe-ed83-4157-8af9-b2f6773f903f"
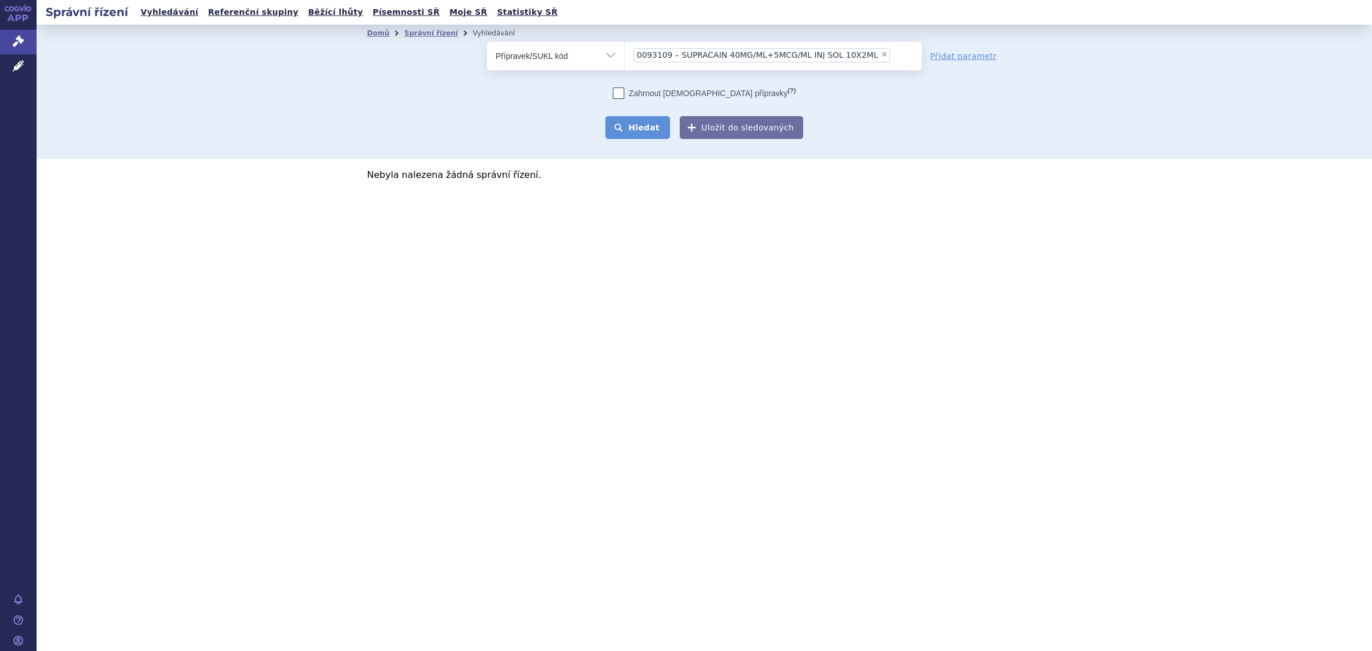
click at [655, 134] on button "Hledat" at bounding box center [637, 127] width 65 height 23
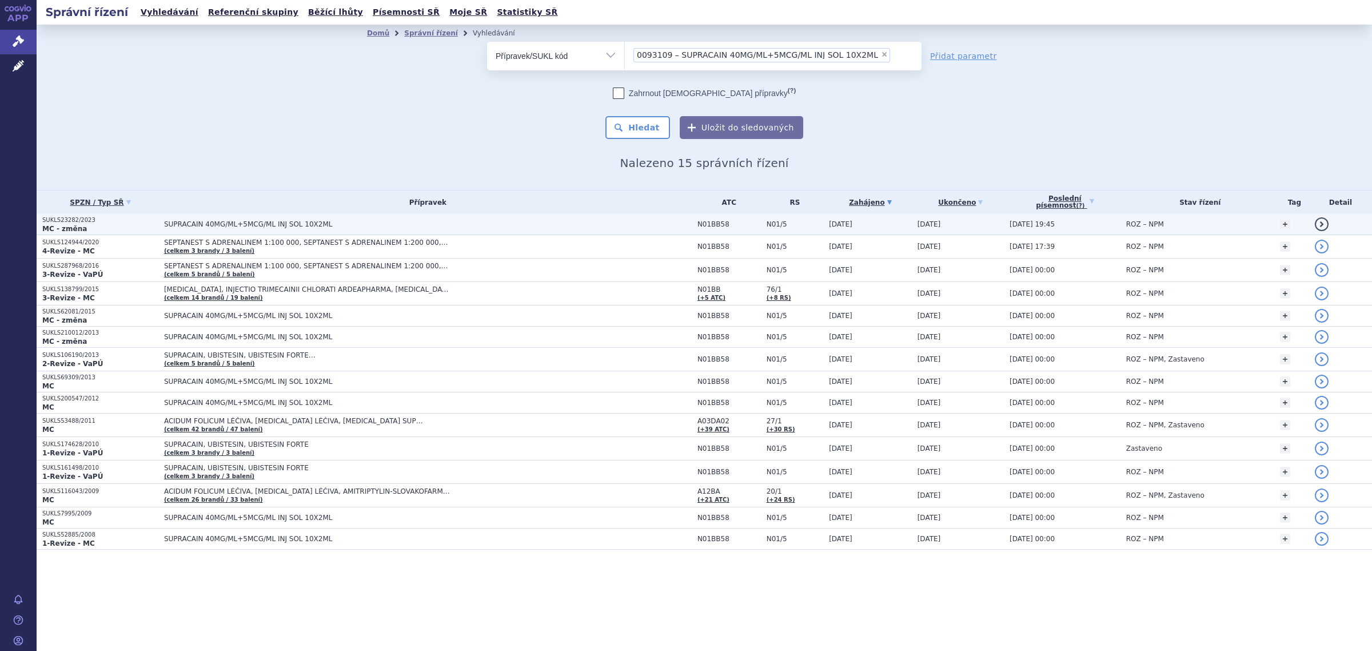
click at [253, 220] on span "SUPRACAIN 40MG/ML+5MCG/ML INJ SOL 10X2ML" at bounding box center [307, 224] width 286 height 8
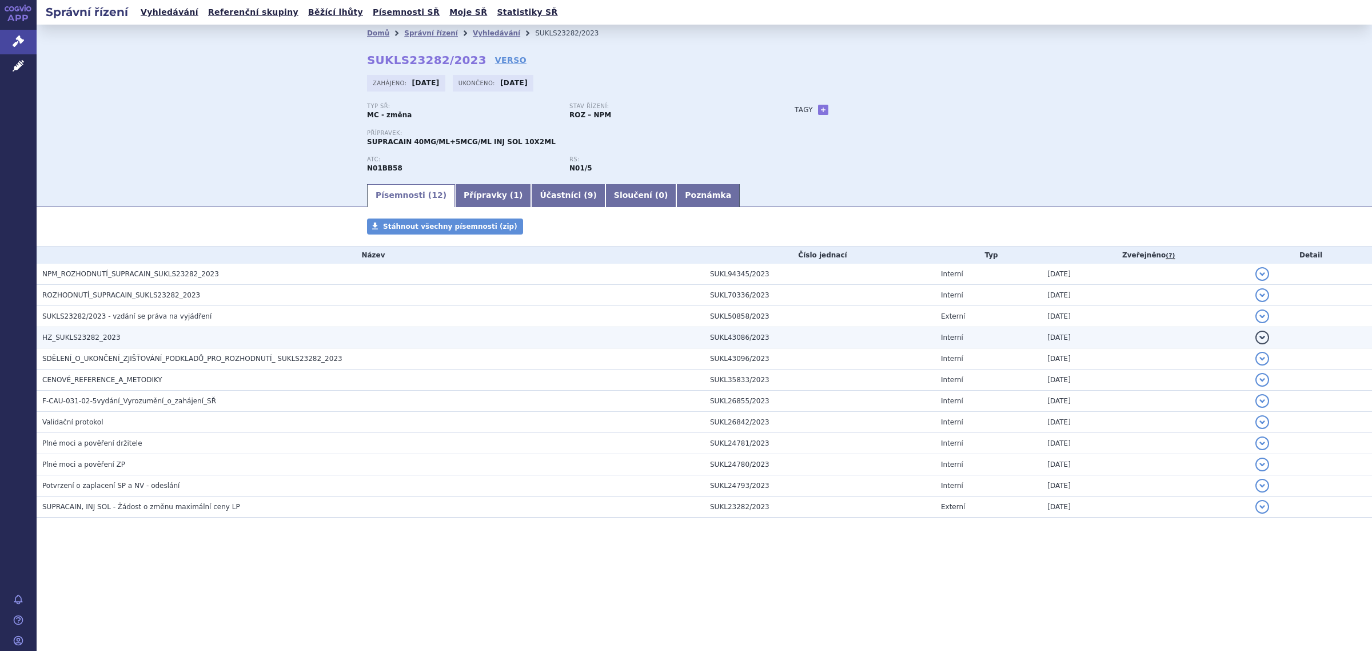
click at [66, 336] on span "HZ_SUKLS23282_2023" at bounding box center [81, 337] width 78 height 8
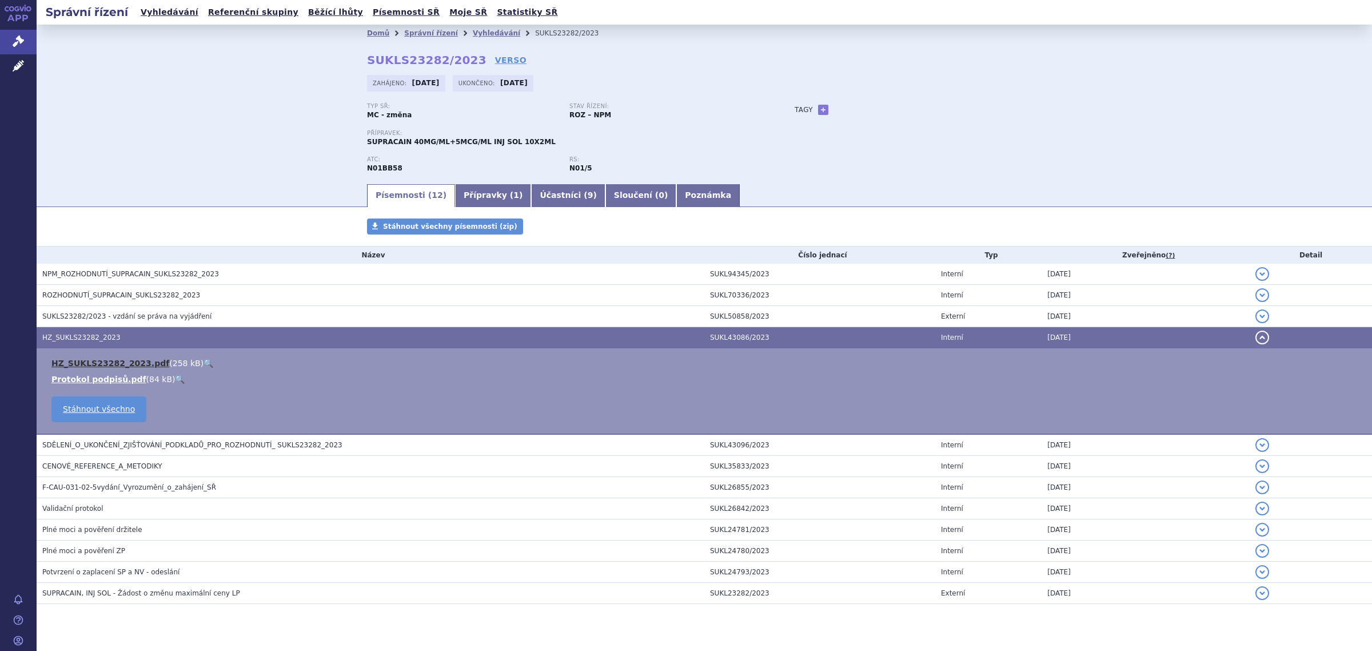
click at [83, 364] on link "HZ_SUKLS23282_2023.pdf" at bounding box center [110, 362] width 118 height 9
click at [410, 31] on link "Správní řízení" at bounding box center [431, 33] width 54 height 8
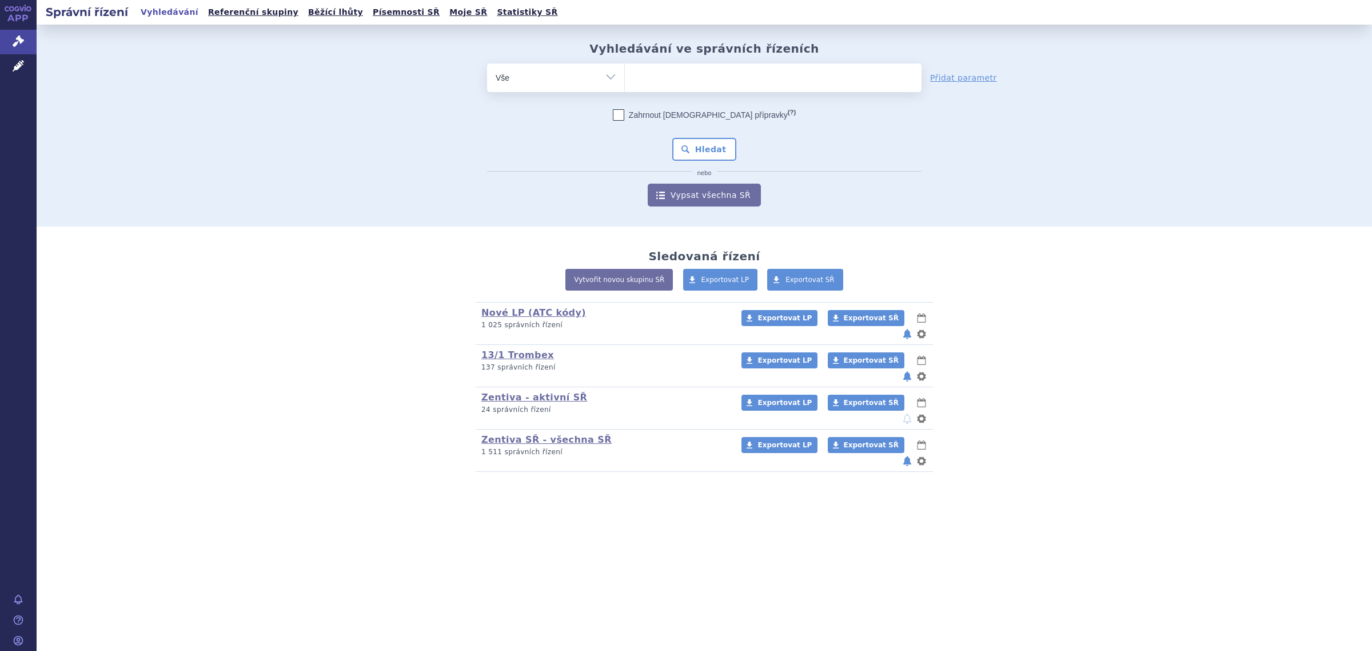
click at [656, 76] on ul at bounding box center [773, 75] width 297 height 24
click at [625, 76] on select at bounding box center [624, 77] width 1 height 29
click at [596, 84] on select "Vše Spisová značka Typ SŘ Přípravek/SUKL kód Účastník/Držitel" at bounding box center [555, 76] width 137 height 26
click at [487, 63] on select "Vše Spisová značka Typ SŘ Přípravek/SUKL kód Účastník/Držitel" at bounding box center [555, 76] width 137 height 26
click at [667, 85] on ul at bounding box center [773, 75] width 297 height 24
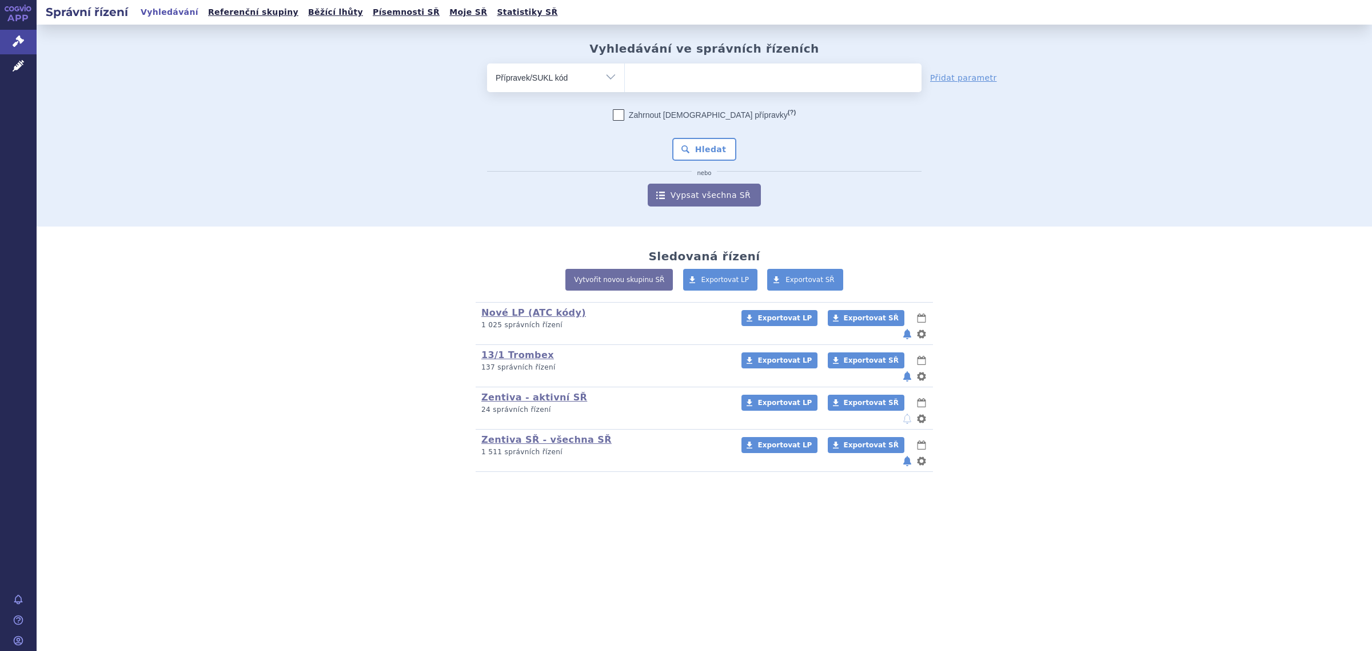
click at [625, 85] on select at bounding box center [624, 77] width 1 height 29
click at [609, 78] on select "Vše Spisová značka Typ SŘ Přípravek/SUKL kód Účastník/Držitel" at bounding box center [555, 76] width 137 height 26
select select "filter-atc-group"
click at [487, 63] on select "Vše Spisová značka Typ SŘ Přípravek/SUKL kód Účastník/Držitel" at bounding box center [555, 76] width 137 height 26
click at [647, 83] on ul at bounding box center [773, 75] width 297 height 24
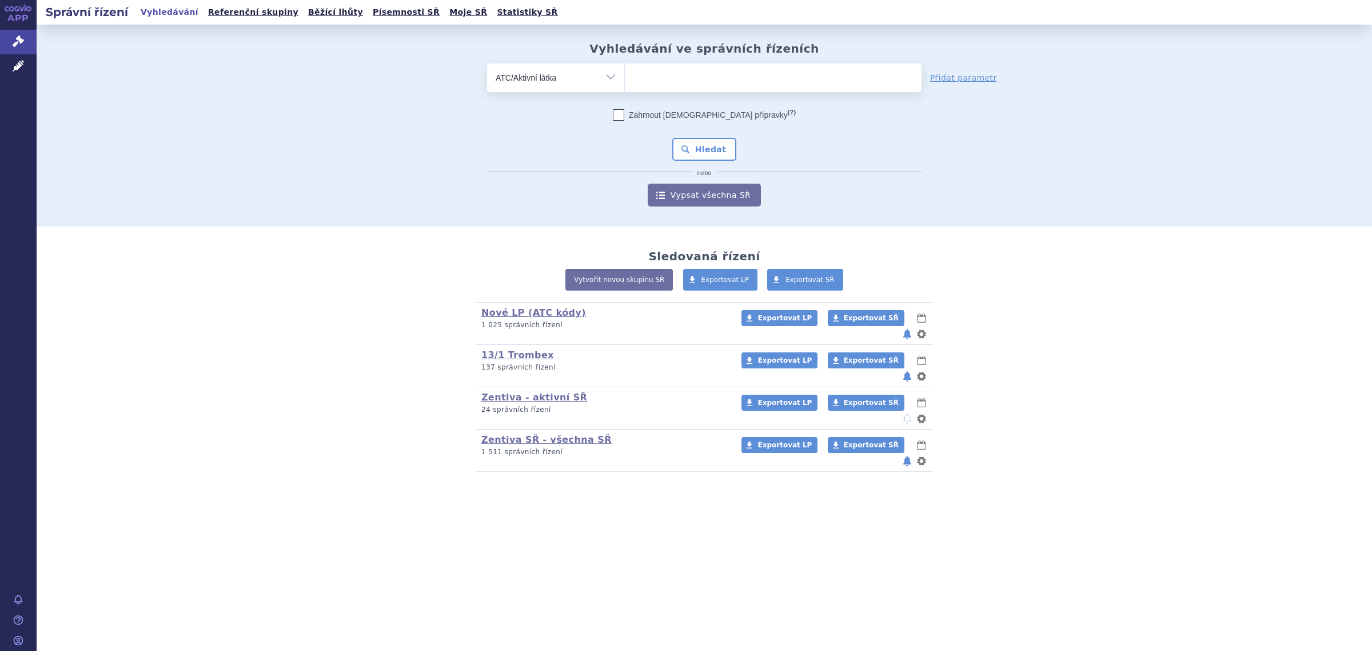
click at [625, 83] on select at bounding box center [624, 77] width 1 height 29
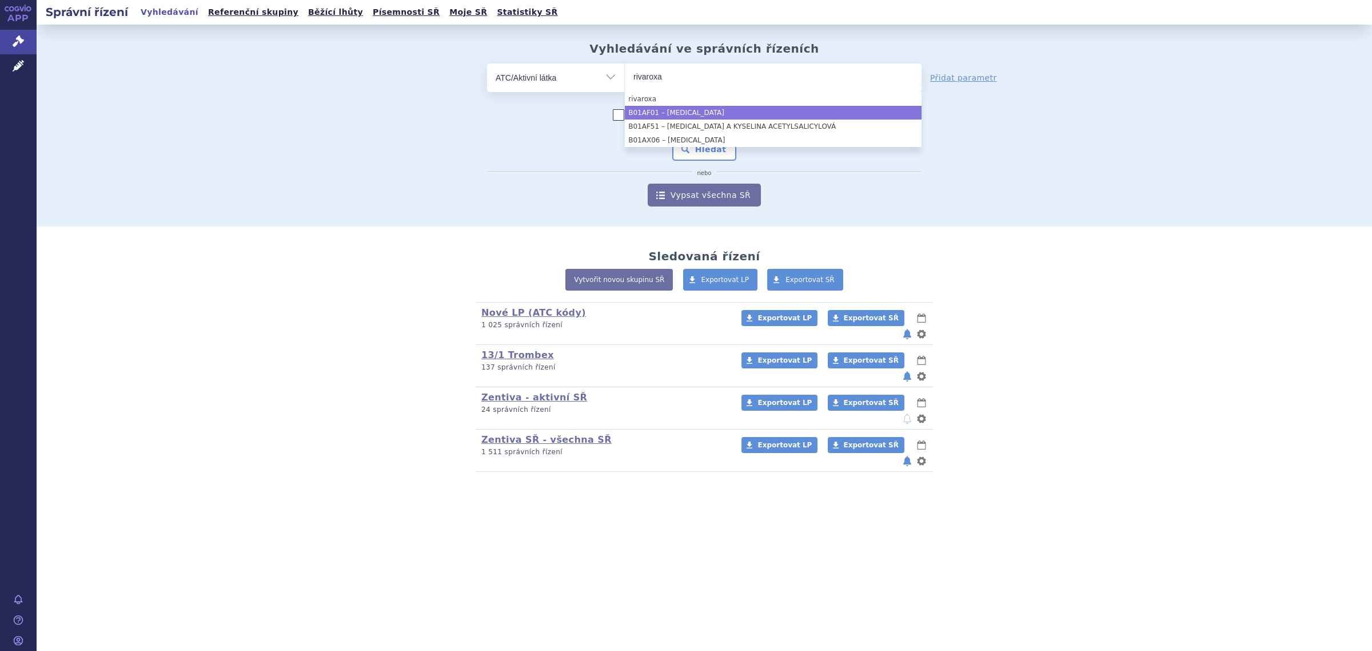
type input "rivaroxa"
select select "B01AF01"
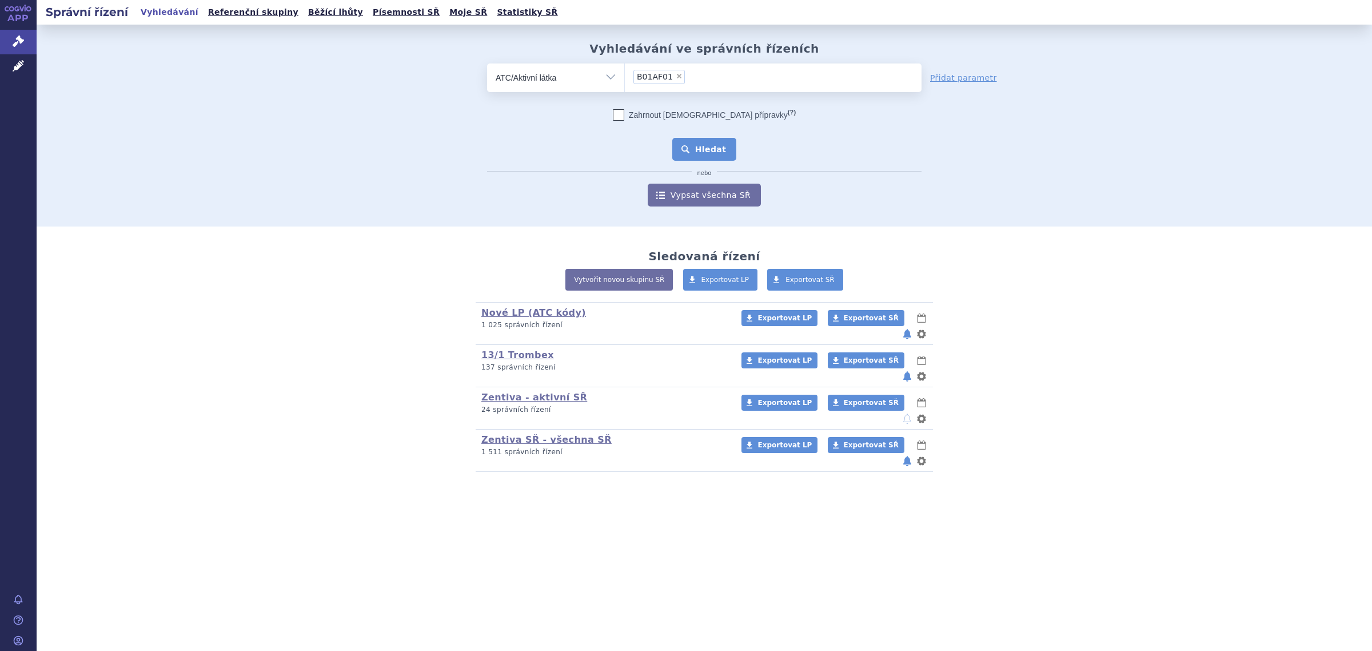
click at [699, 140] on button "Hledat" at bounding box center [704, 149] width 65 height 23
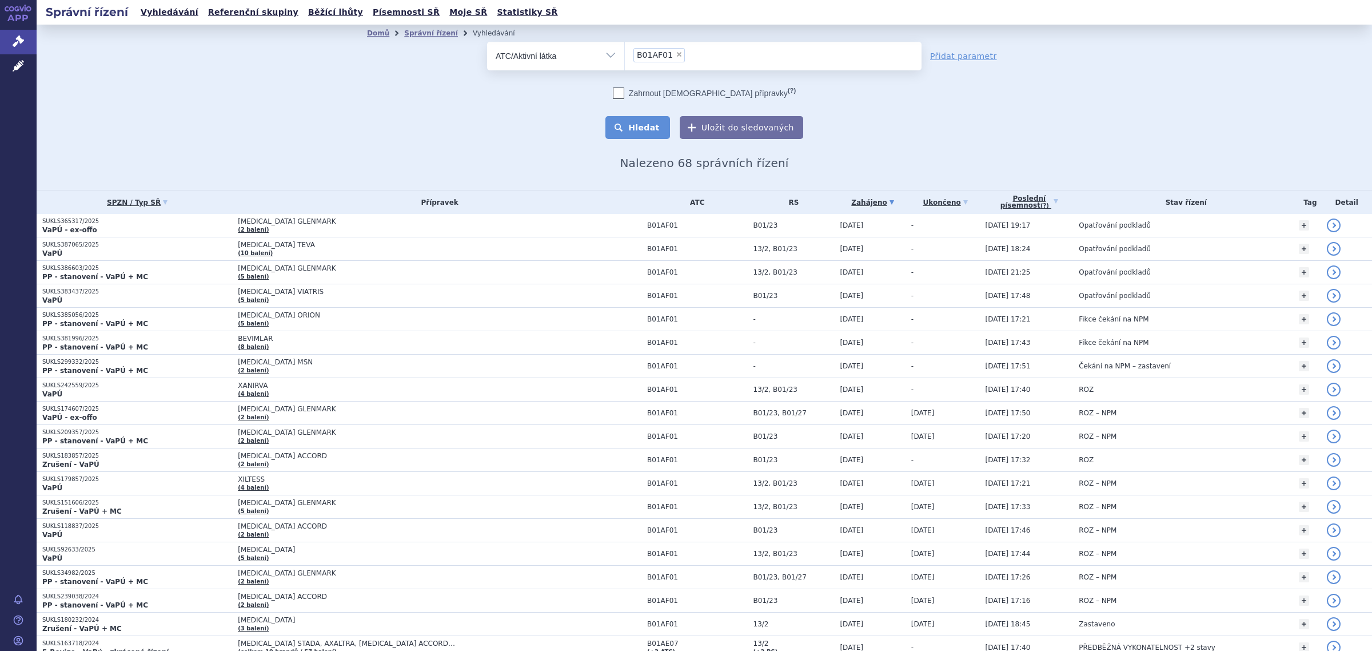
click at [639, 123] on button "Hledat" at bounding box center [637, 127] width 65 height 23
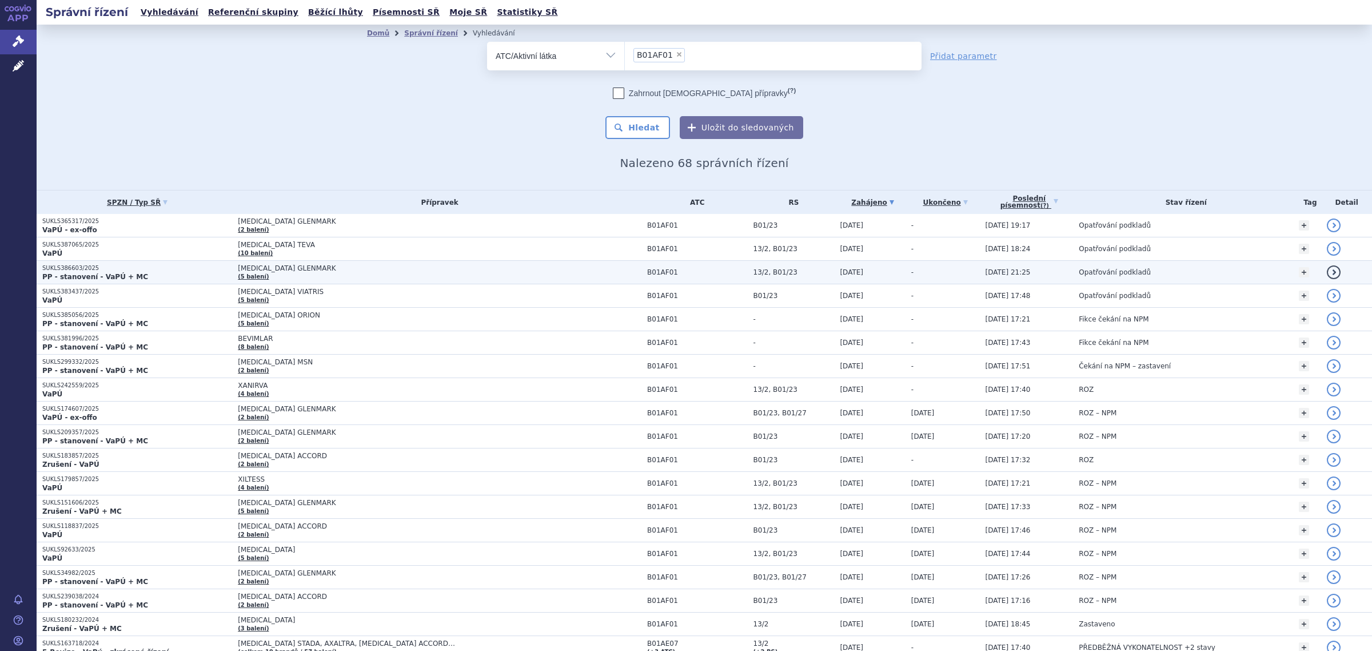
click at [238, 269] on span "RIVAROXABAN GLENMARK" at bounding box center [381, 268] width 286 height 8
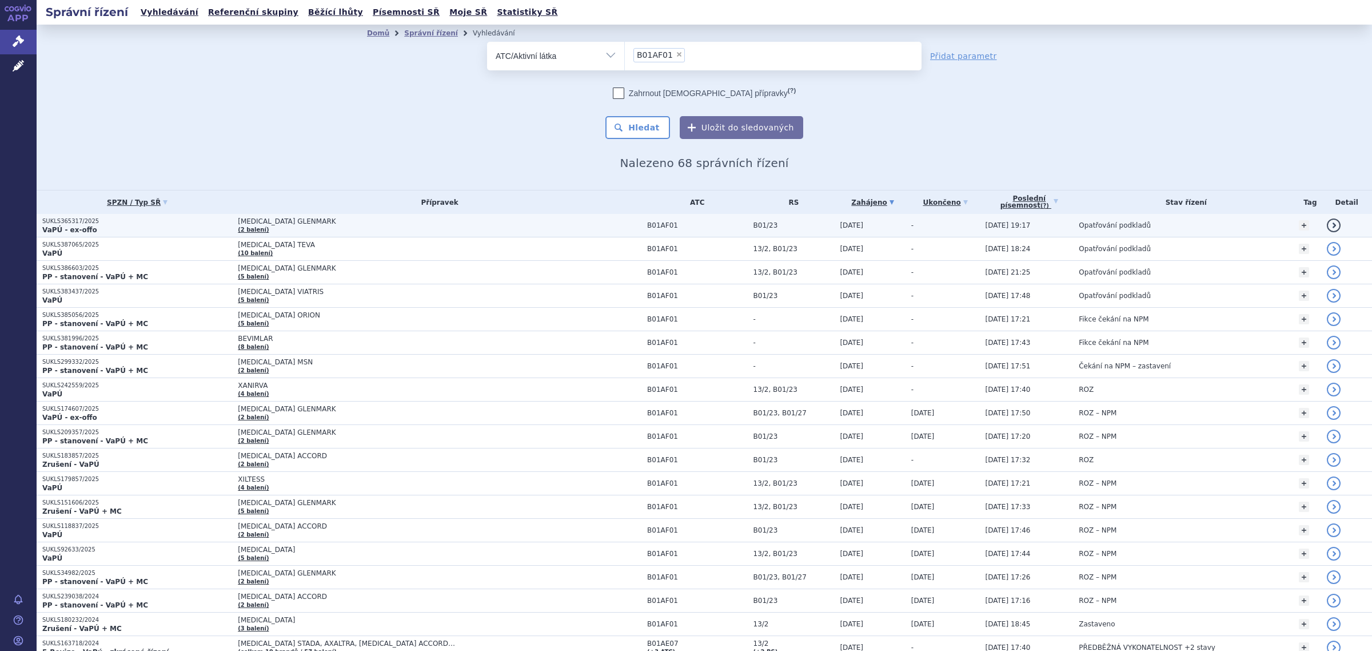
click at [247, 223] on span "[MEDICAL_DATA] GLENMARK" at bounding box center [381, 221] width 286 height 8
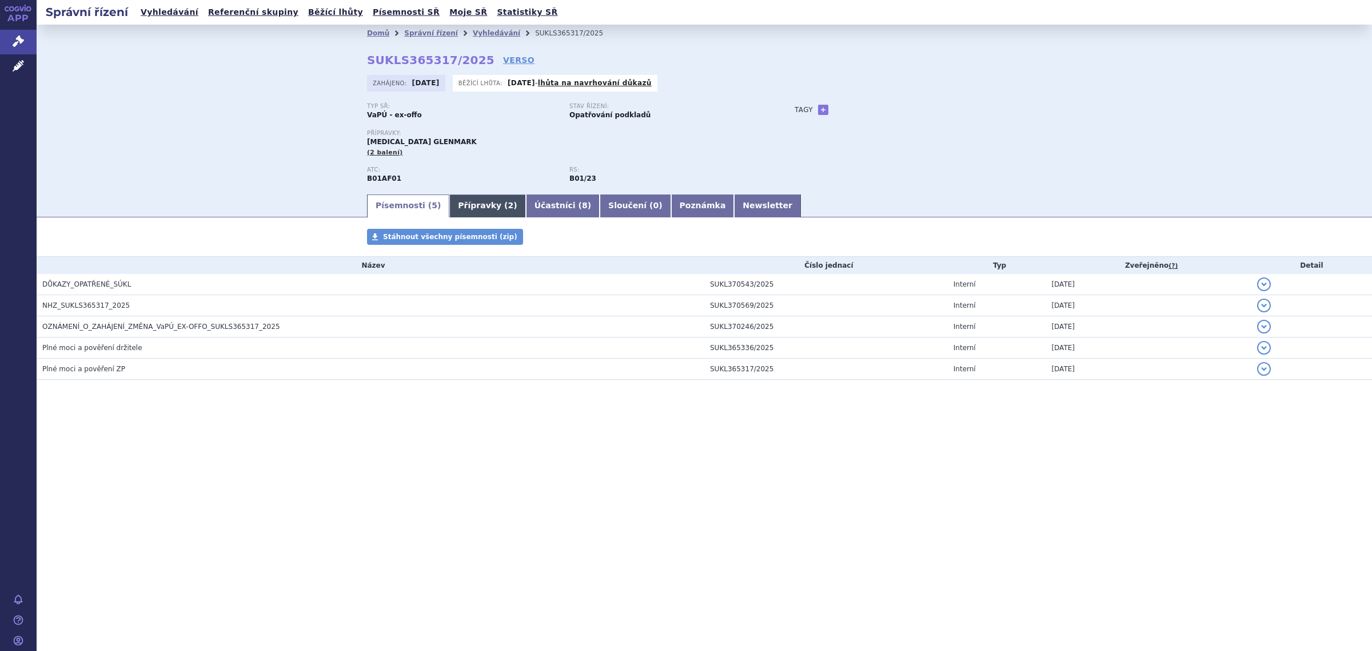
click at [467, 209] on link "Přípravky ( 2 )" at bounding box center [487, 205] width 76 height 23
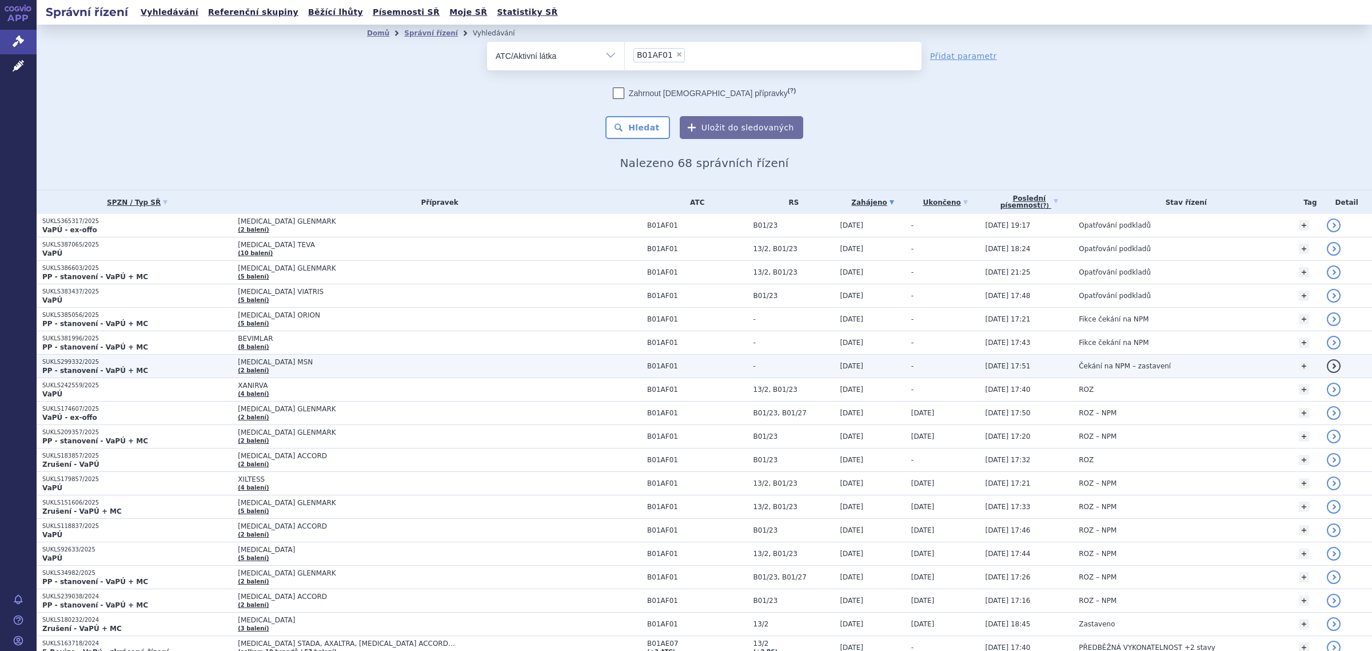
click at [276, 367] on td "RIVAROXABAN MSN (2 balení)" at bounding box center [436, 365] width 409 height 23
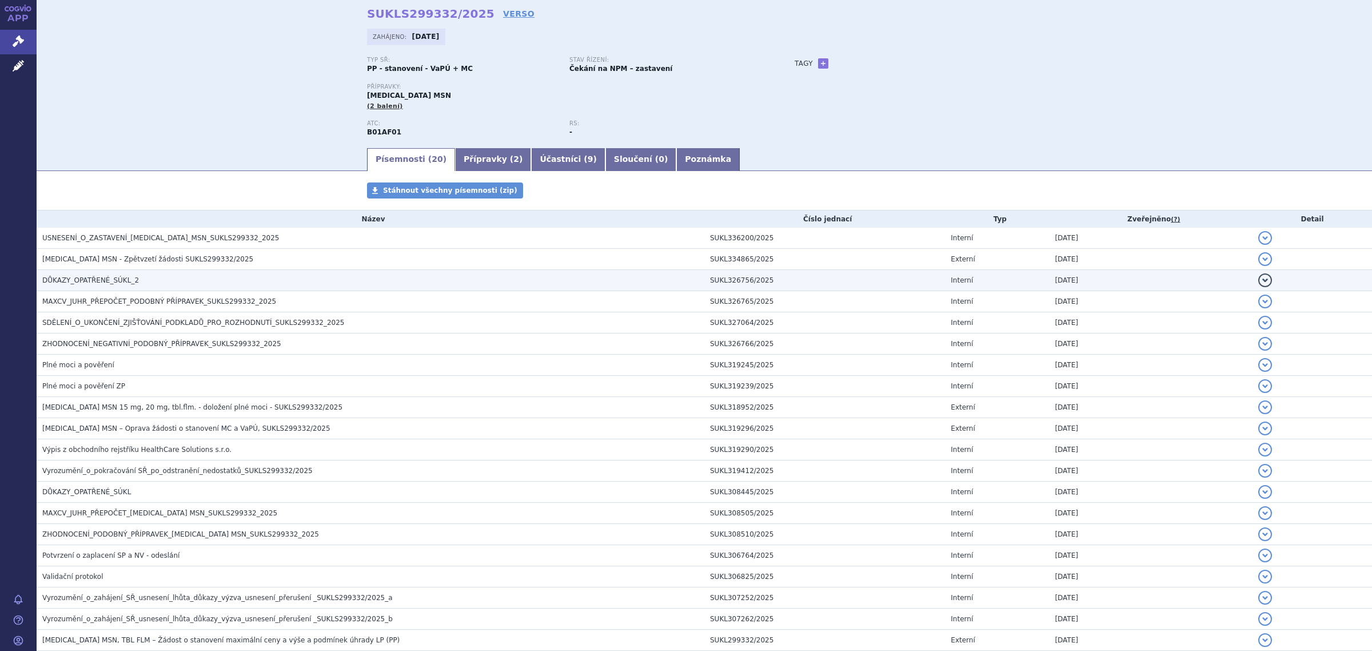
scroll to position [71, 0]
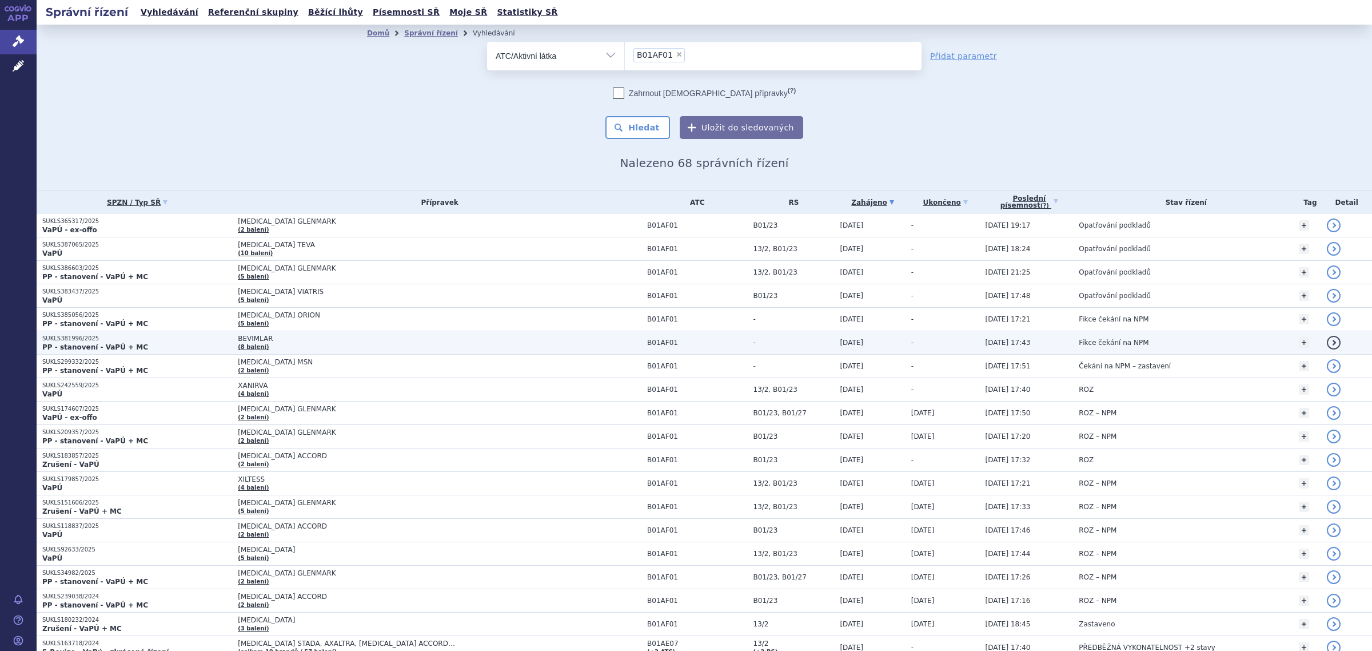
click at [244, 337] on span "BEVIMLAR" at bounding box center [381, 338] width 286 height 8
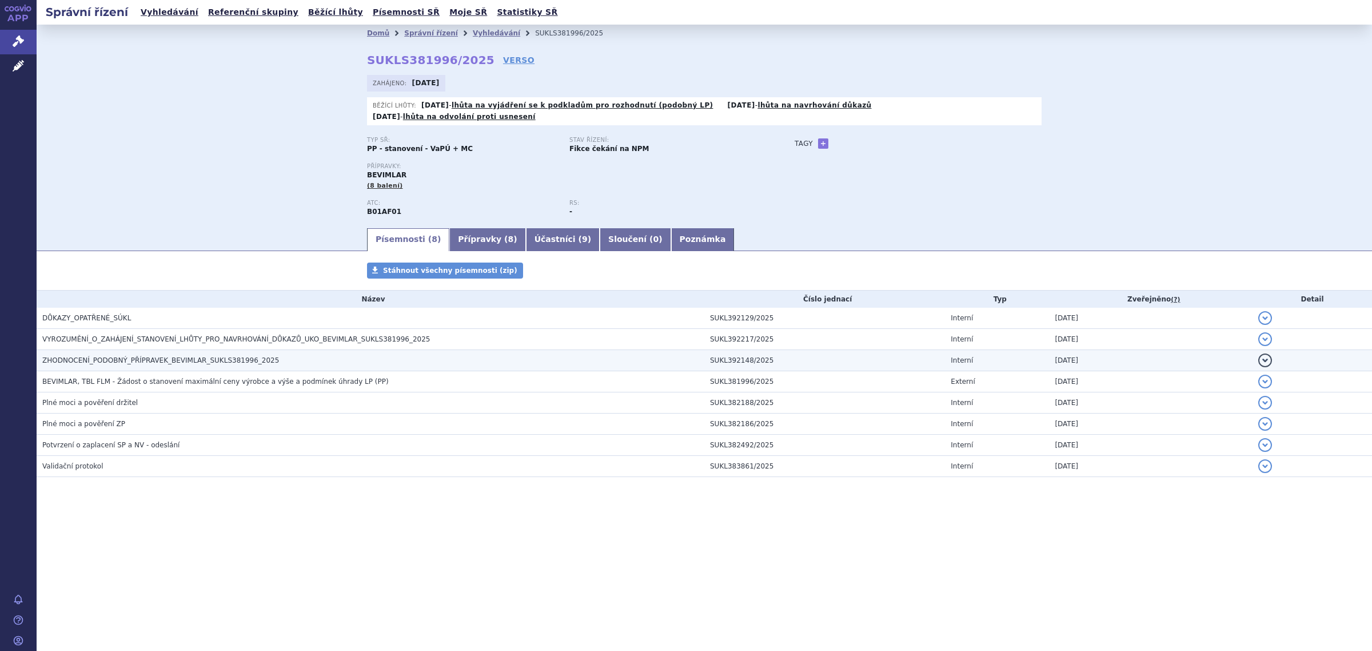
click at [163, 356] on span "ZHODNOCENÍ_PODOBNÝ_PŘÍPRAVEK_BEVIMLAR_SUKLS381996_2025" at bounding box center [160, 360] width 237 height 8
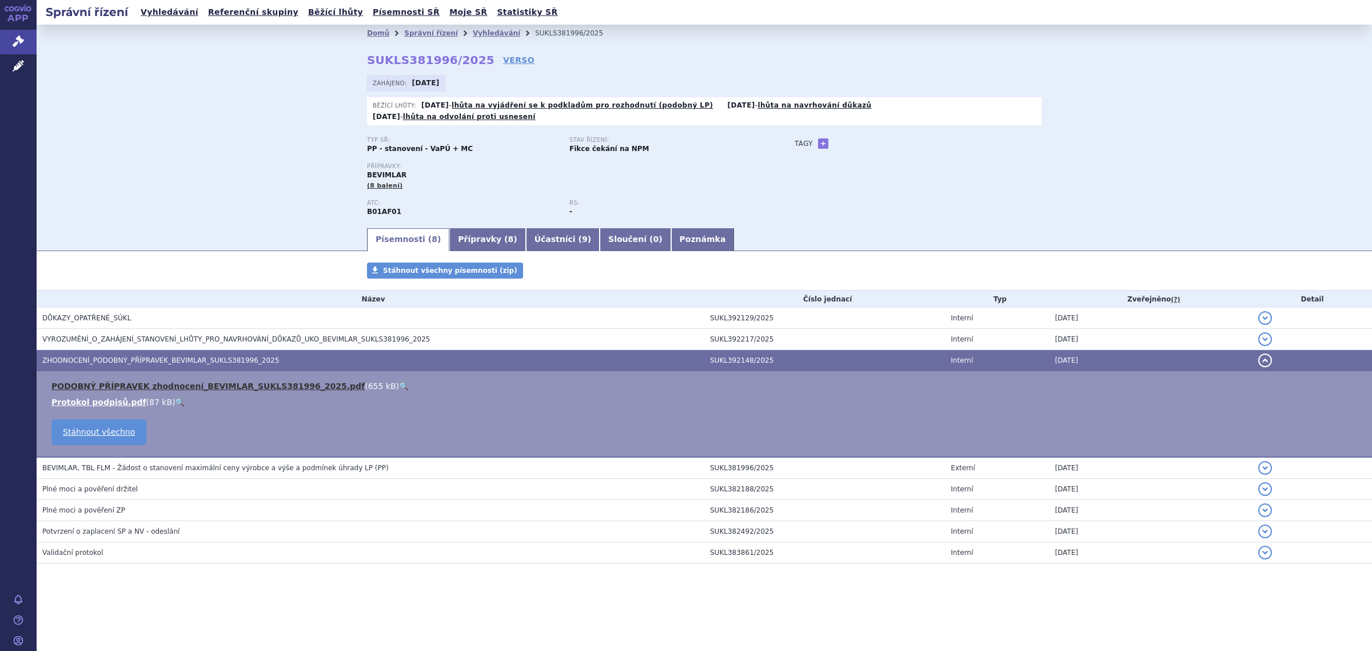
click at [166, 381] on link "PODOBNÝ PŘÍPRAVEK zhodnocení_BEVIMLAR_SUKLS381996_2025.pdf" at bounding box center [207, 385] width 313 height 9
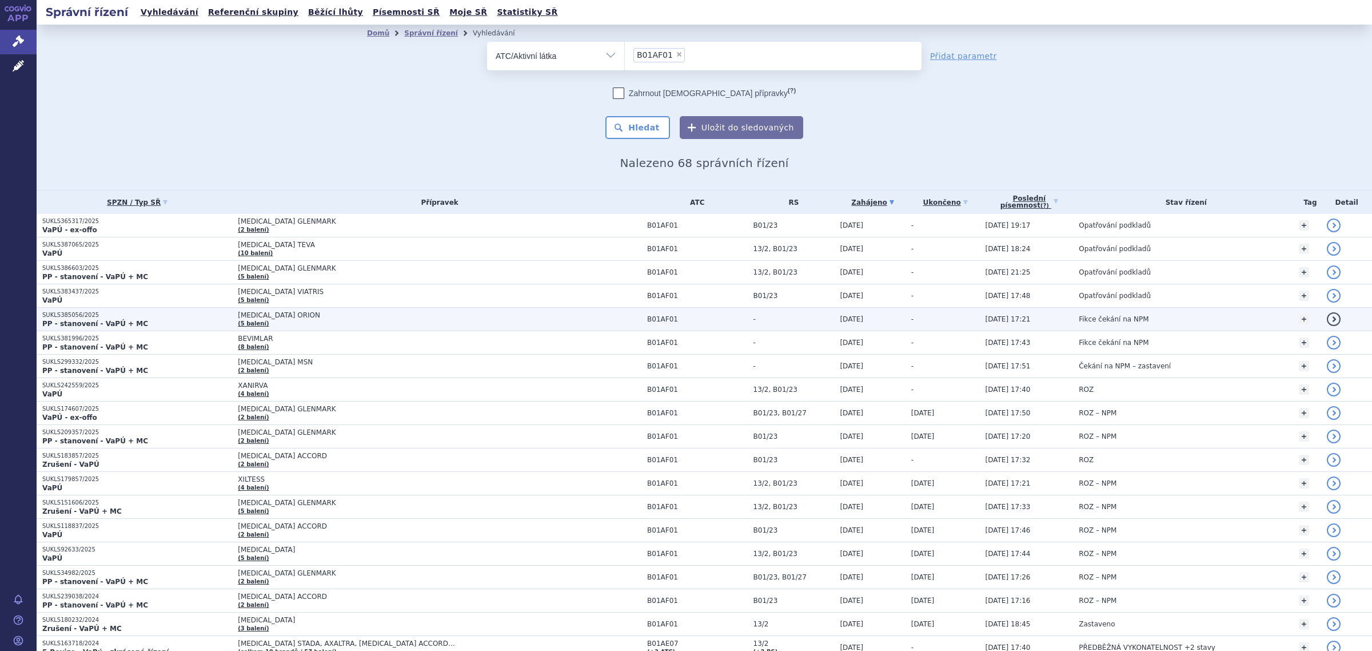
click at [214, 317] on p "SUKLS385056/2025" at bounding box center [137, 315] width 190 height 8
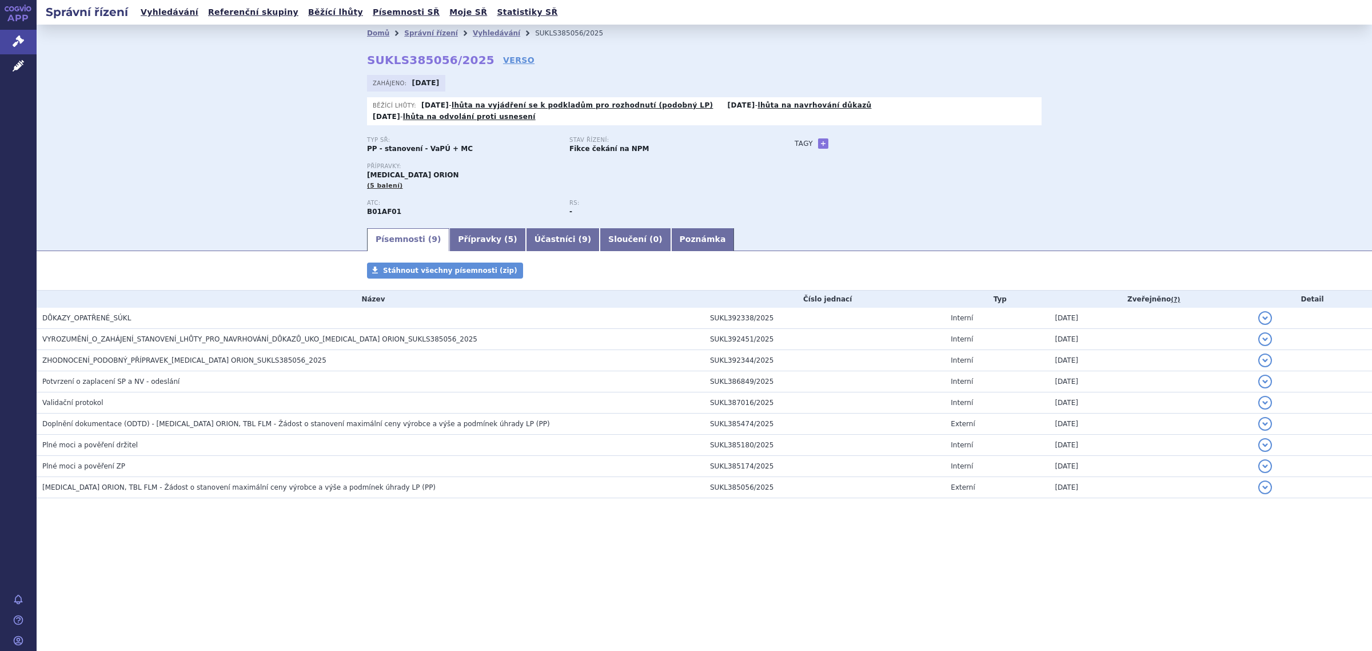
click at [463, 230] on link "Přípravky ( 5 )" at bounding box center [487, 239] width 76 height 23
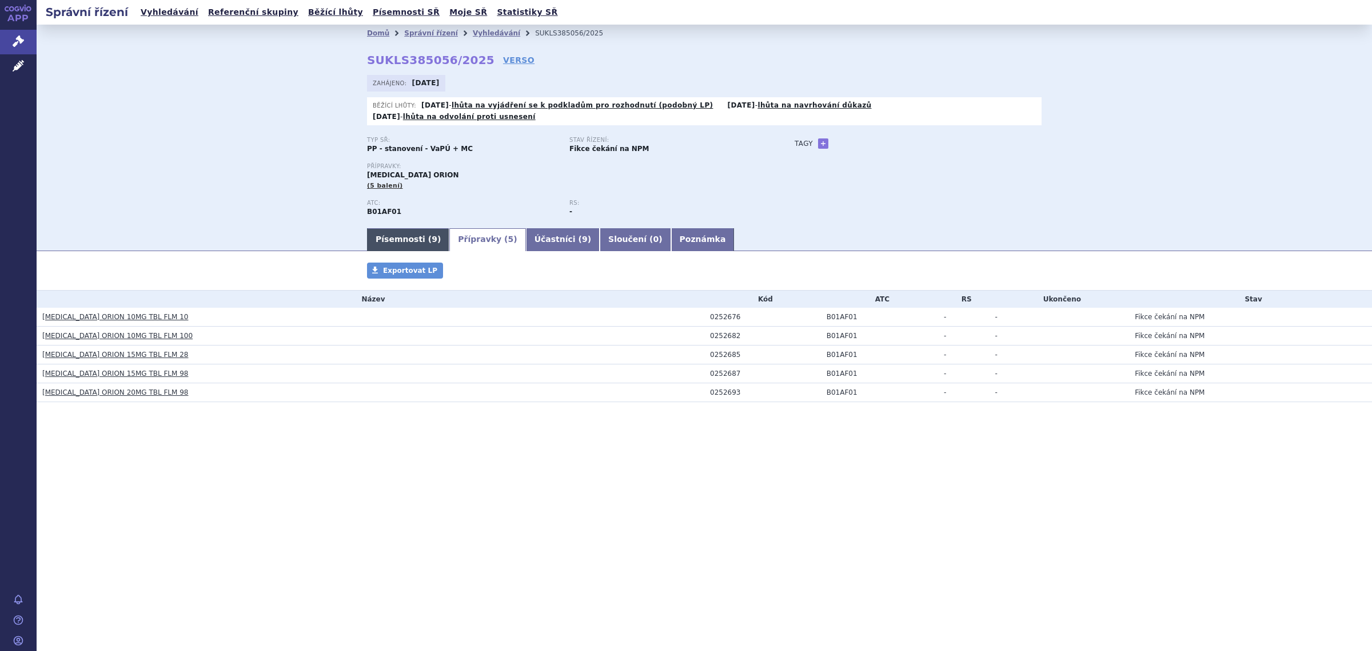
click at [381, 228] on link "Písemnosti ( 9 )" at bounding box center [408, 239] width 82 height 23
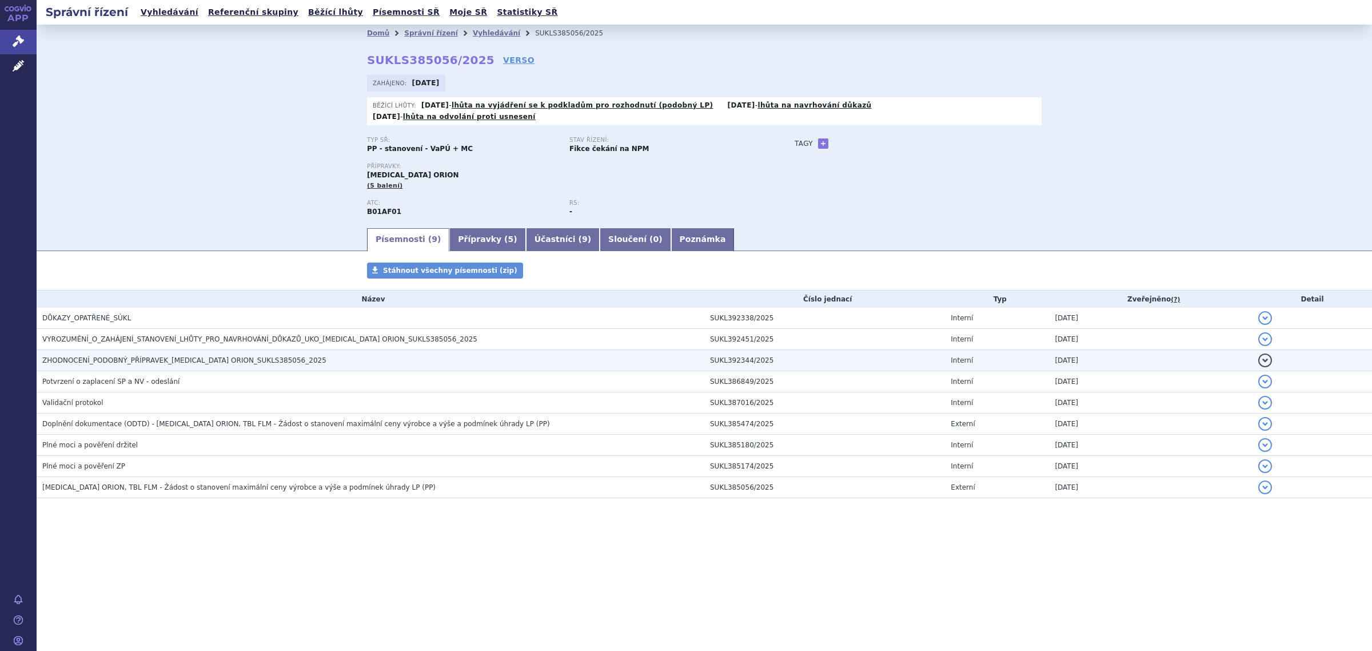
click at [140, 356] on span "ZHODNOCENÍ_PODOBNÝ_PŘÍPRAVEK_RIVAROXABAN ORION_SUKLS385056_2025" at bounding box center [184, 360] width 284 height 8
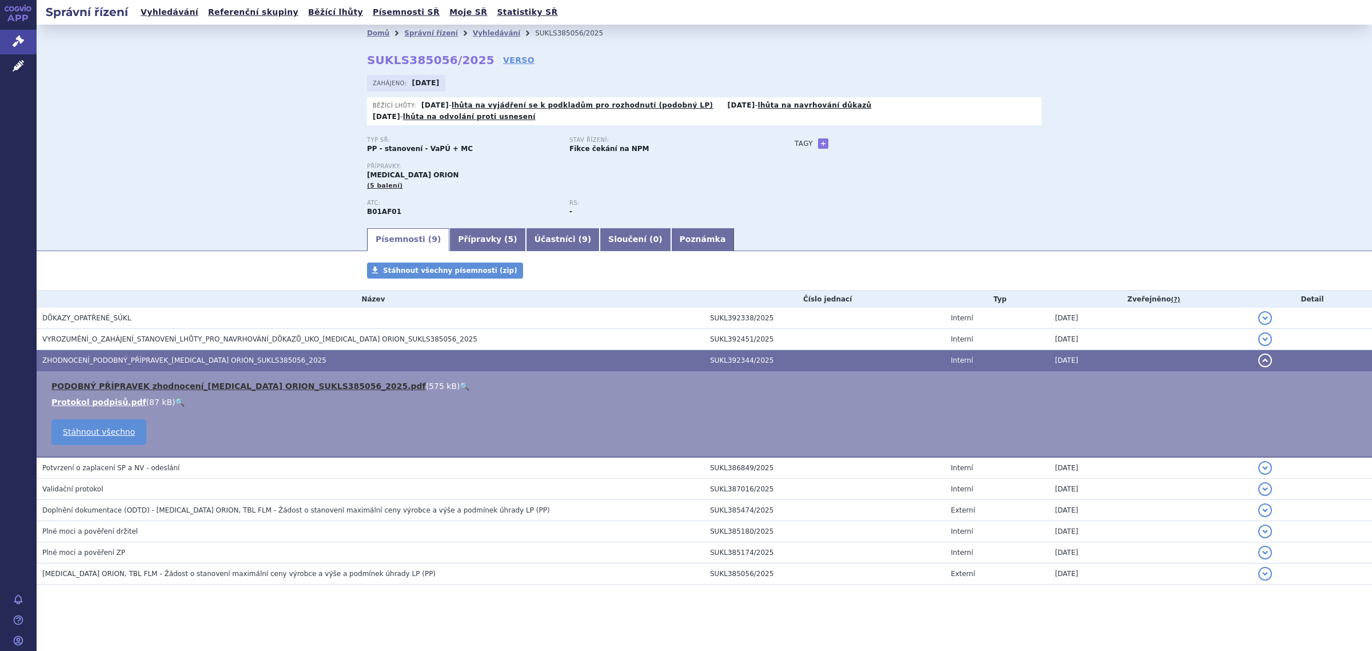
click at [129, 381] on link "PODOBNÝ PŘÍPRAVEK zhodnocení_RIVAROXABAN ORION_SUKLS385056_2025.pdf" at bounding box center [238, 385] width 374 height 9
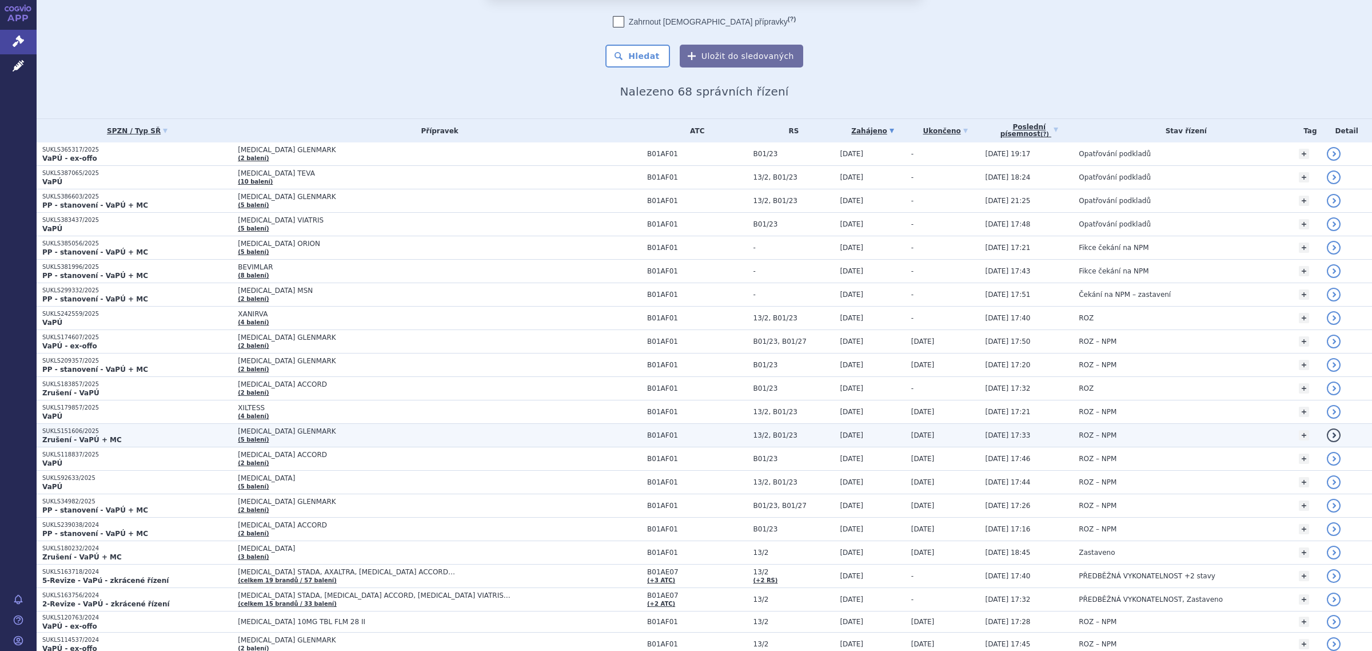
scroll to position [143, 0]
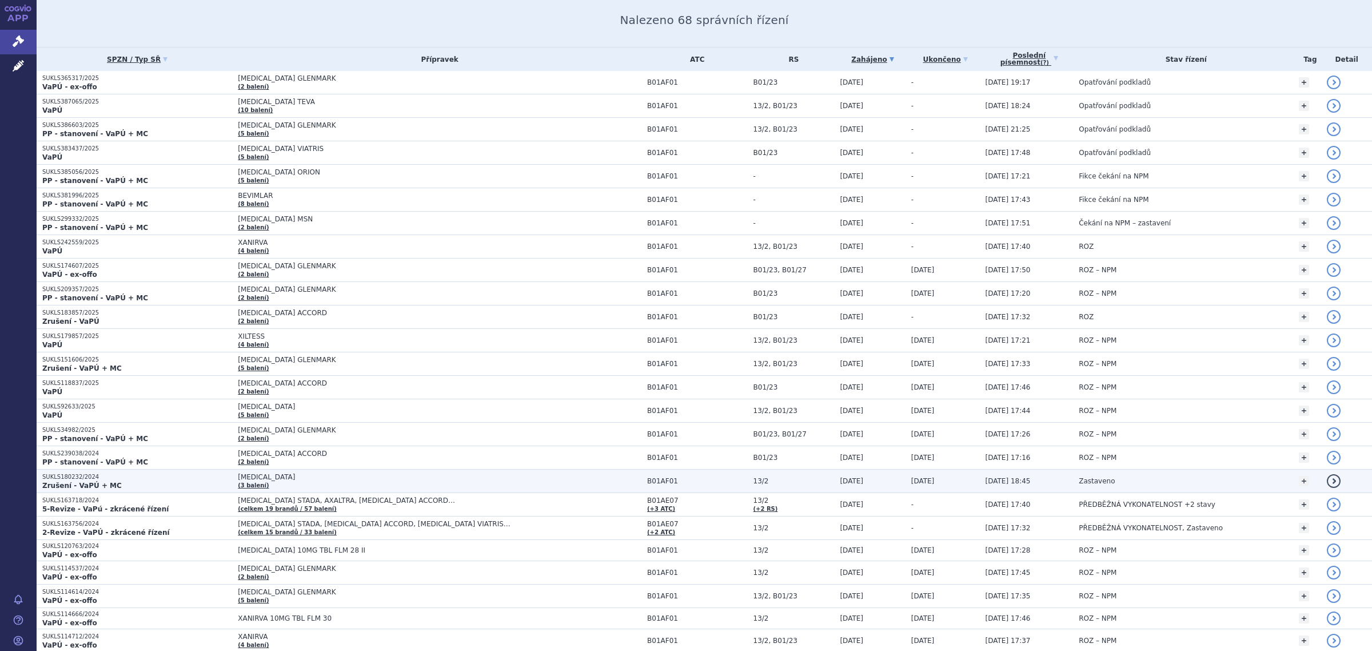
click at [192, 481] on p "SUKLS180232/2024" at bounding box center [137, 477] width 190 height 8
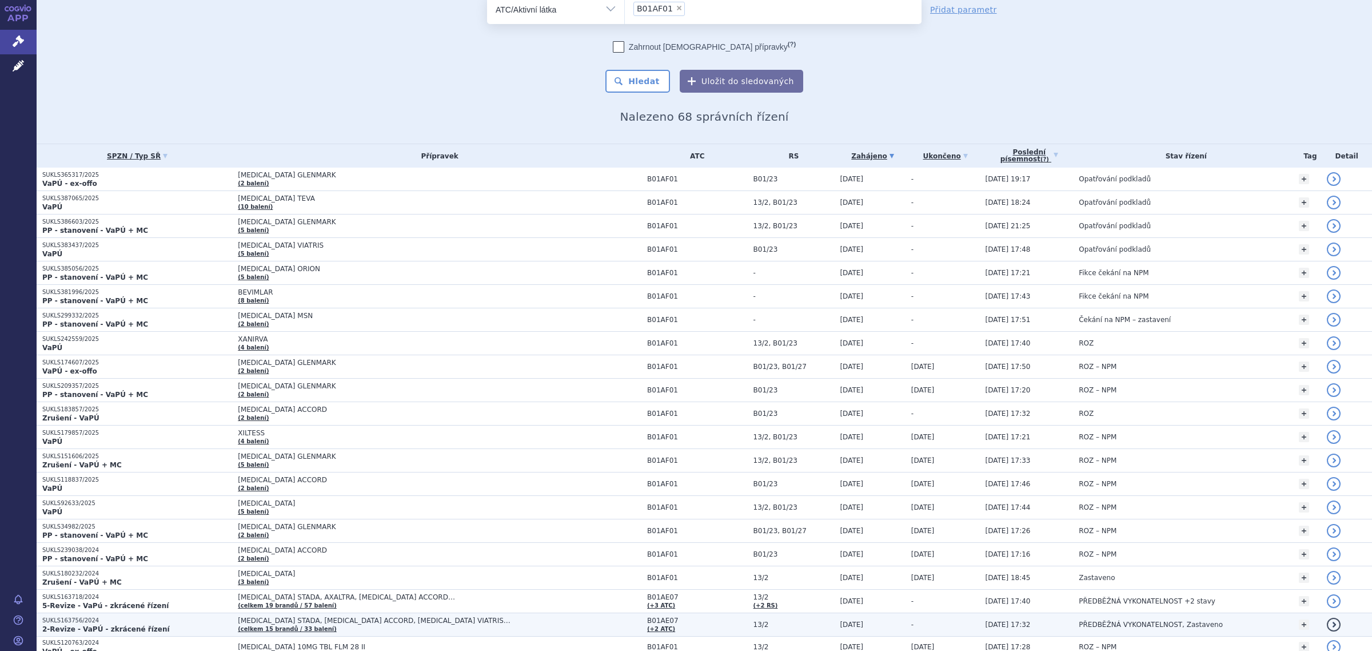
scroll to position [71, 0]
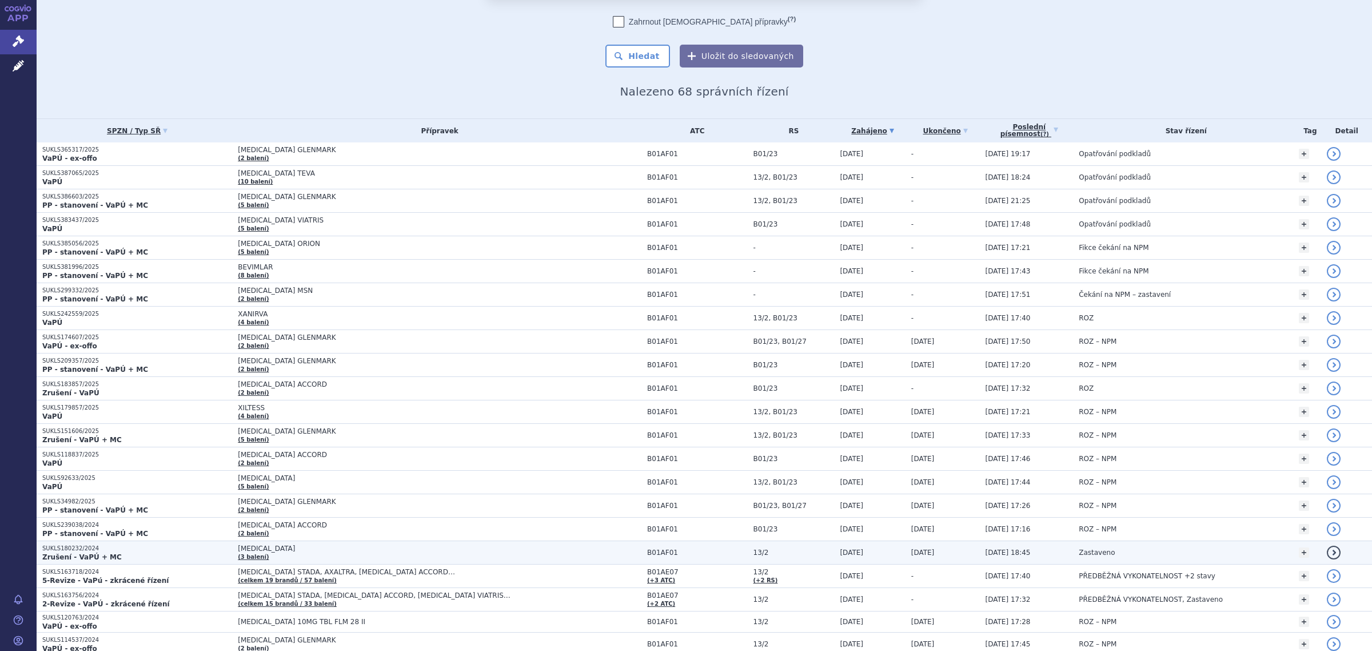
click at [133, 556] on p "Zrušení - VaPÚ + MC" at bounding box center [137, 556] width 190 height 9
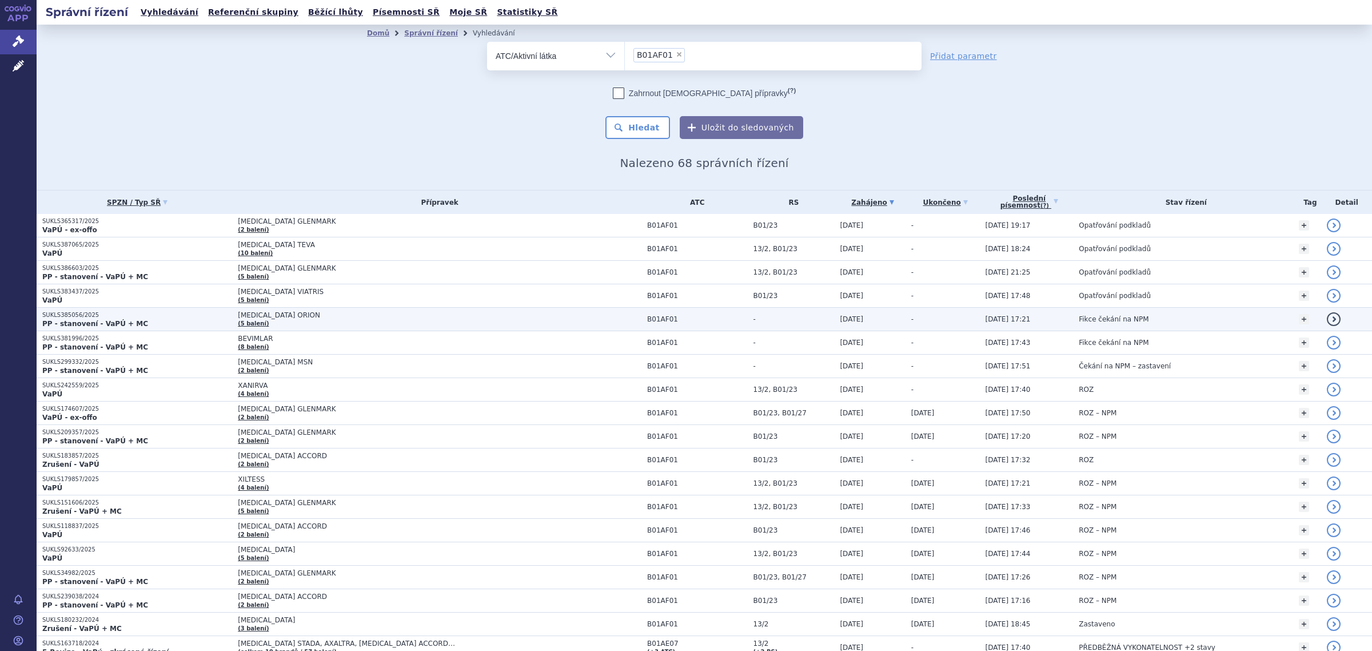
click at [263, 316] on span "[MEDICAL_DATA] ORION" at bounding box center [381, 315] width 286 height 8
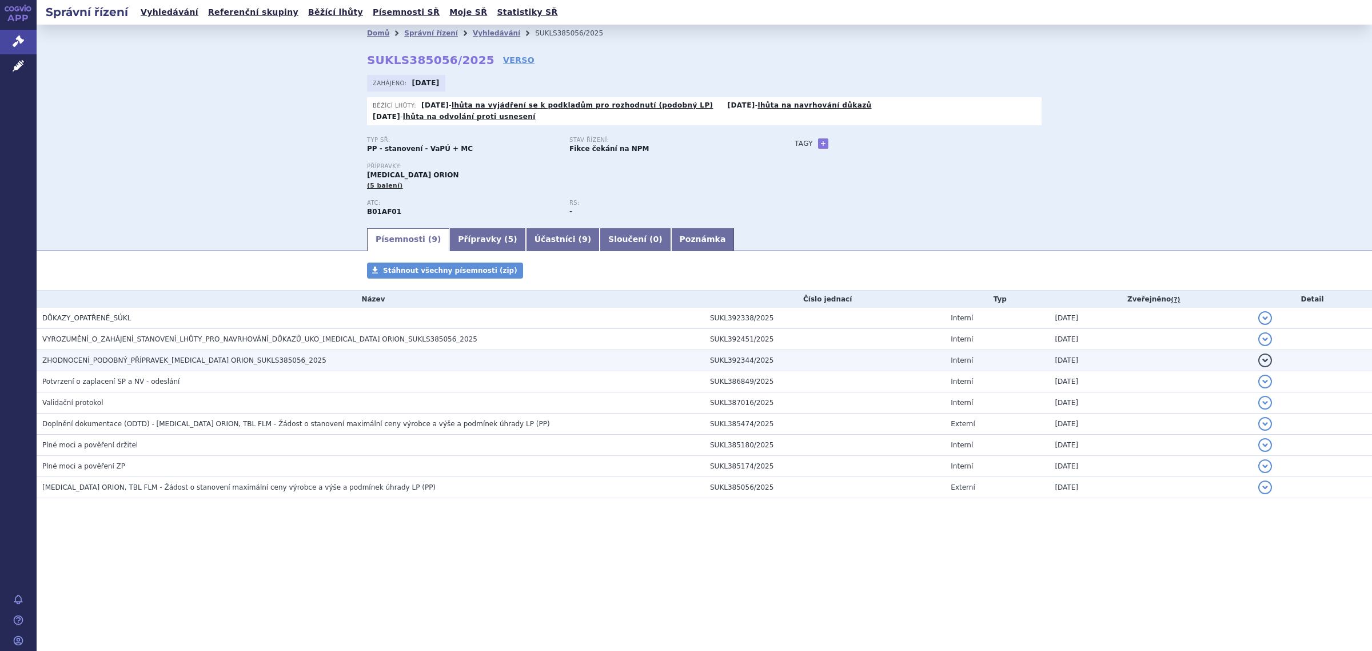
click at [196, 356] on span "ZHODNOCENÍ_PODOBNÝ_PŘÍPRAVEK_[MEDICAL_DATA] ORION_SUKLS385056_2025" at bounding box center [184, 360] width 284 height 8
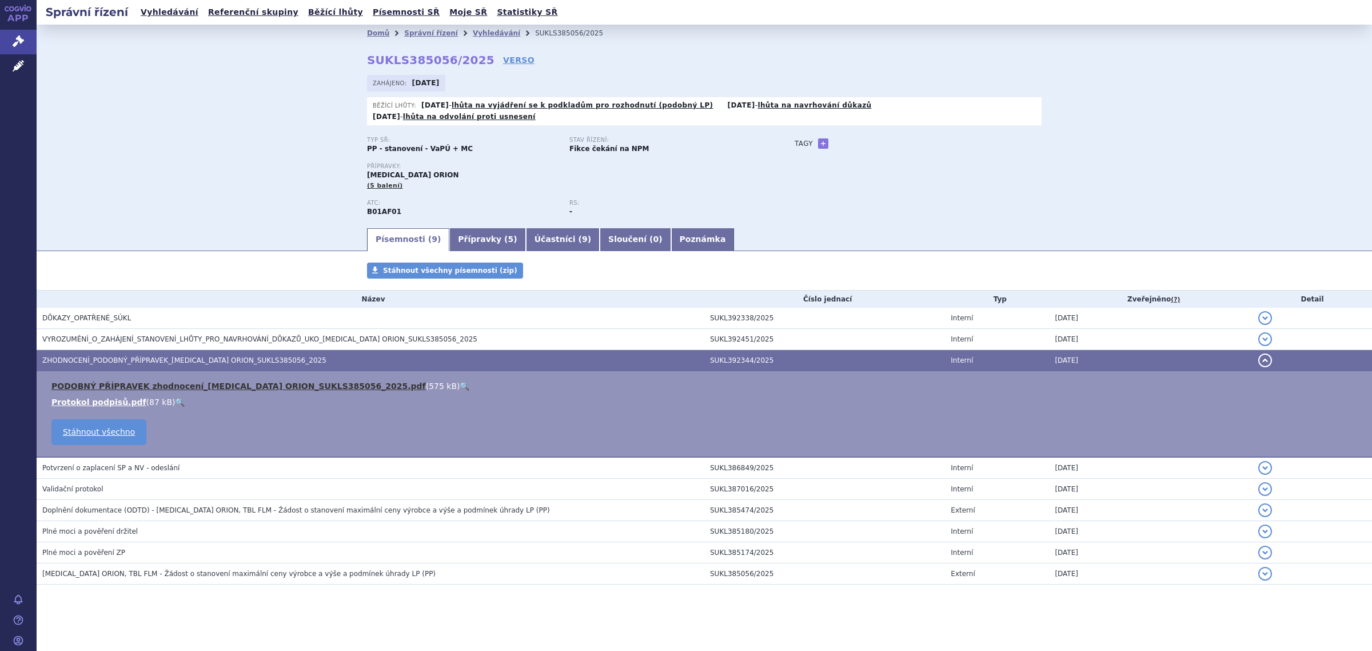
click at [266, 381] on link "PODOBNÝ PŘÍPRAVEK zhodnocení_[MEDICAL_DATA] ORION_SUKLS385056_2025.pdf" at bounding box center [238, 385] width 374 height 9
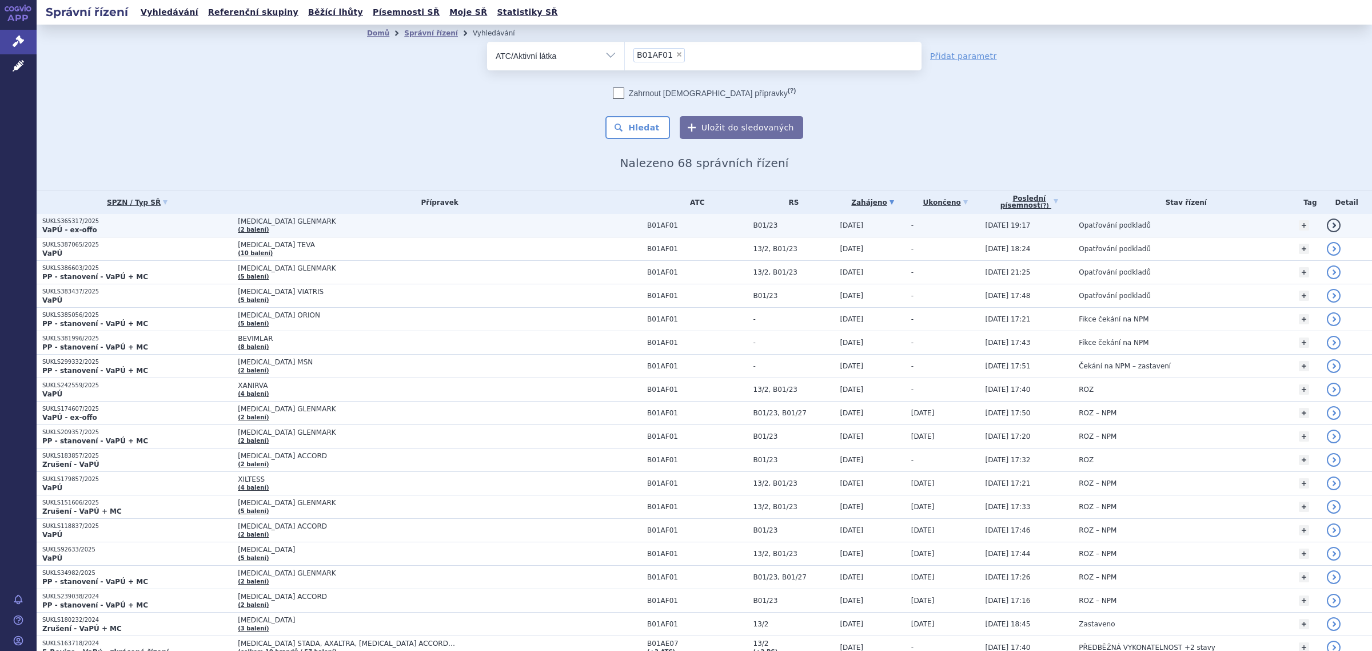
click at [252, 224] on span "[MEDICAL_DATA] GLENMARK" at bounding box center [381, 221] width 286 height 8
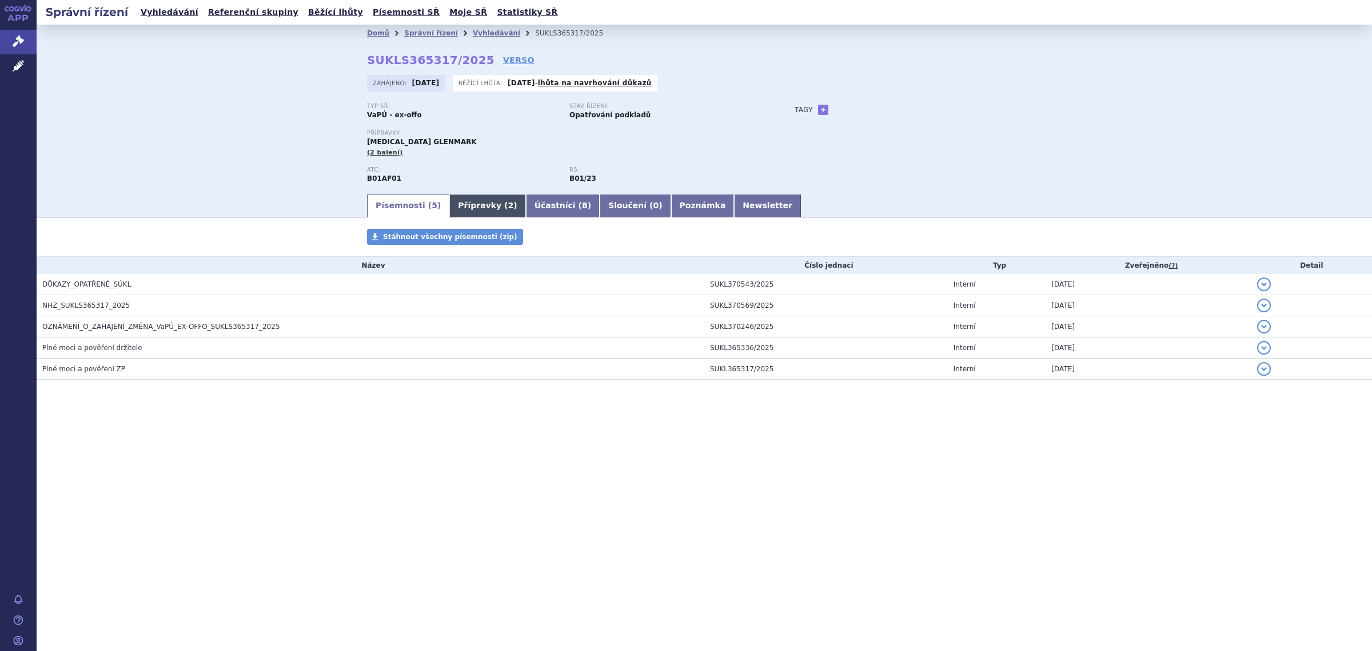
click at [475, 213] on link "Přípravky ( 2 )" at bounding box center [487, 205] width 76 height 23
click at [468, 206] on link "Přípravky ( 2 )" at bounding box center [487, 205] width 76 height 23
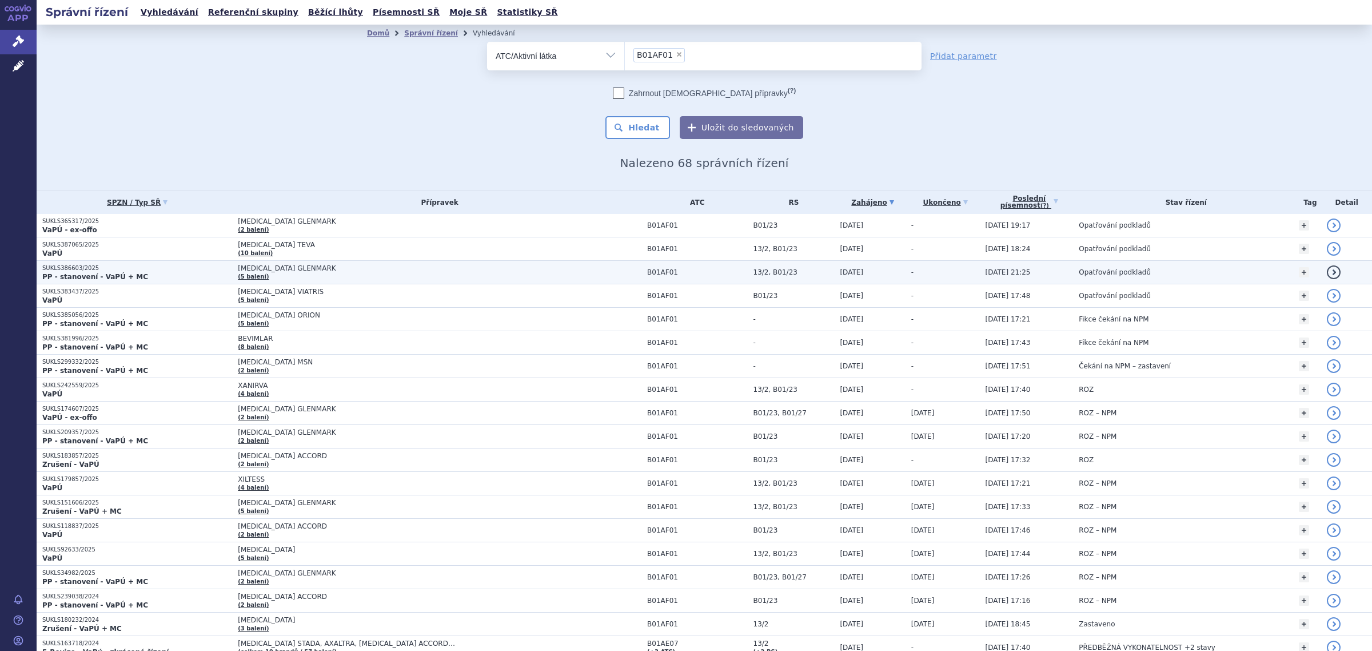
click at [250, 272] on span "[MEDICAL_DATA] GLENMARK" at bounding box center [381, 268] width 286 height 8
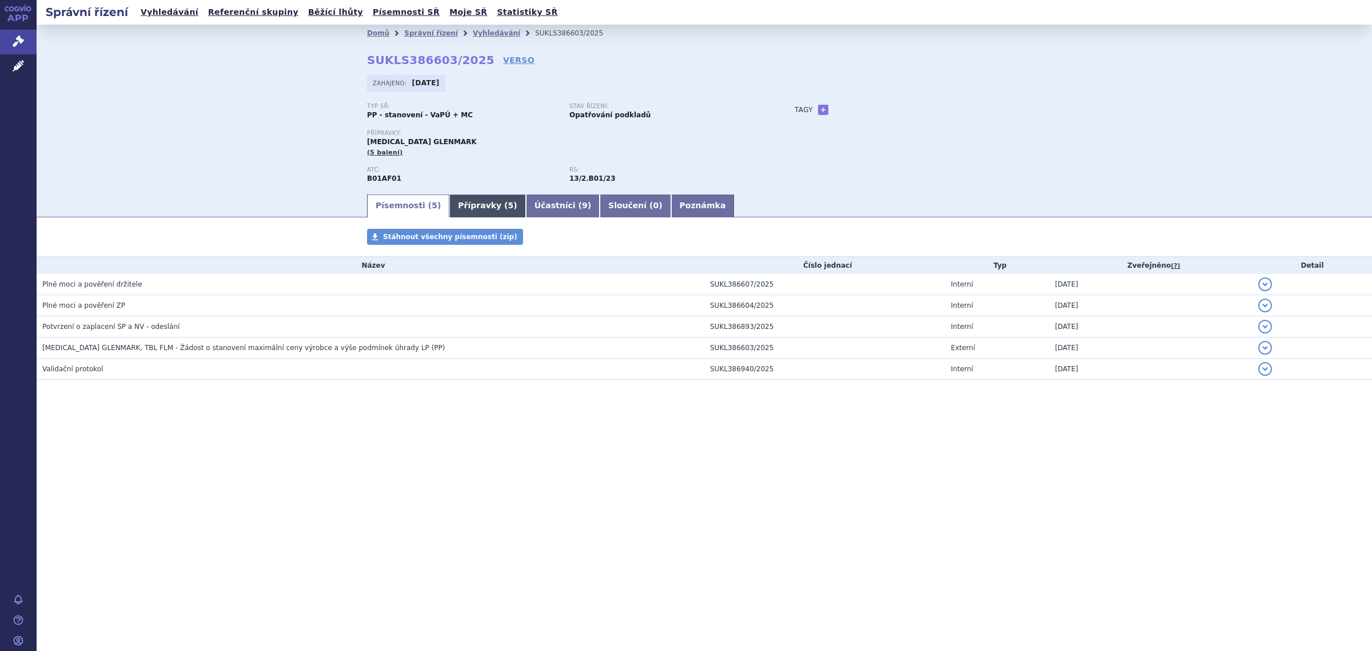
click at [453, 200] on link "Přípravky ( 5 )" at bounding box center [487, 205] width 76 height 23
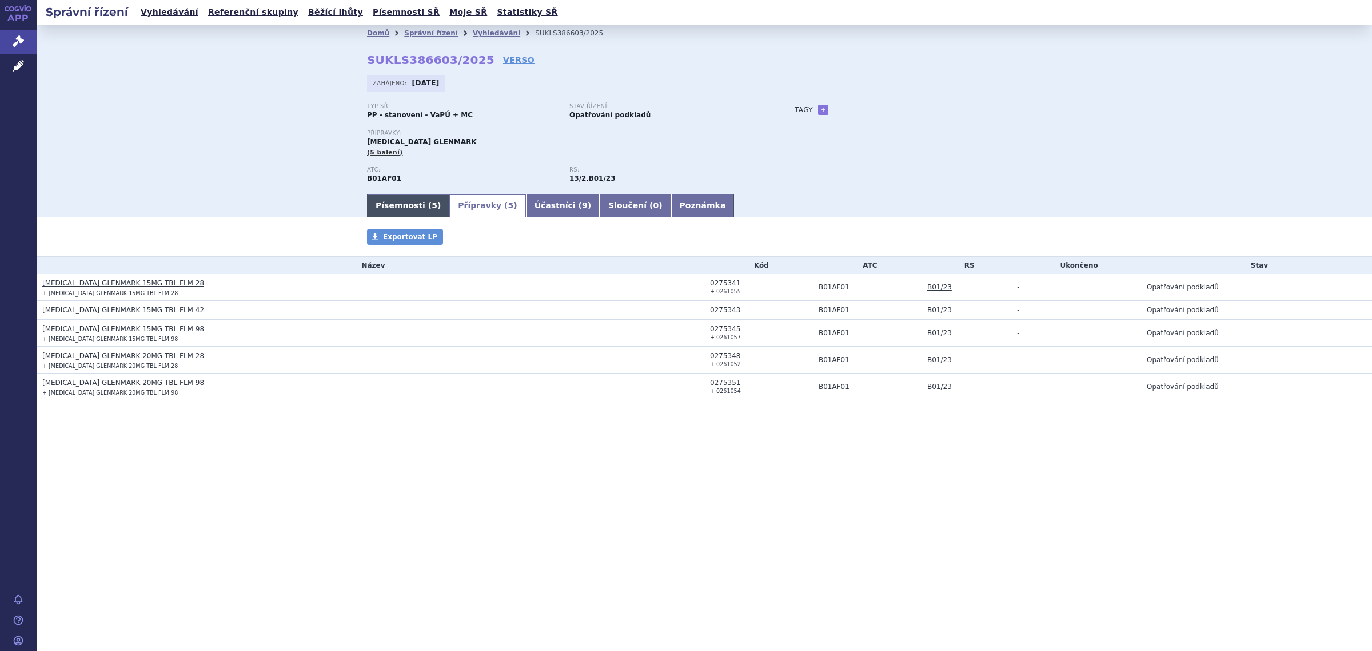
click at [394, 206] on link "Písemnosti ( 5 )" at bounding box center [408, 205] width 82 height 23
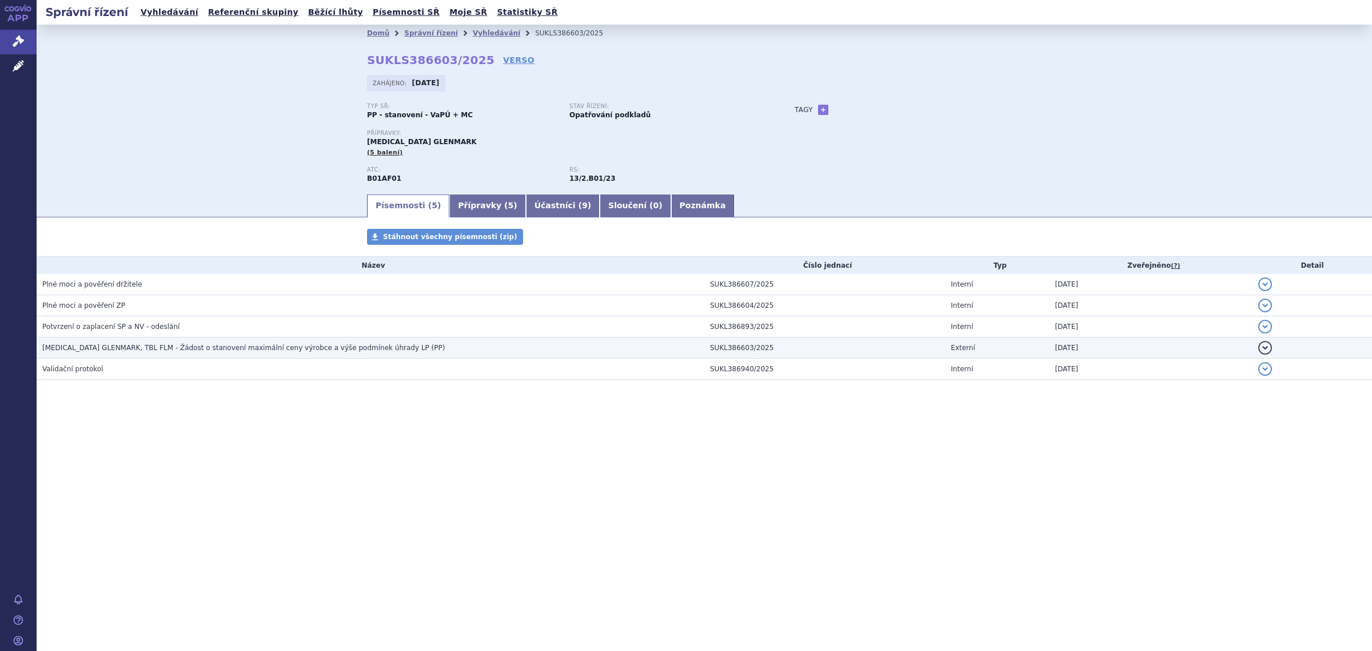
click at [133, 350] on span "RIVAROXABAN GLENMARK, TBL FLM - Žádost o stanovení maximální ceny výrobce a výš…" at bounding box center [243, 348] width 402 height 8
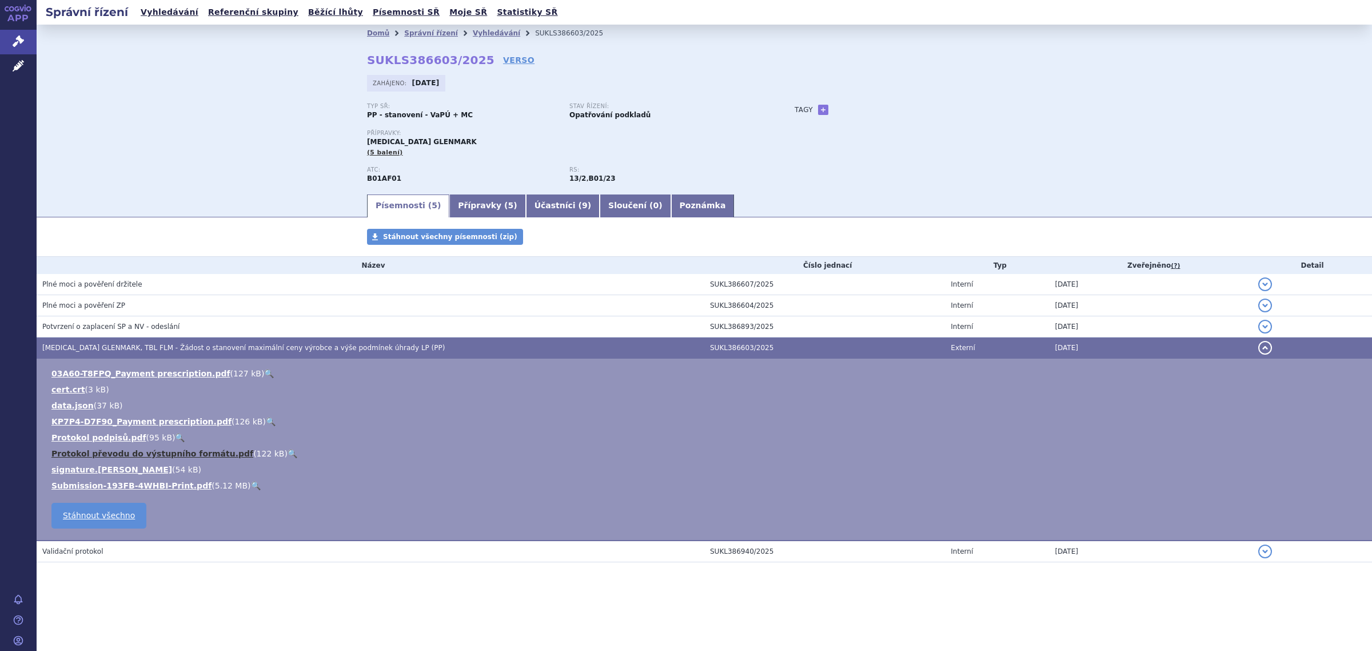
click at [134, 455] on link "Protokol převodu do výstupního formátu.pdf" at bounding box center [152, 453] width 202 height 9
click at [104, 374] on link "03A60-T8FPQ_Payment prescription.pdf" at bounding box center [140, 373] width 179 height 9
click at [133, 456] on link "Protokol převodu do výstupního formátu.pdf" at bounding box center [152, 453] width 202 height 9
click at [141, 488] on link "Submission-193FB-4WHBI-Print.pdf" at bounding box center [131, 485] width 160 height 9
click at [476, 198] on link "Přípravky ( 5 )" at bounding box center [487, 205] width 76 height 23
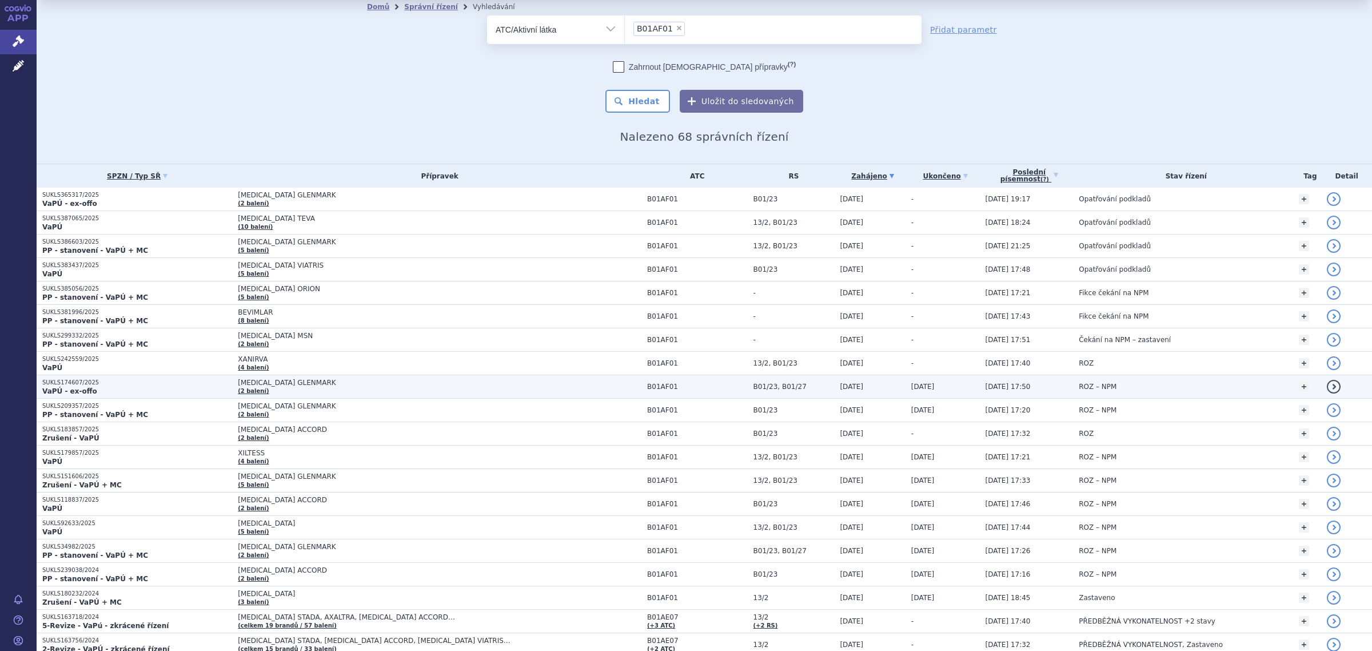
scroll to position [71, 0]
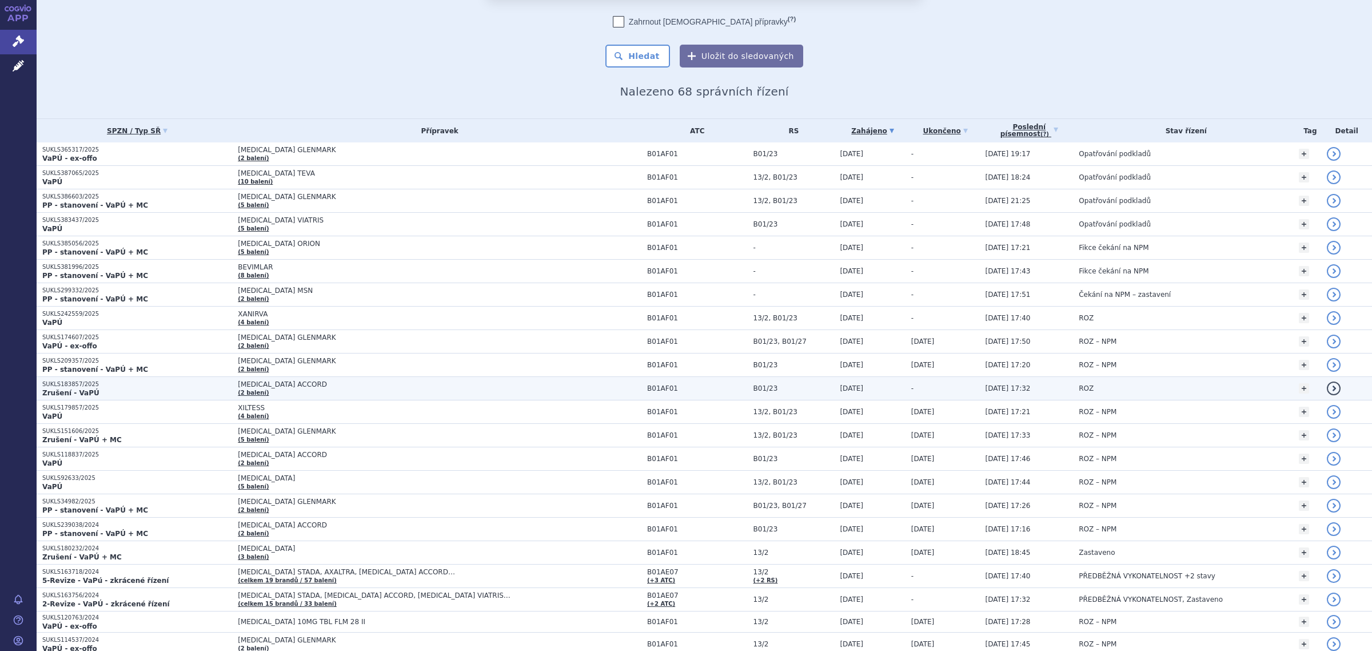
click at [259, 386] on span "[MEDICAL_DATA] ACCORD" at bounding box center [381, 384] width 286 height 8
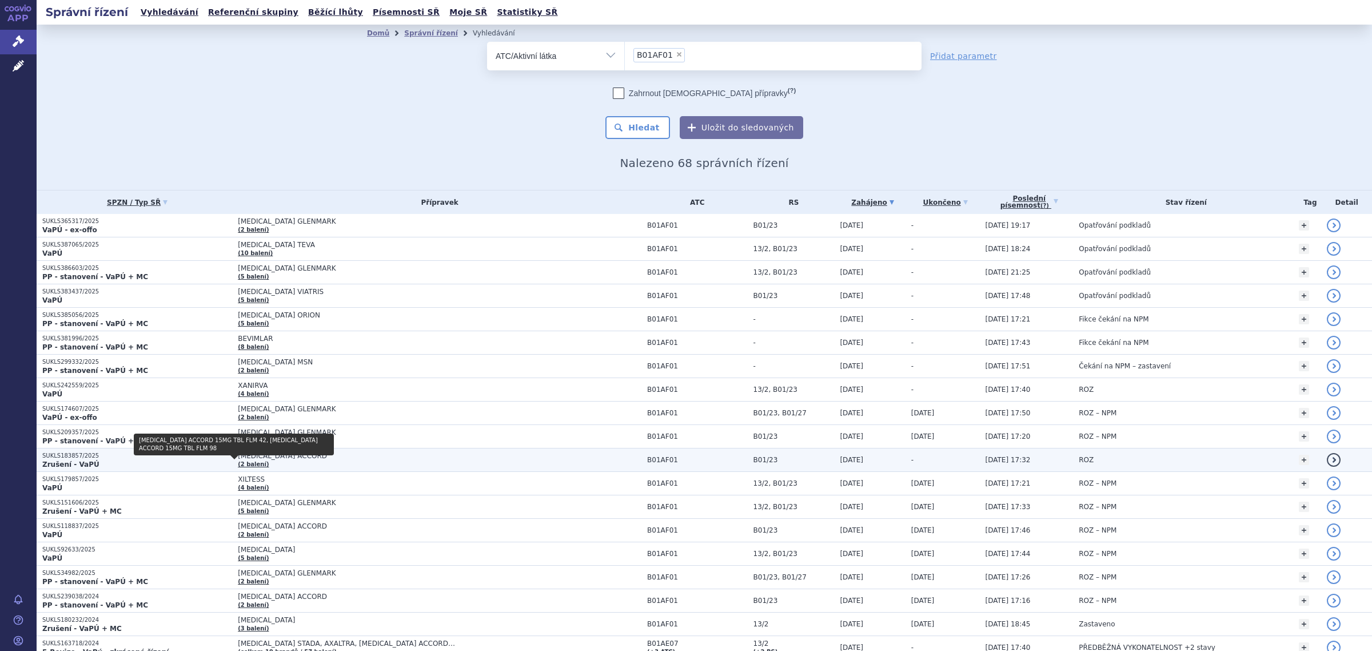
click at [238, 461] on link "(2 balení)" at bounding box center [253, 464] width 31 height 6
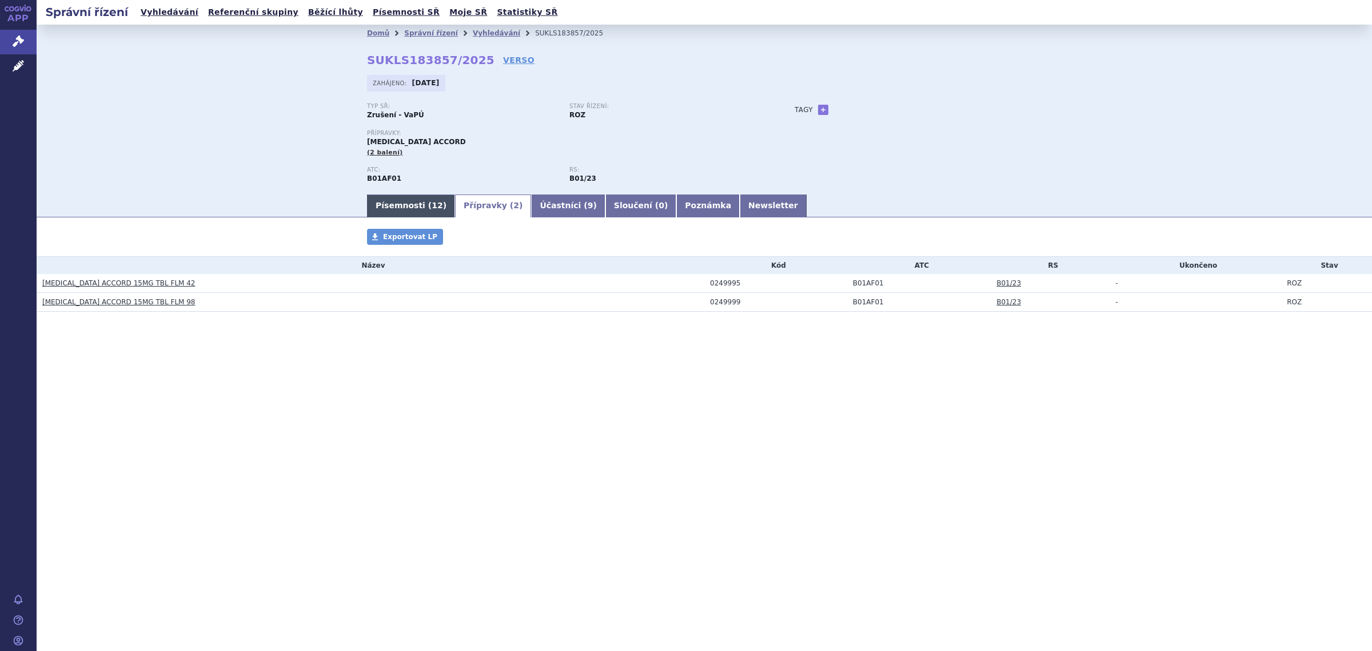
click at [398, 206] on link "Písemnosti ( 12 )" at bounding box center [411, 205] width 88 height 23
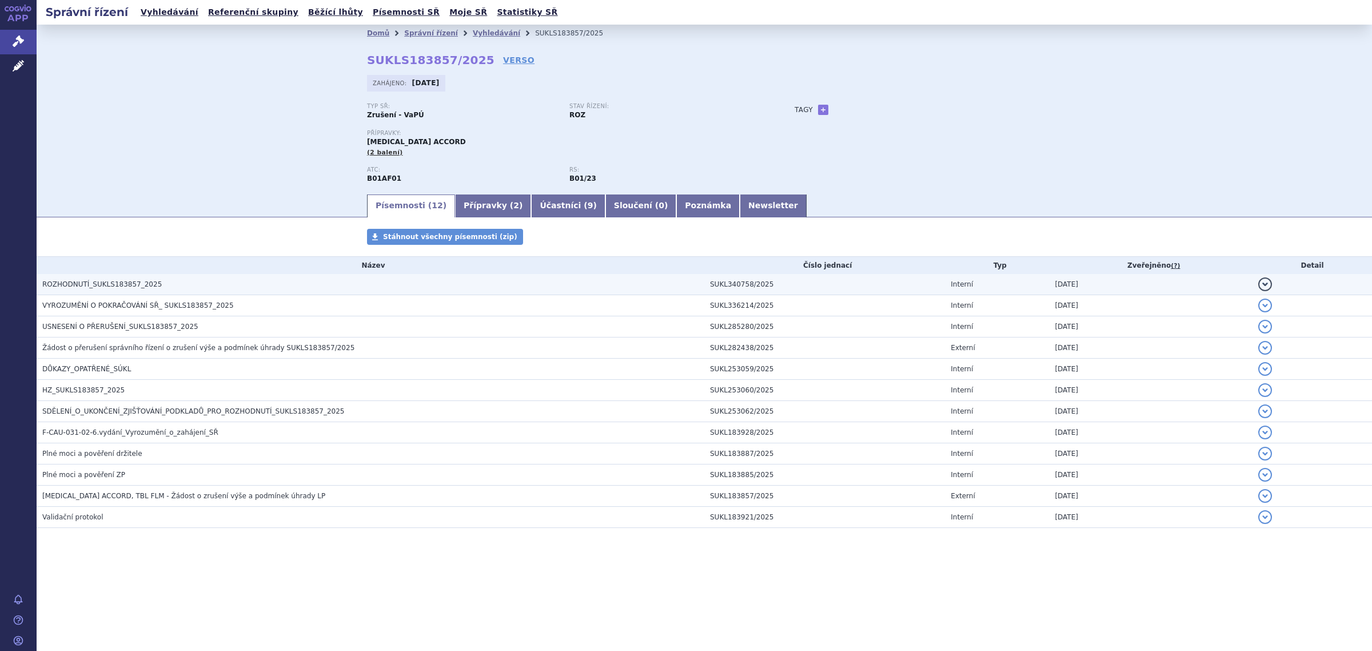
click at [107, 284] on span "ROZHODNUTÍ_SUKLS183857_2025" at bounding box center [101, 284] width 119 height 8
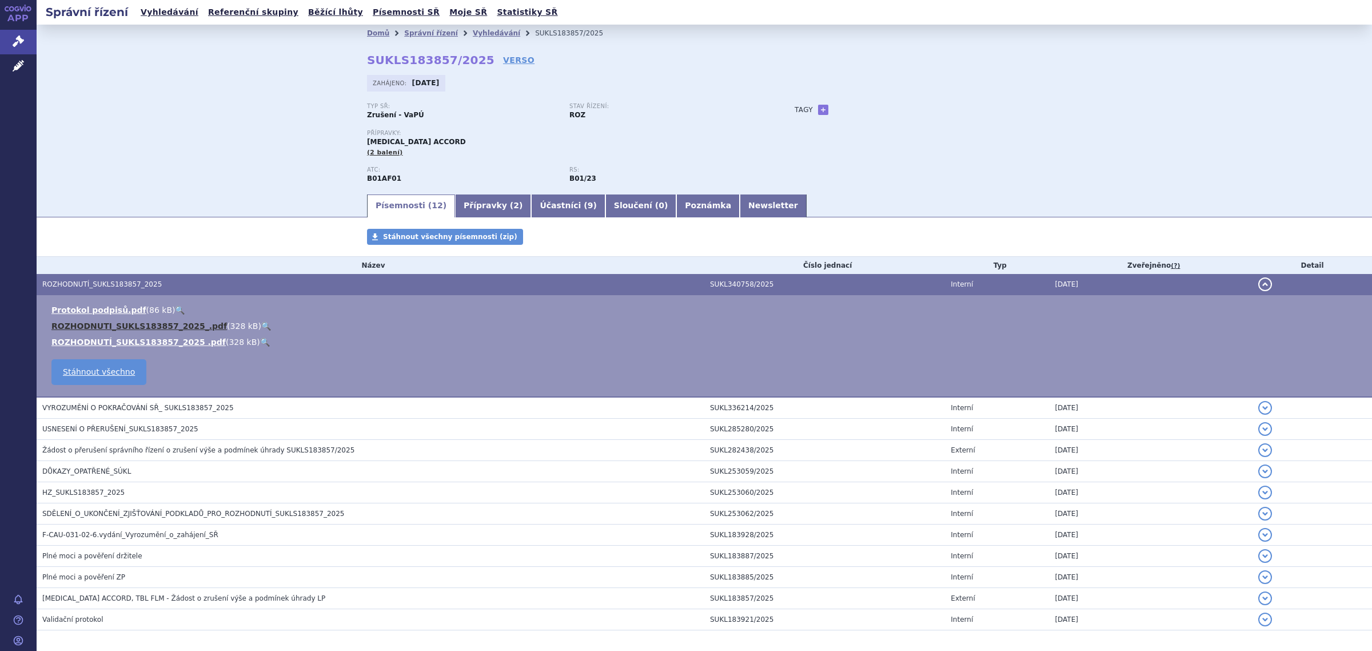
click at [127, 327] on link "ROZHODNUTI_SUKLS183857_2025_.pdf" at bounding box center [139, 325] width 176 height 9
click at [96, 281] on span "ROZHODNUTÍ_SUKLS183857_2025" at bounding box center [101, 284] width 119 height 8
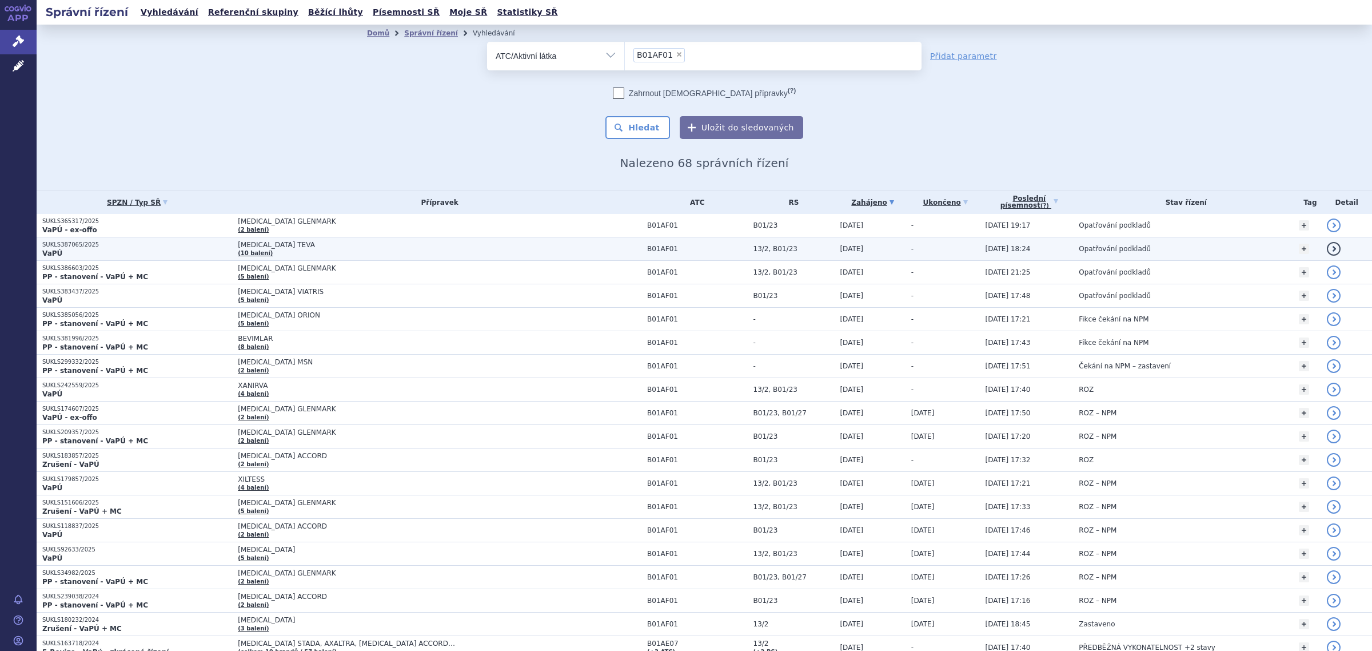
click at [238, 243] on span "[MEDICAL_DATA] TEVA" at bounding box center [381, 245] width 286 height 8
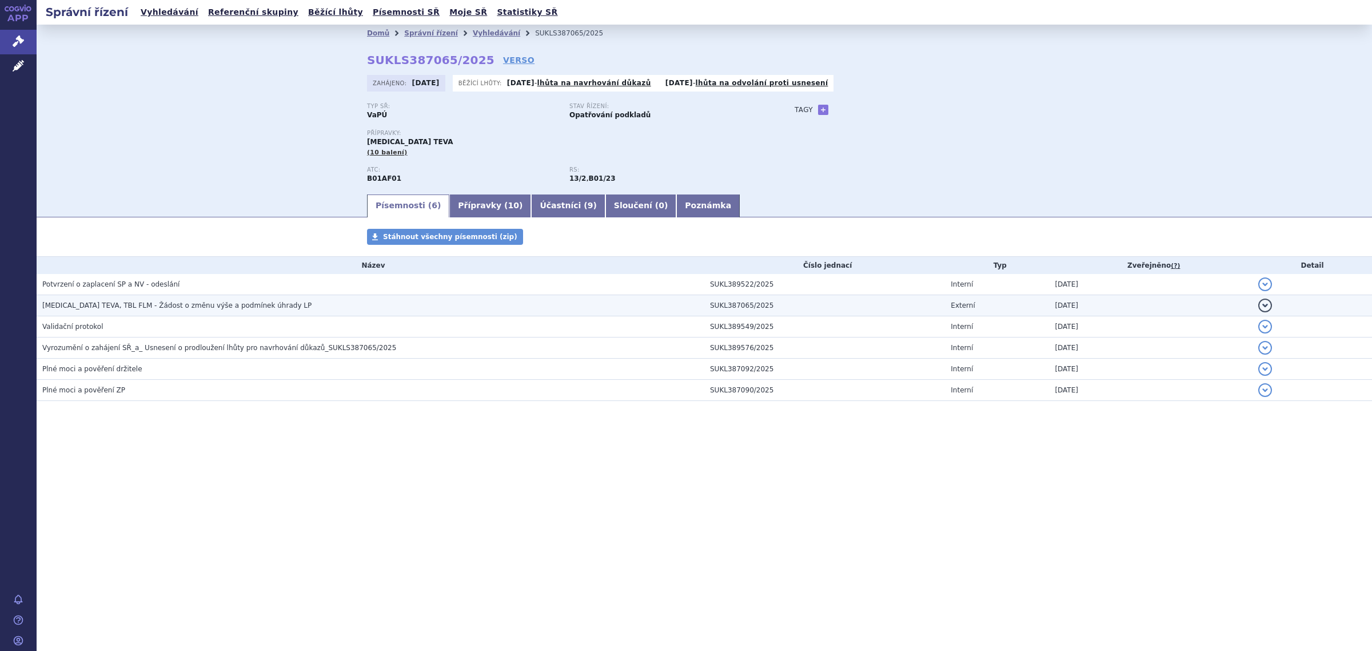
click at [162, 301] on span "[MEDICAL_DATA] TEVA, TBL FLM - Žádost o změnu výše a podmínek úhrady LP" at bounding box center [176, 305] width 269 height 8
click at [164, 306] on span "[MEDICAL_DATA] TEVA, TBL FLM - Žádost o změnu výše a podmínek úhrady LP" at bounding box center [176, 305] width 269 height 8
click at [165, 305] on span "[MEDICAL_DATA] TEVA, TBL FLM - Žádost o změnu výše a podmínek úhrady LP" at bounding box center [176, 305] width 269 height 8
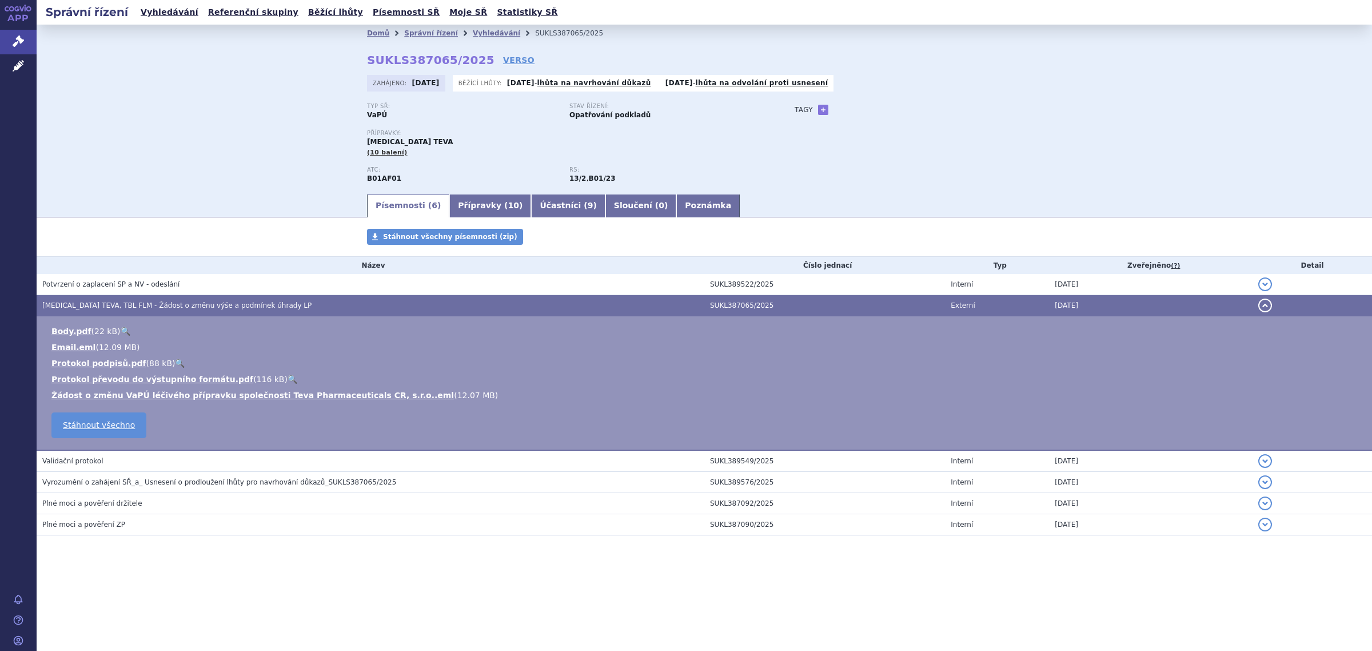
click at [111, 303] on span "[MEDICAL_DATA] TEVA, TBL FLM - Žádost o změnu výše a podmínek úhrady LP" at bounding box center [176, 305] width 269 height 8
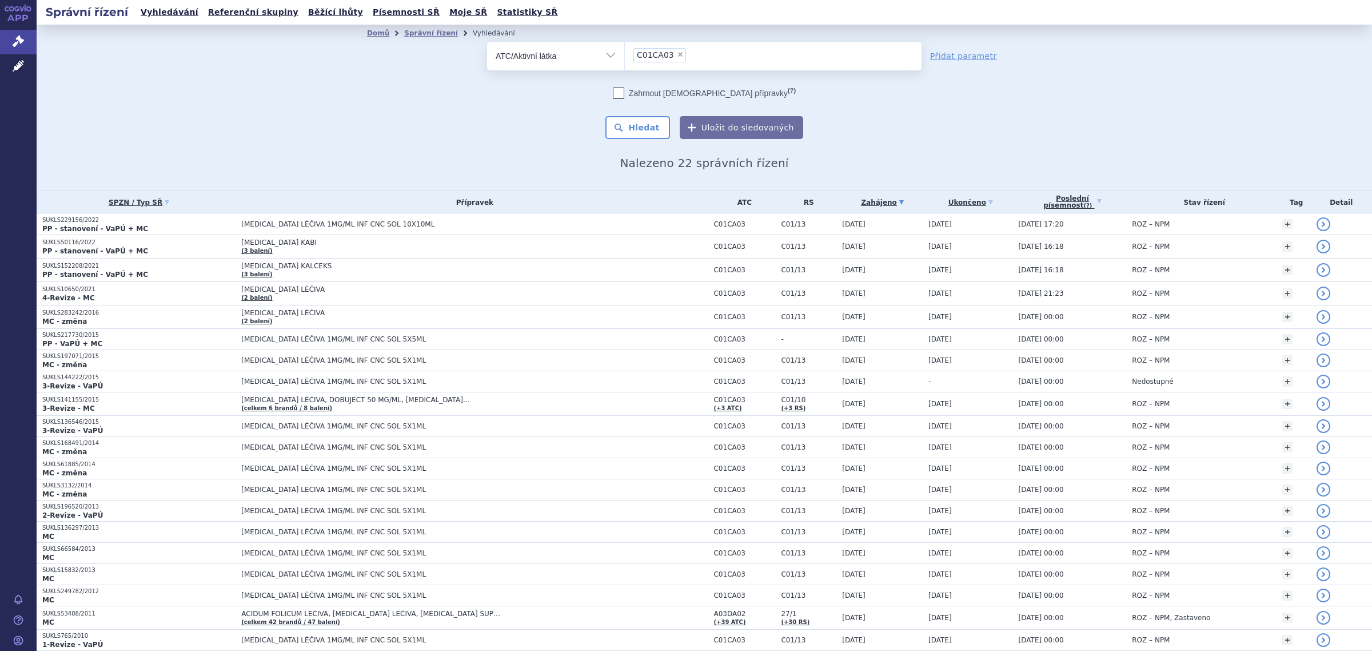
select select
click at [677, 54] on span "×" at bounding box center [680, 54] width 7 height 7
click at [625, 54] on select "C01CA03" at bounding box center [624, 55] width 1 height 29
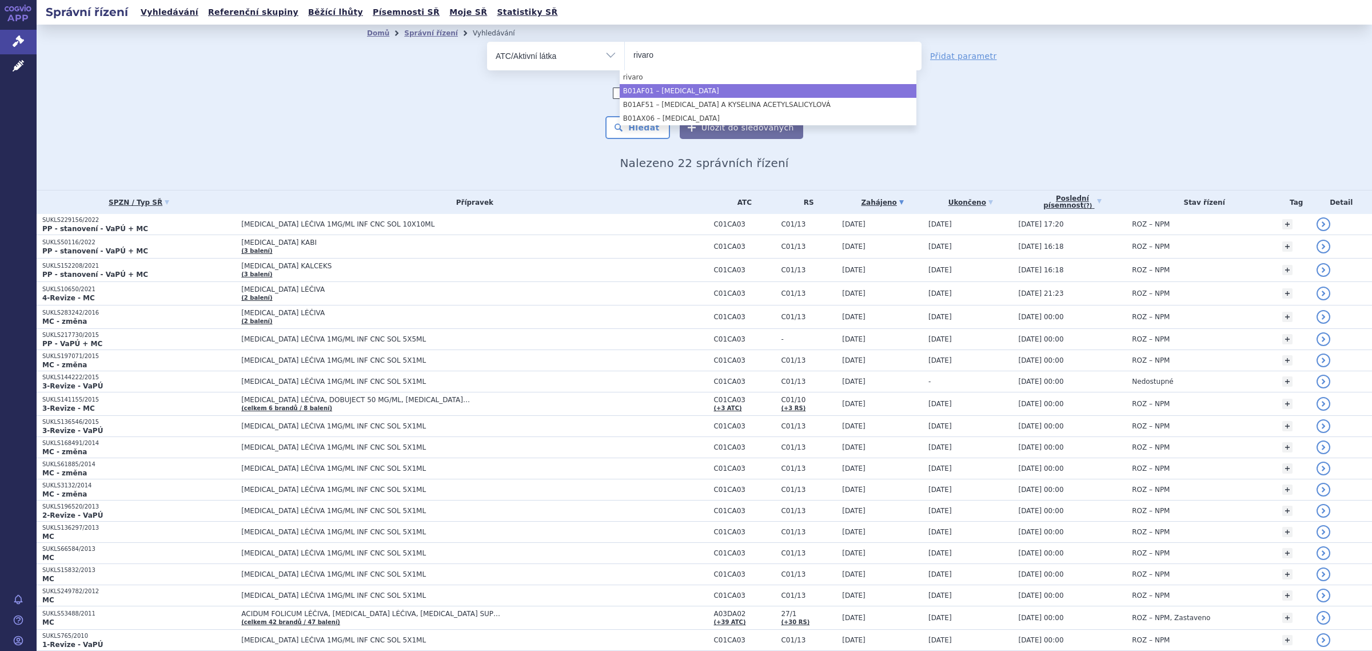
type input "rivaro"
select select "B01AF01"
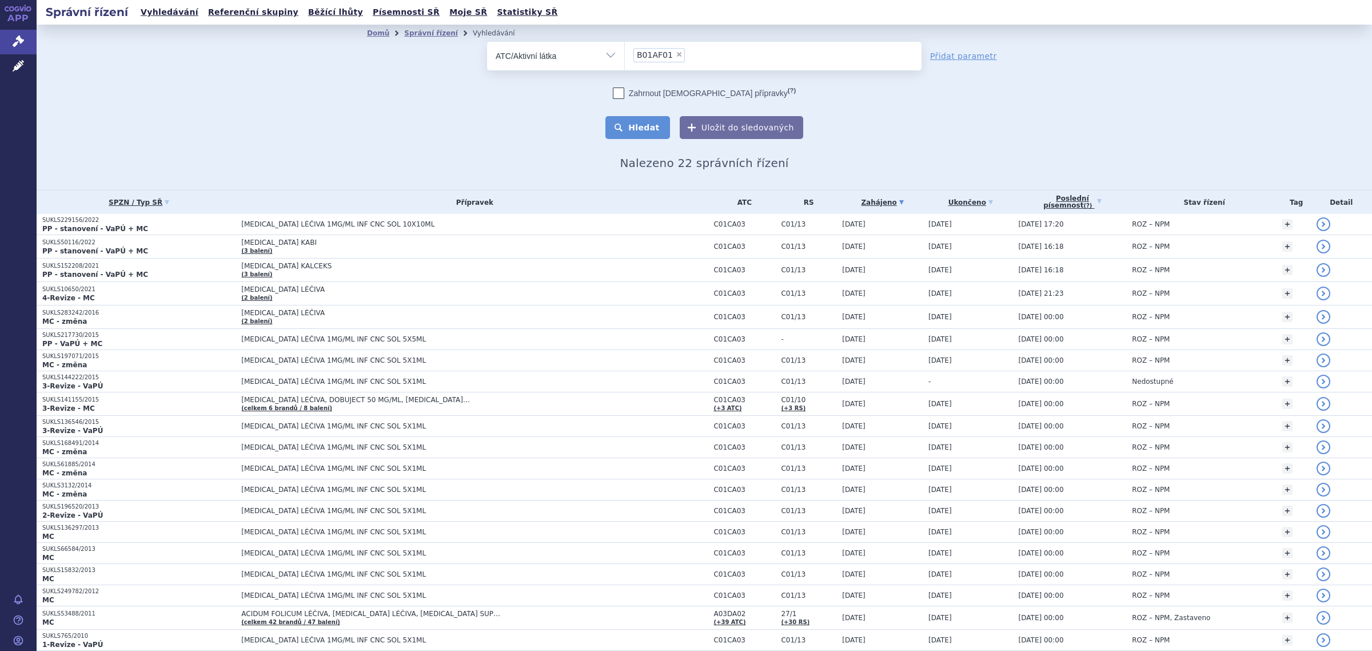
click at [642, 123] on button "Hledat" at bounding box center [637, 127] width 65 height 23
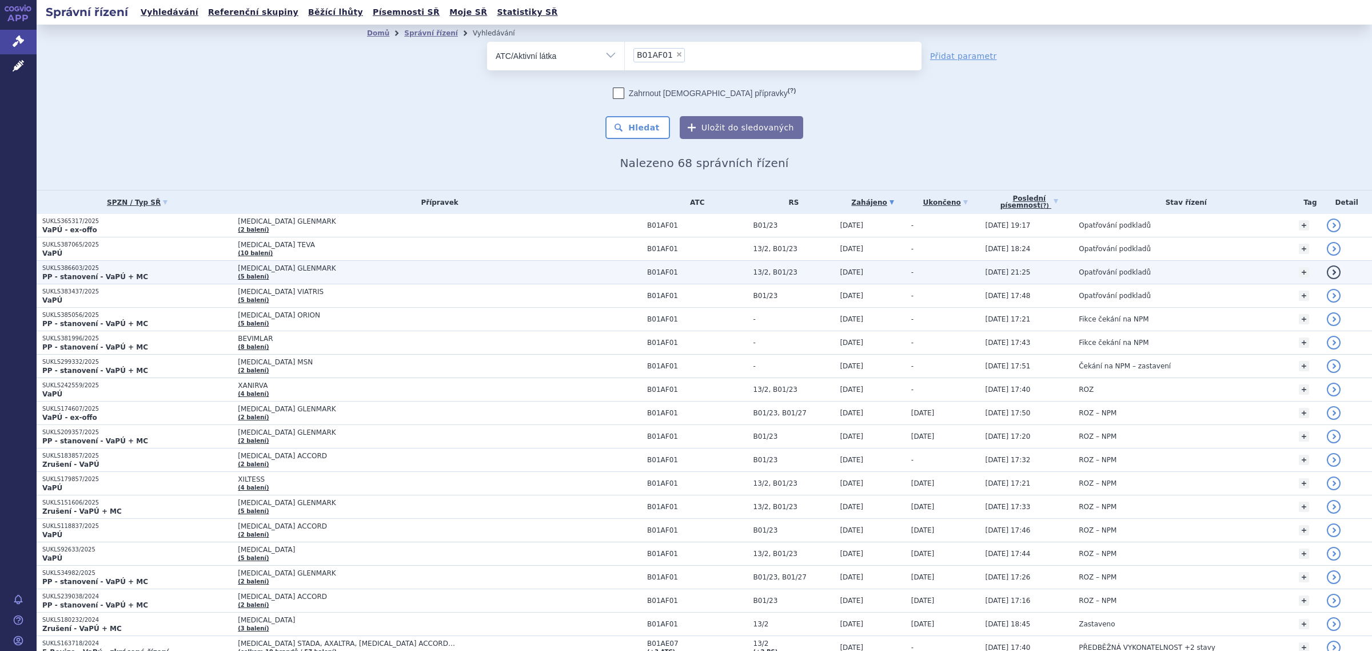
click at [266, 272] on td "RIVAROXABAN GLENMARK (5 balení)" at bounding box center [436, 272] width 409 height 23
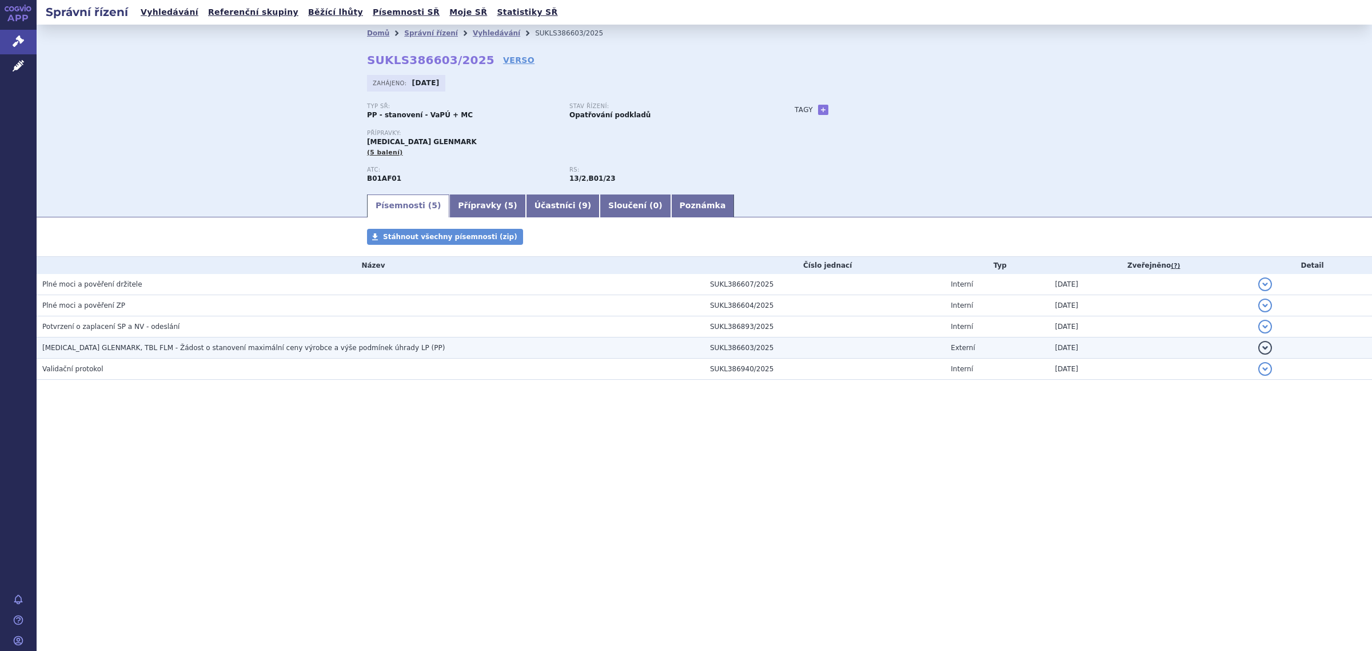
click at [188, 350] on span "[MEDICAL_DATA] GLENMARK, TBL FLM - Žádost o stanovení maximální ceny výrobce a …" at bounding box center [243, 348] width 402 height 8
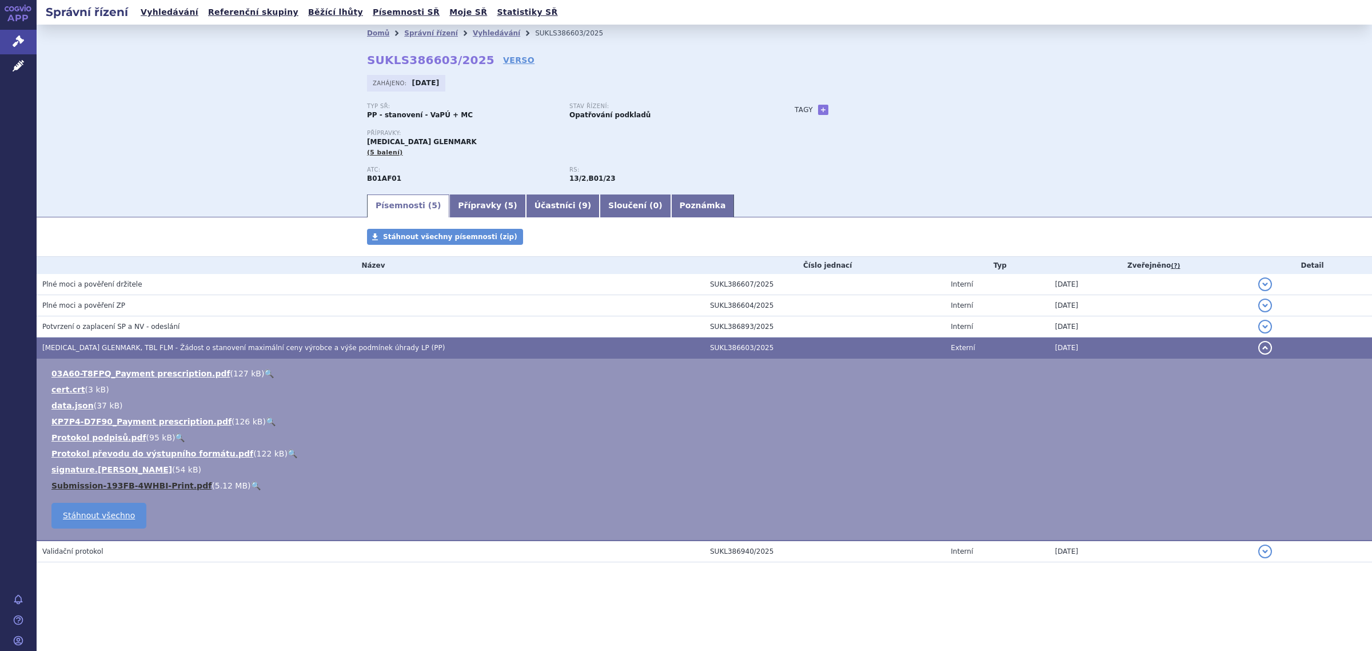
click at [140, 485] on link "Submission-193FB-4WHBI-Print.pdf" at bounding box center [131, 485] width 160 height 9
